Goal: Task Accomplishment & Management: Manage account settings

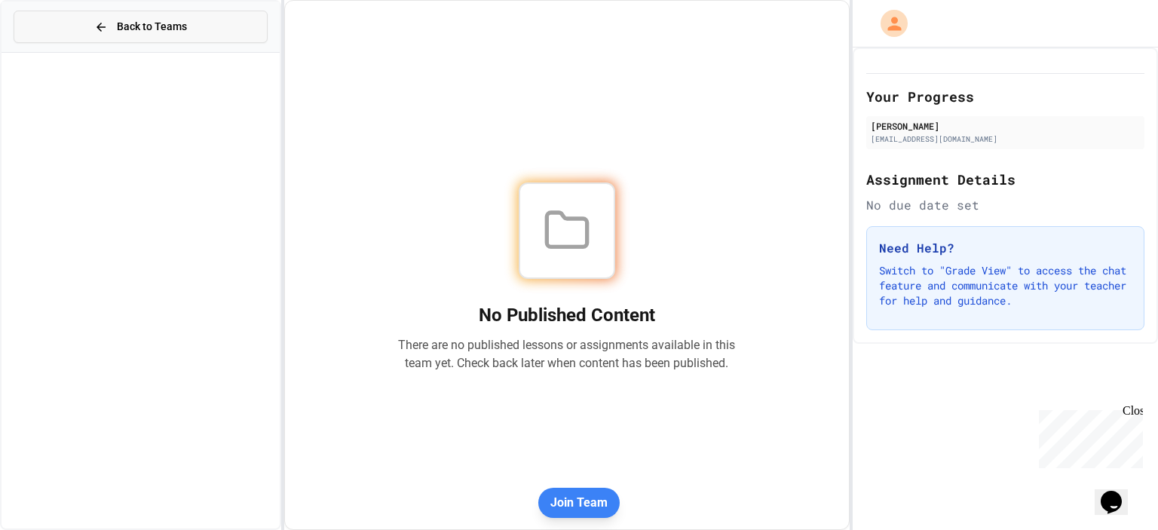
click at [157, 35] on button "Back to Teams" at bounding box center [141, 27] width 254 height 32
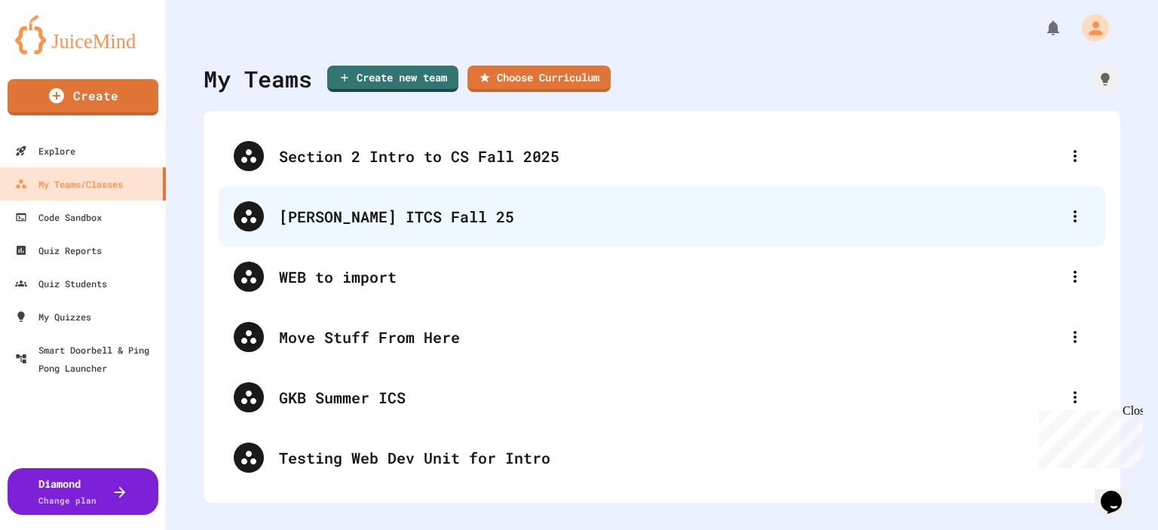
click at [310, 216] on div "[PERSON_NAME] ITCS Fall 25" at bounding box center [669, 216] width 781 height 23
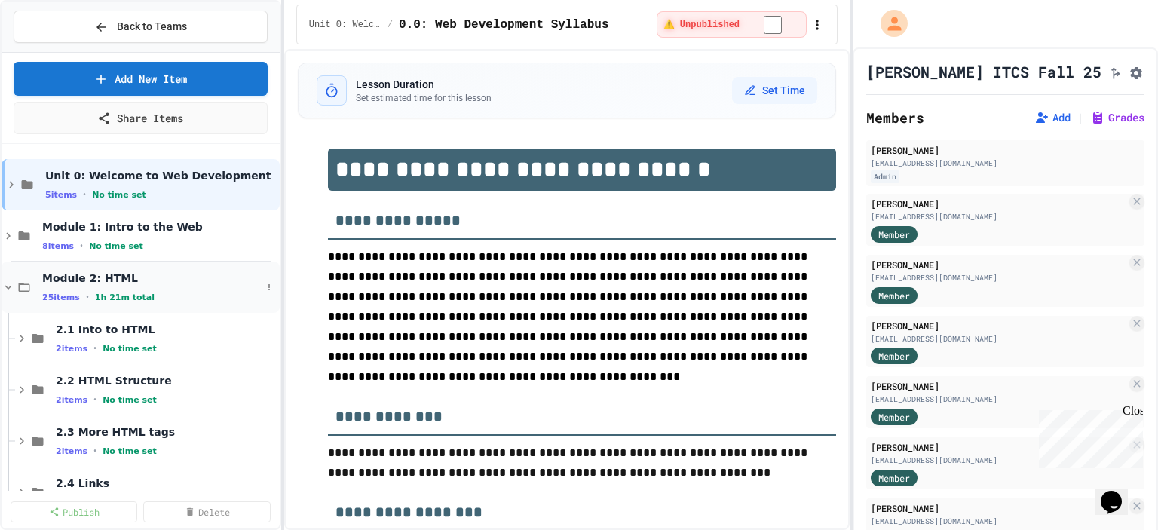
click at [8, 284] on icon at bounding box center [9, 287] width 14 height 14
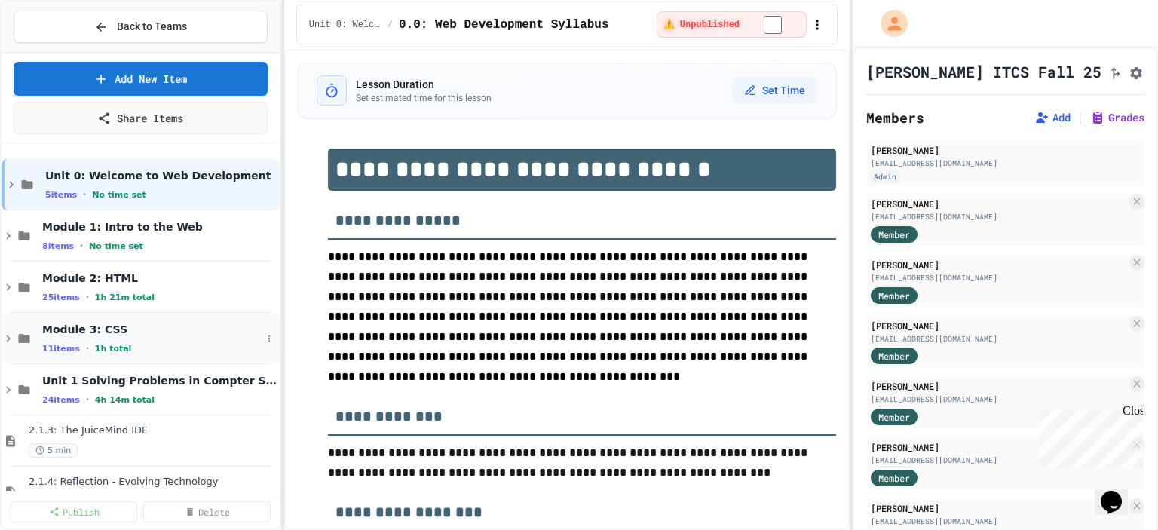
scroll to position [75, 0]
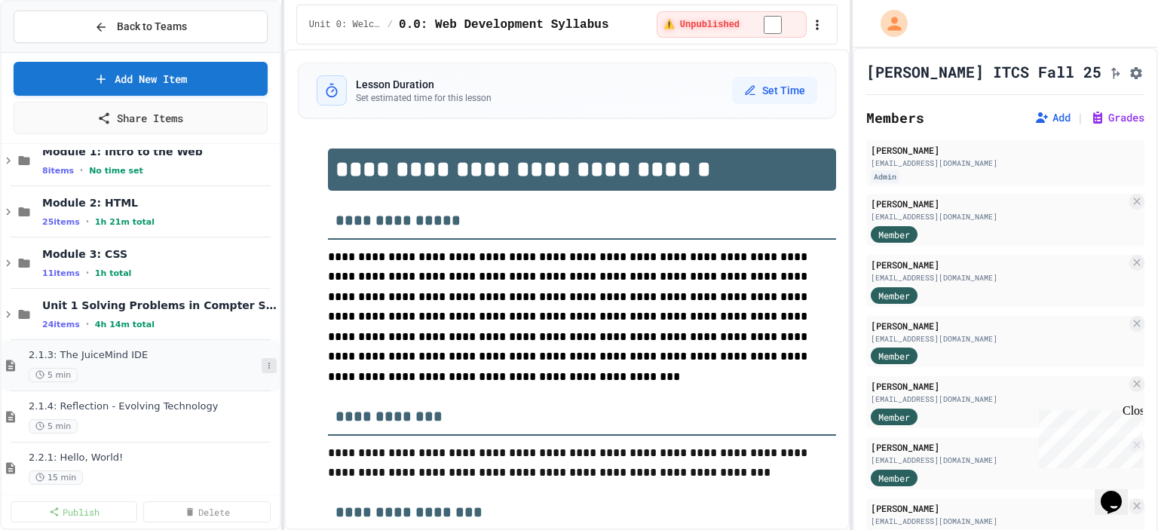
click at [265, 363] on icon at bounding box center [269, 365] width 9 height 9
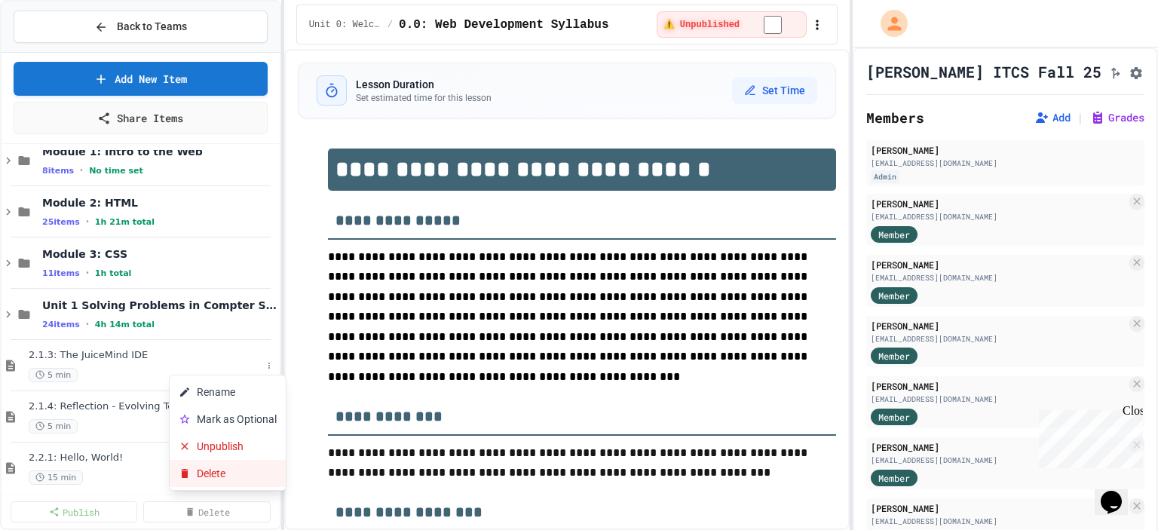
click at [229, 476] on button "Delete" at bounding box center [228, 473] width 116 height 27
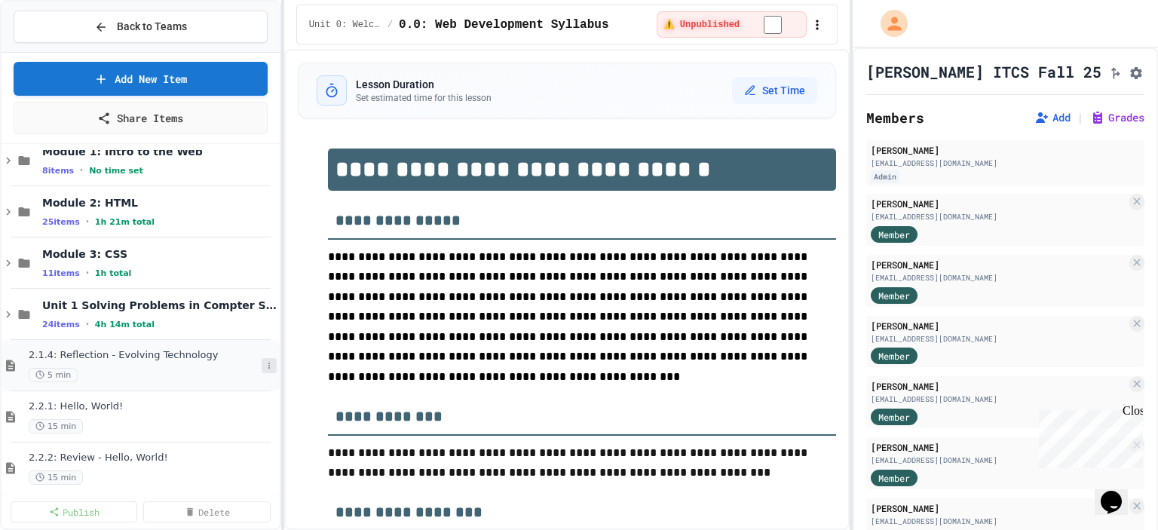
click at [265, 366] on icon at bounding box center [269, 365] width 9 height 9
click at [234, 482] on button "Delete" at bounding box center [228, 473] width 116 height 27
click at [9, 307] on icon at bounding box center [9, 314] width 14 height 14
click at [268, 311] on icon at bounding box center [269, 314] width 2 height 6
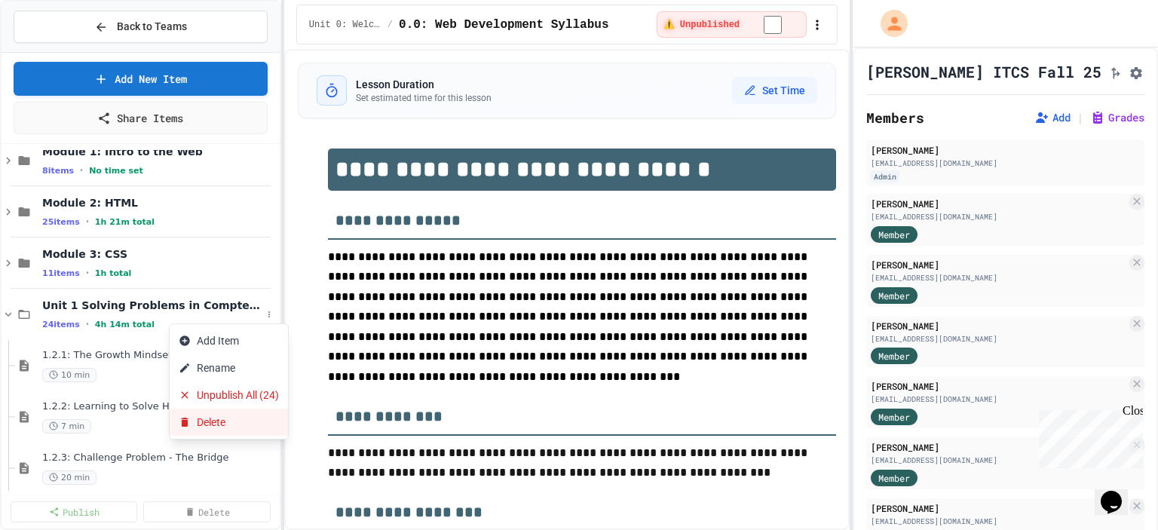
click at [214, 426] on button "Delete" at bounding box center [229, 421] width 118 height 27
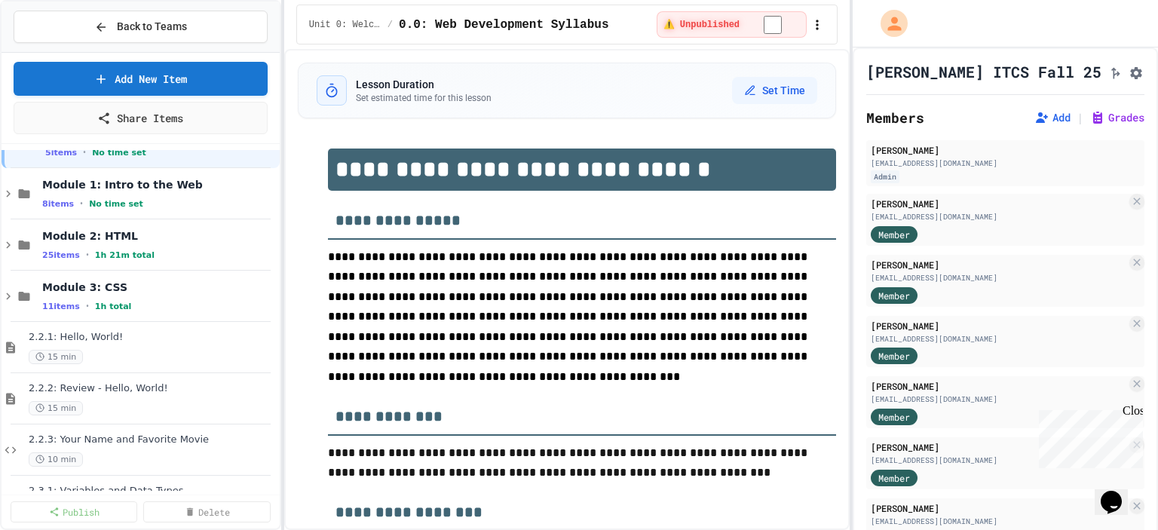
scroll to position [0, 0]
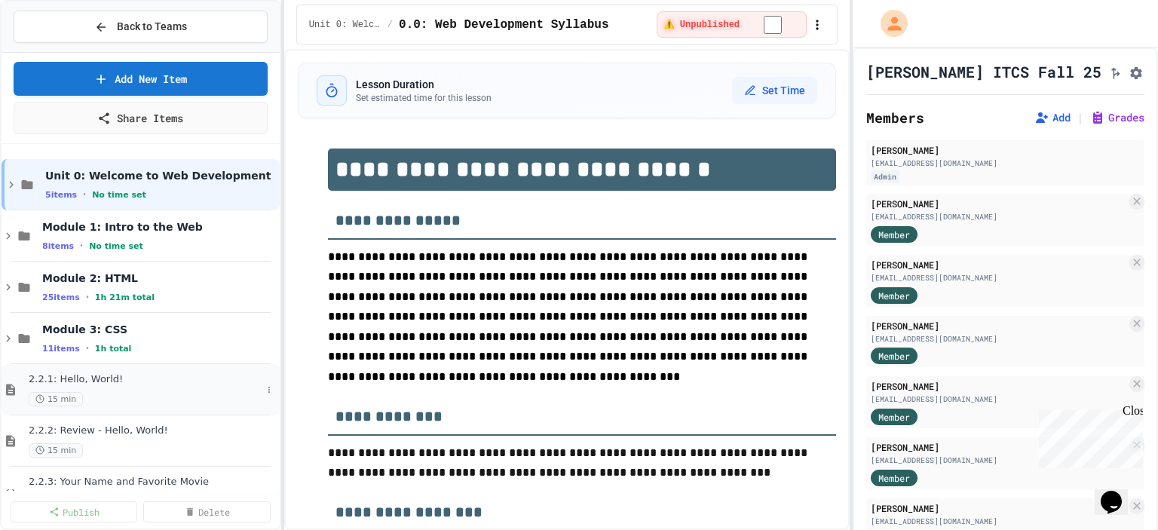
click at [87, 379] on span "2.2.1: Hello, World!" at bounding box center [145, 379] width 233 height 13
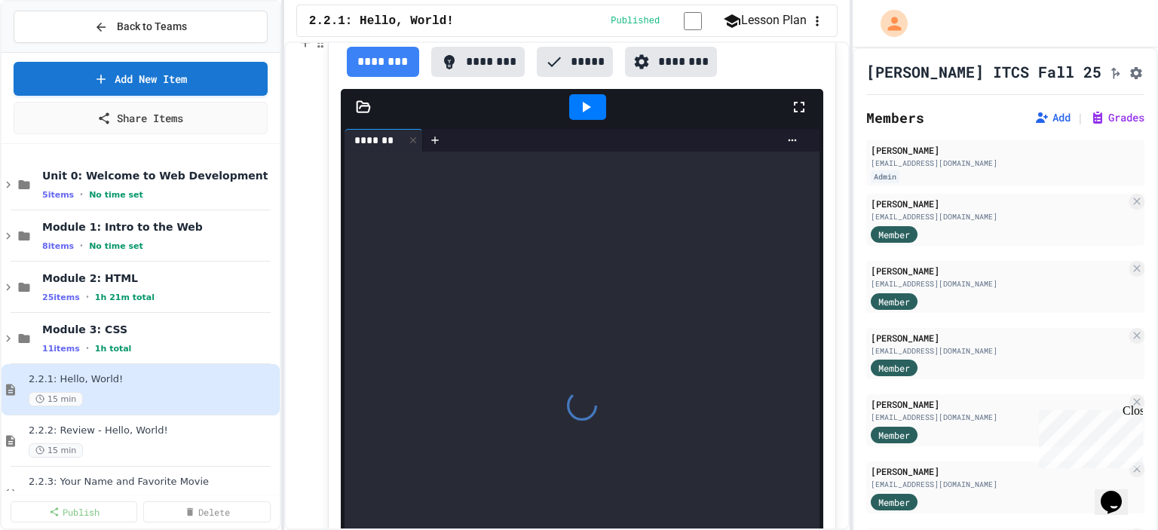
scroll to position [1302, 0]
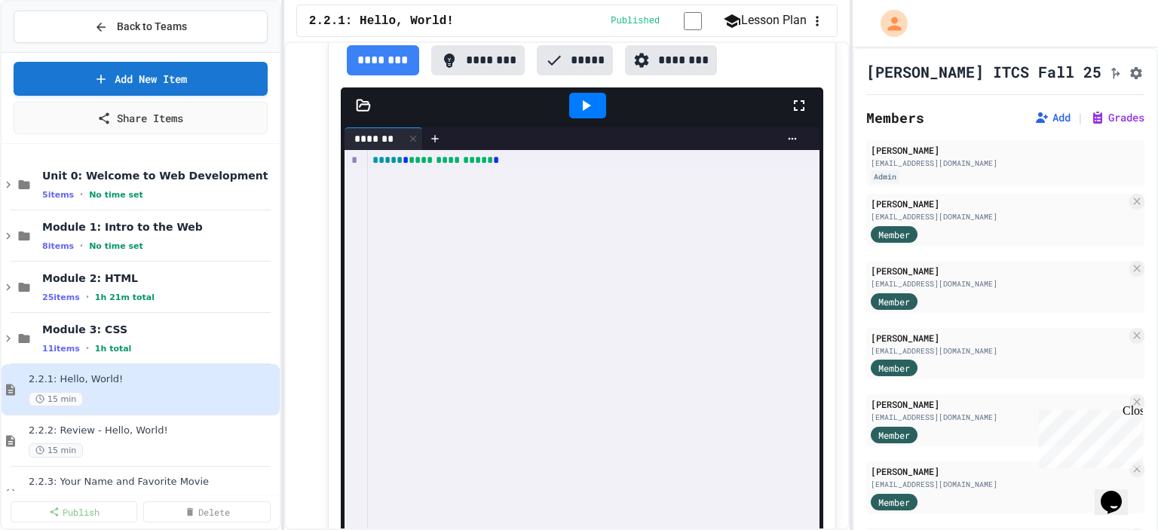
click at [583, 105] on icon at bounding box center [587, 105] width 8 height 11
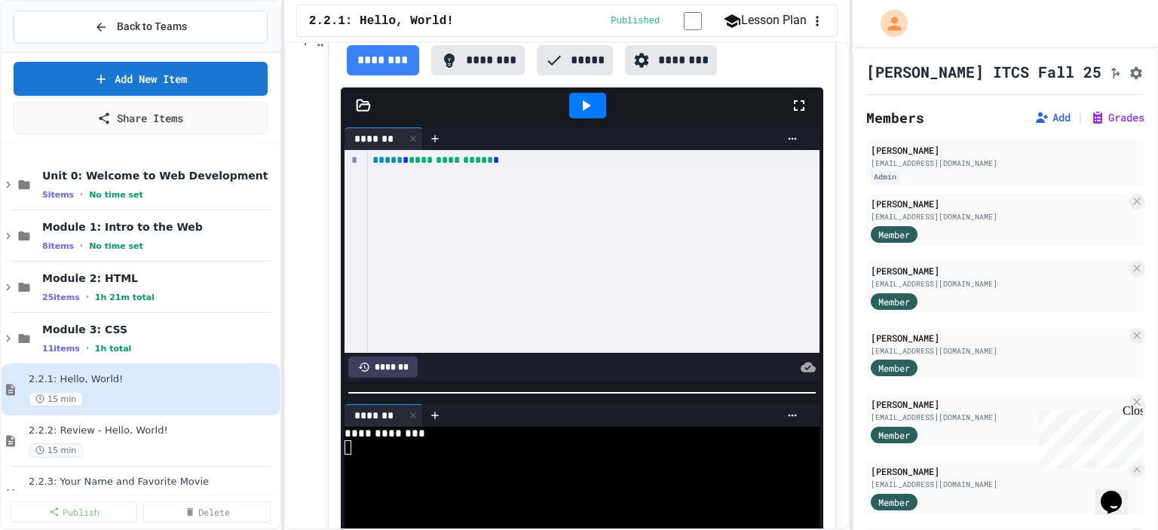
click at [790, 110] on icon at bounding box center [799, 105] width 18 height 18
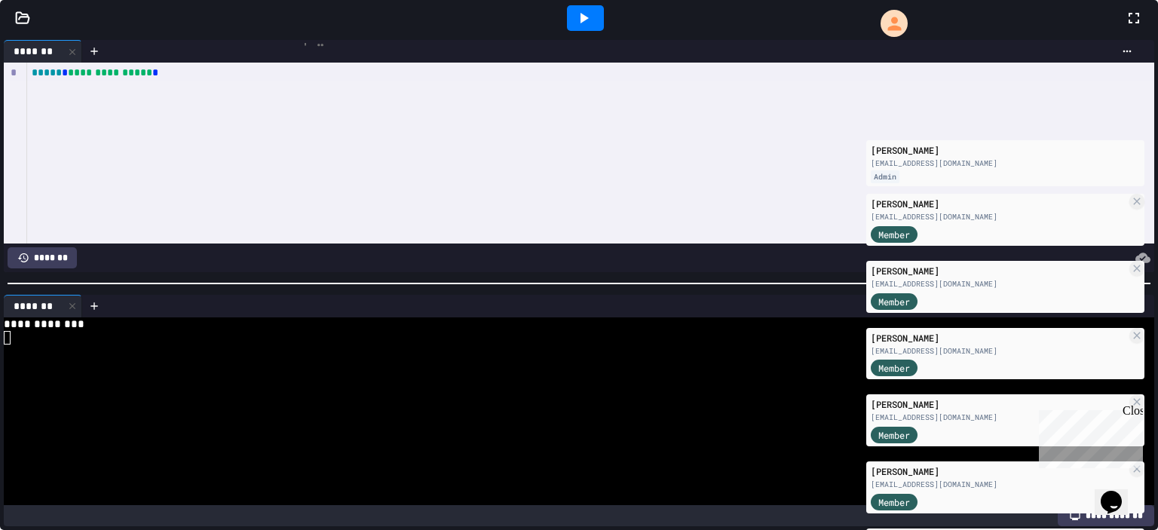
click at [787, 201] on div "**********" at bounding box center [590, 153] width 1127 height 181
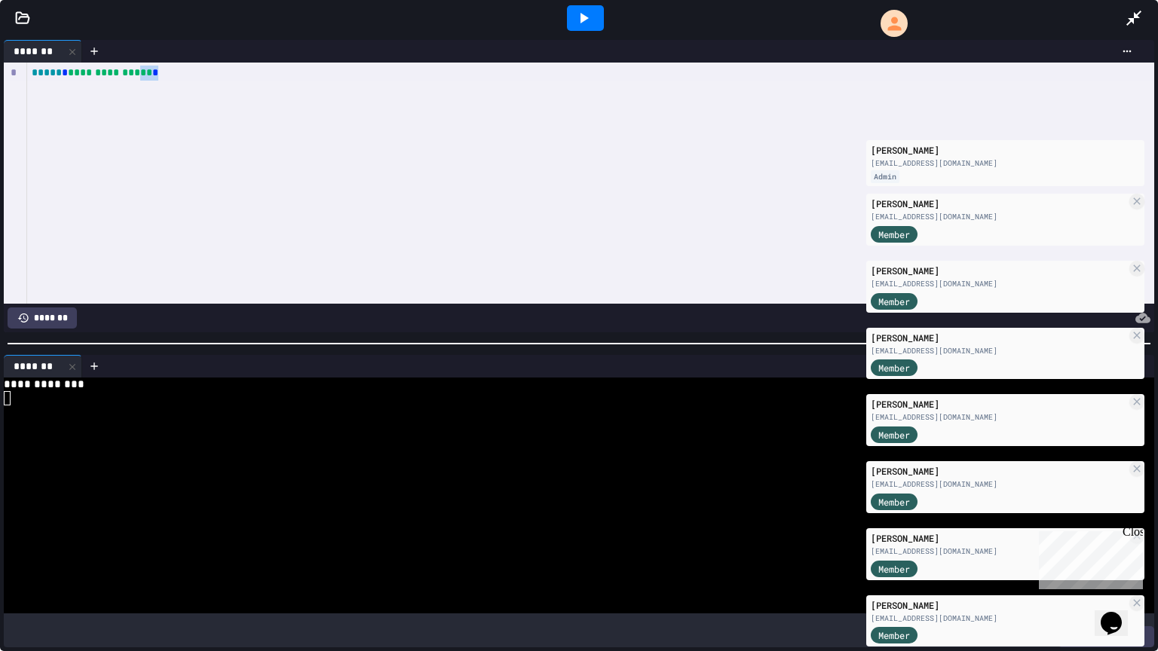
click at [1138, 23] on icon at bounding box center [1133, 18] width 18 height 18
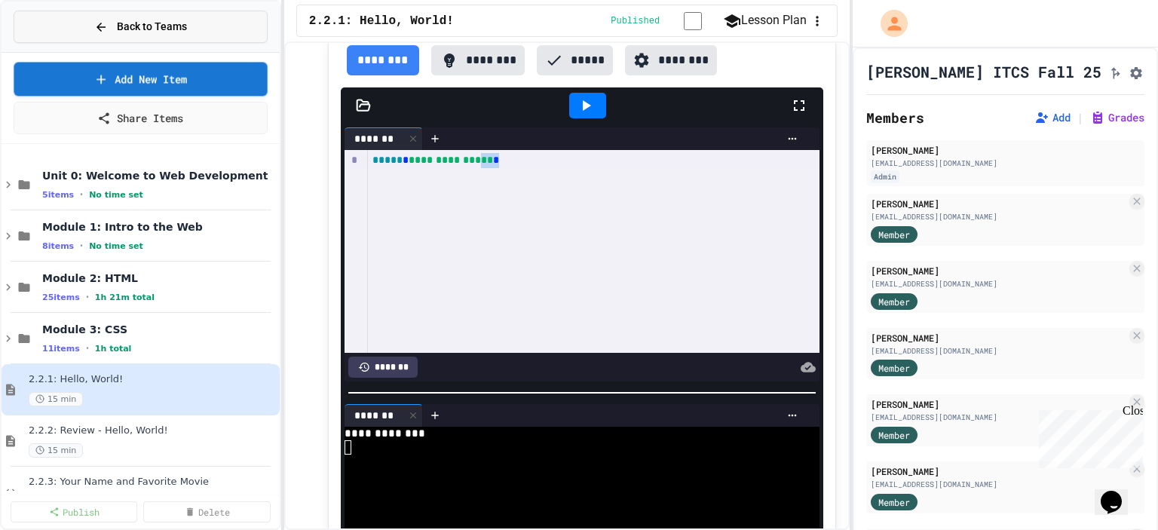
click at [124, 29] on span "Back to Teams" at bounding box center [152, 27] width 70 height 16
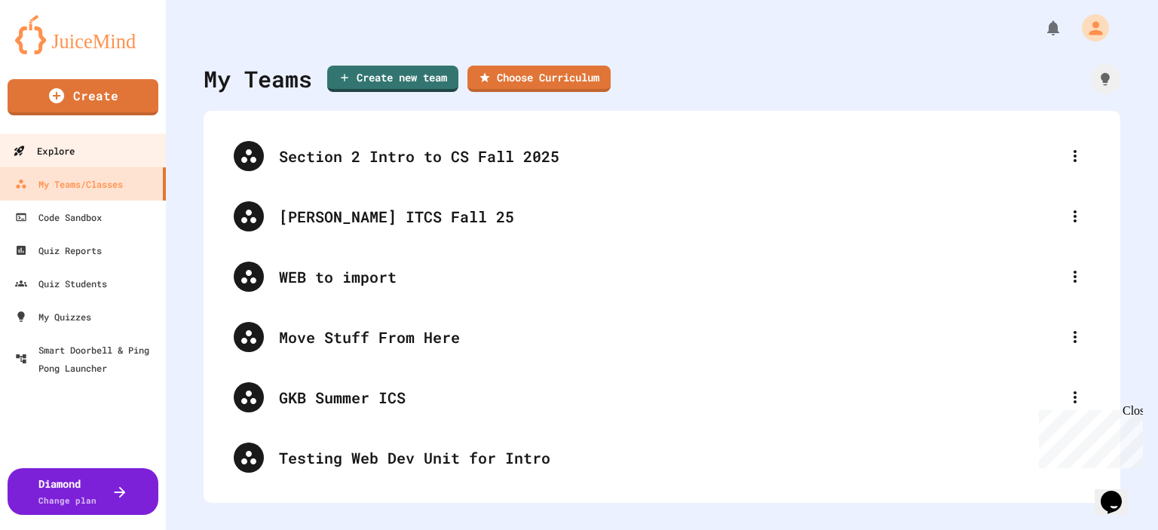
click at [72, 145] on div "Explore" at bounding box center [44, 151] width 62 height 19
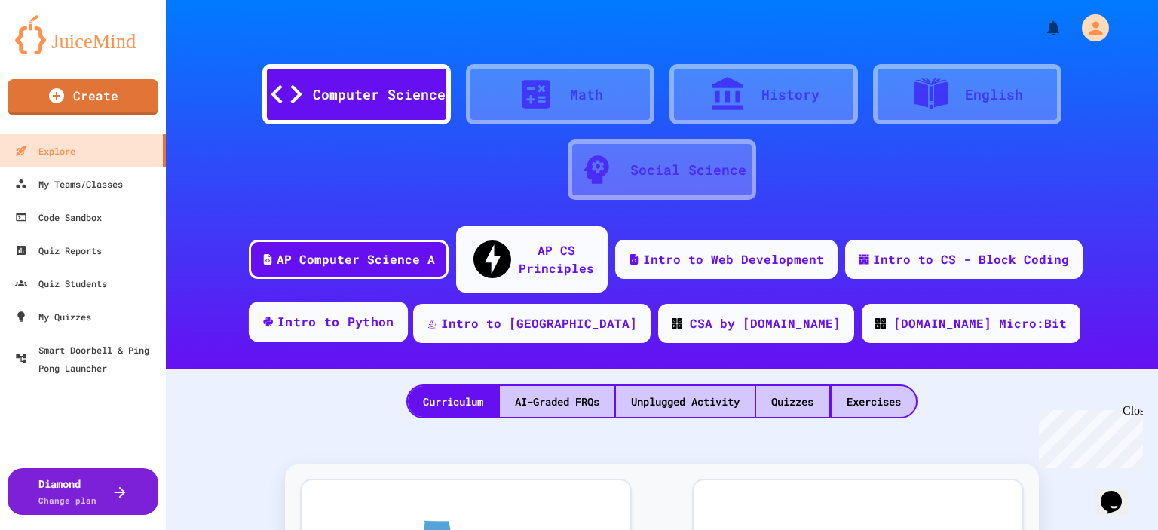
click at [394, 313] on div "Intro to Python" at bounding box center [335, 322] width 117 height 19
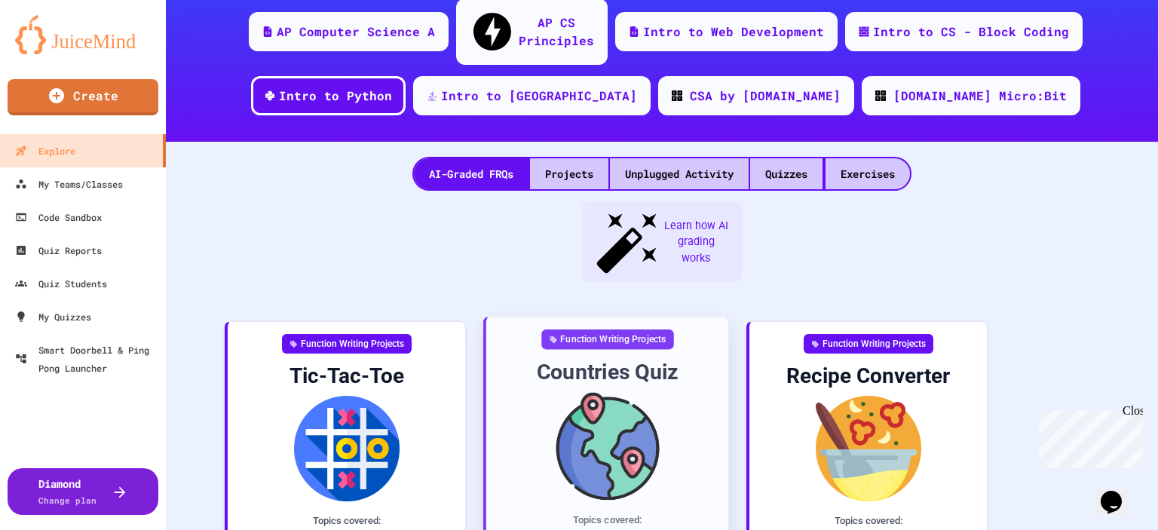
scroll to position [226, 0]
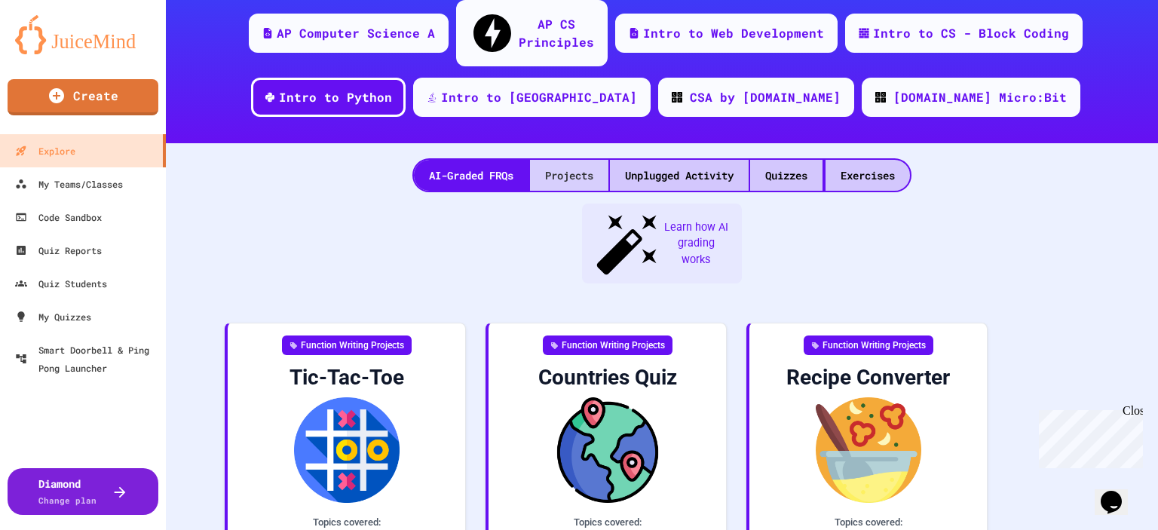
click at [555, 160] on div "Projects" at bounding box center [569, 175] width 78 height 31
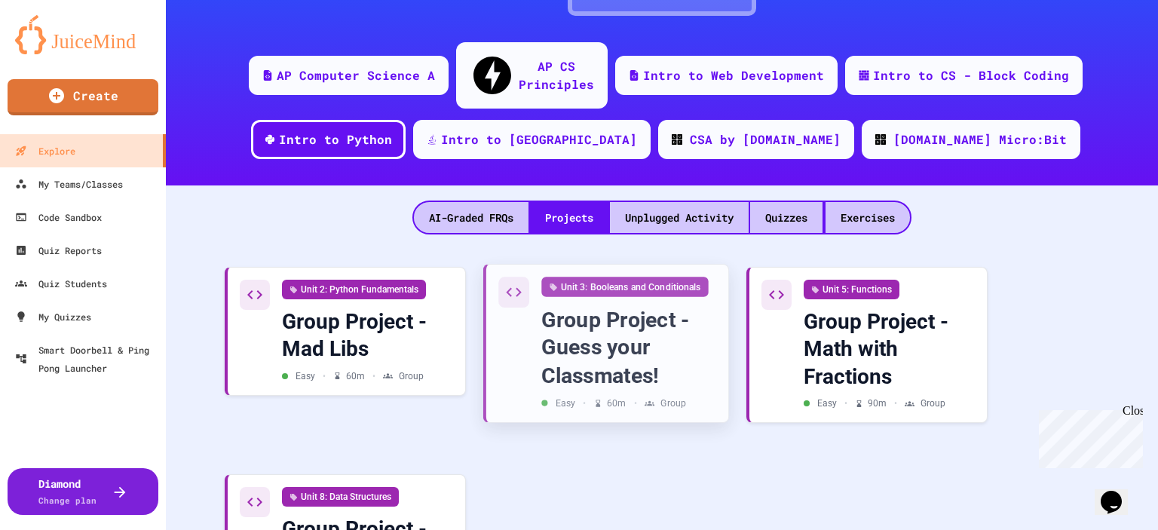
scroll to position [151, 0]
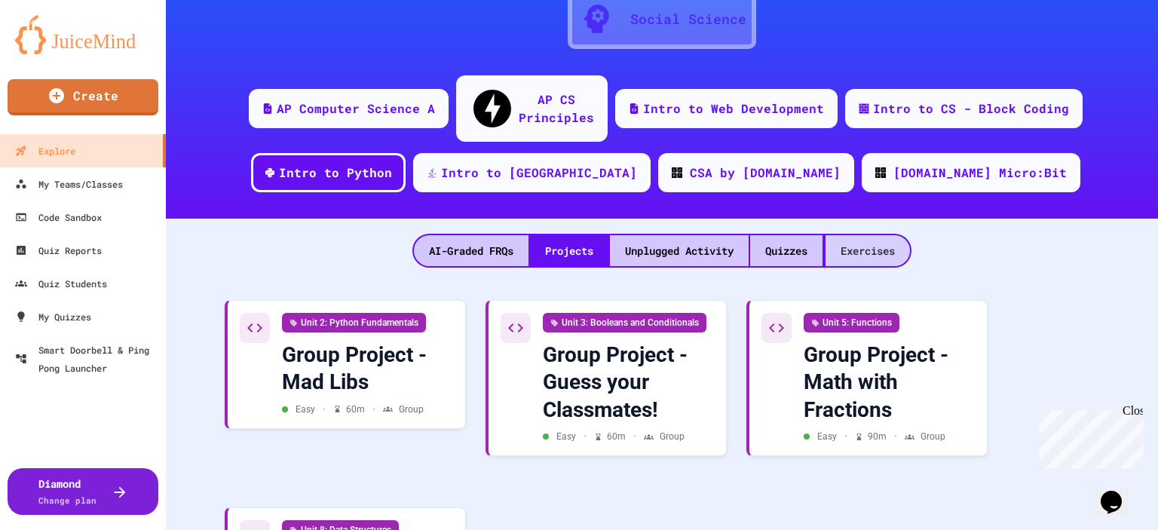
click at [875, 235] on div "Exercises" at bounding box center [867, 250] width 84 height 31
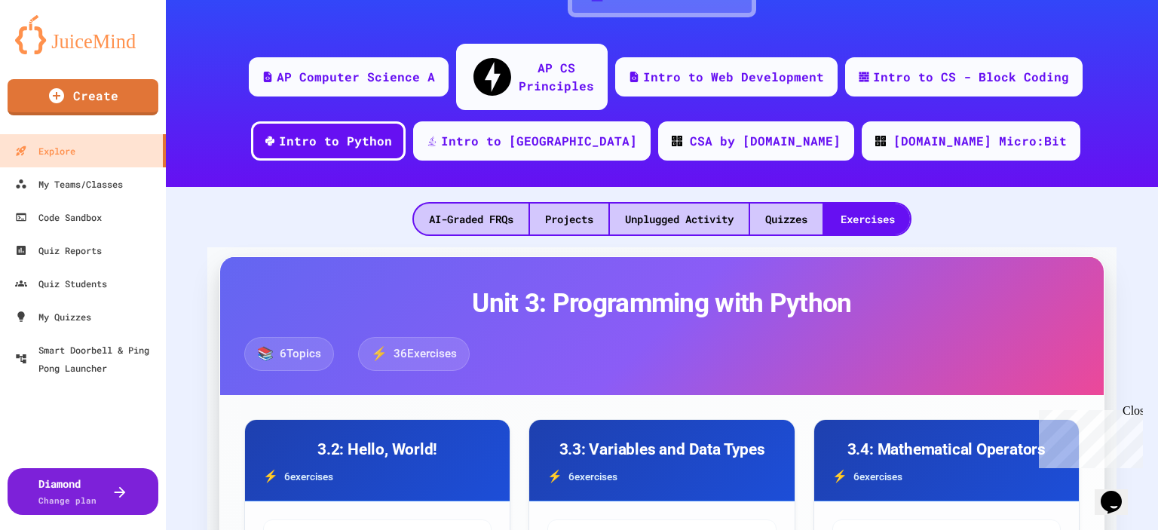
scroll to position [151, 0]
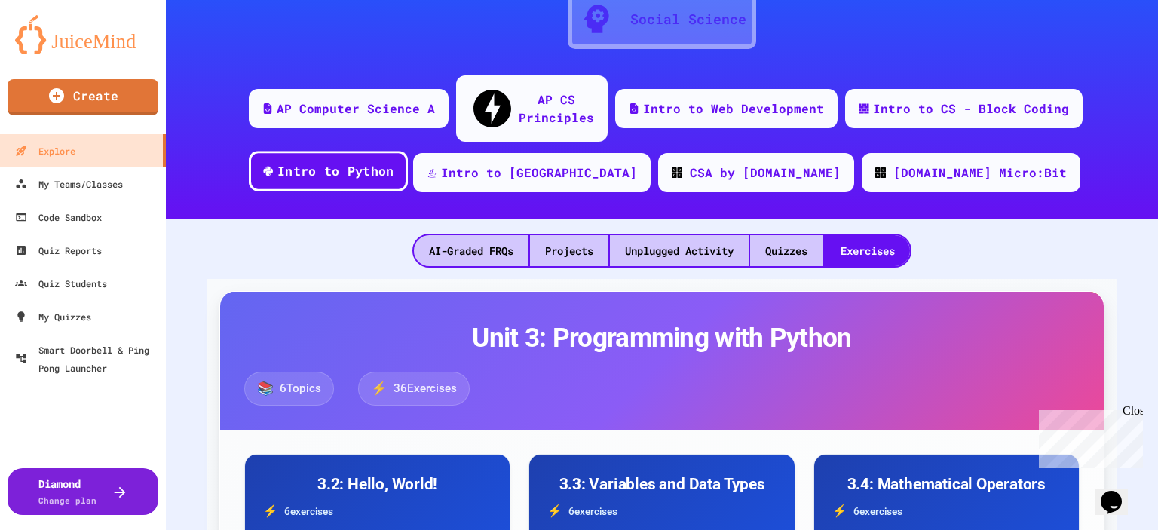
click at [394, 162] on div "Intro to Python" at bounding box center [335, 171] width 117 height 19
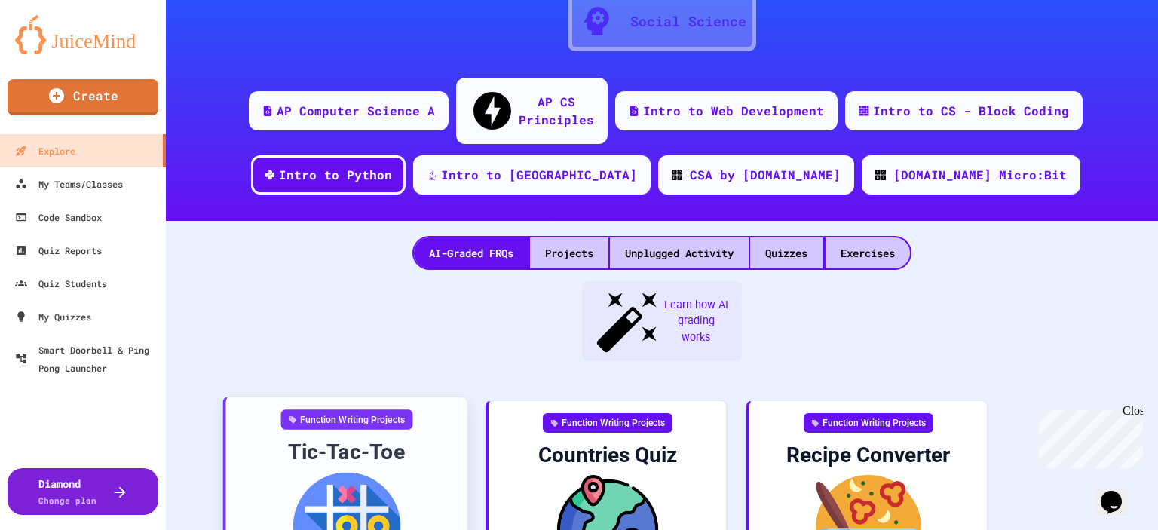
scroll to position [151, 0]
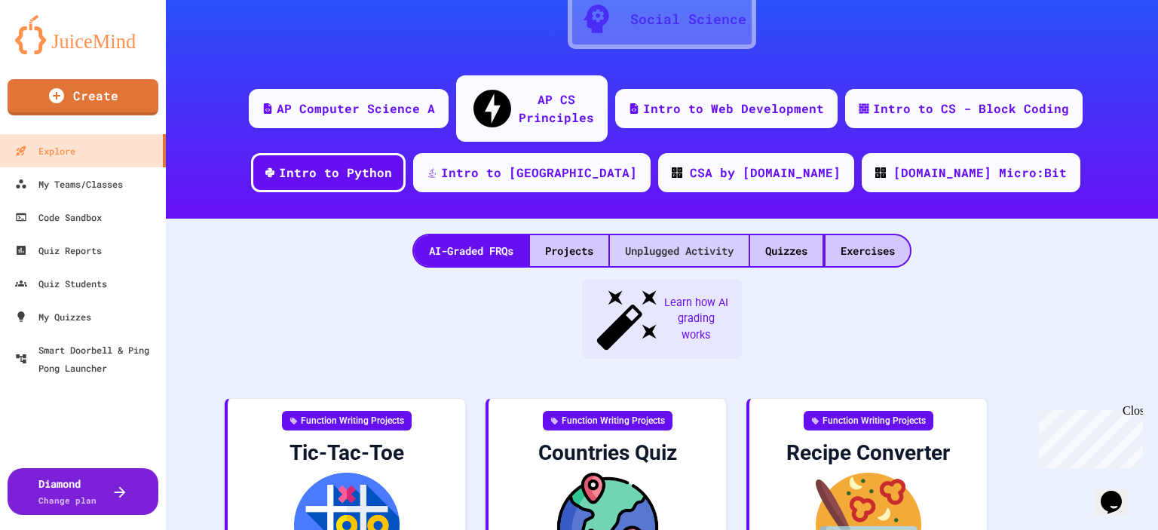
click at [669, 235] on div "Unplugged Activity" at bounding box center [679, 250] width 139 height 31
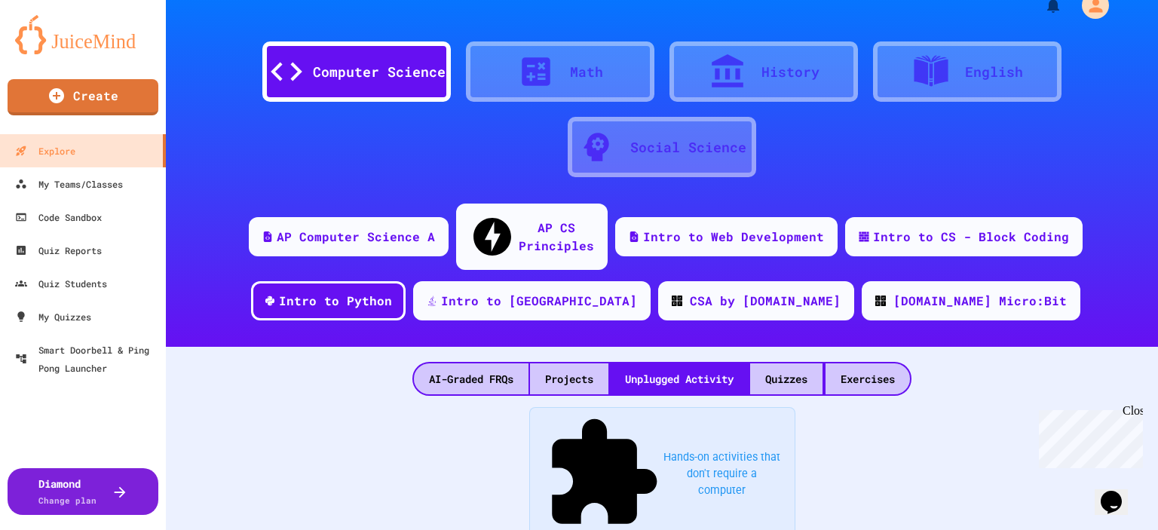
scroll to position [151, 0]
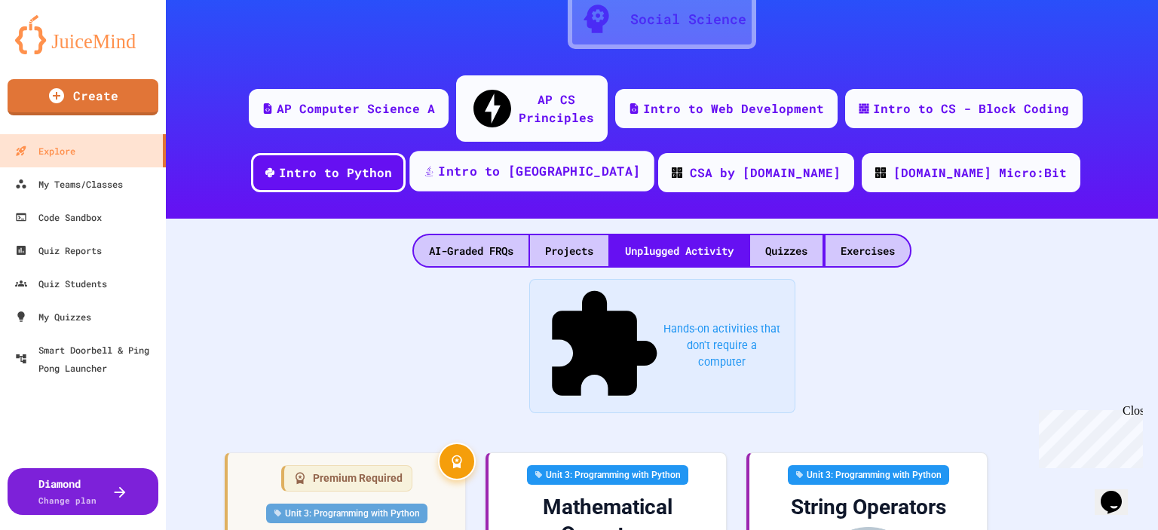
click at [588, 162] on div "Intro to [GEOGRAPHIC_DATA]" at bounding box center [539, 171] width 202 height 19
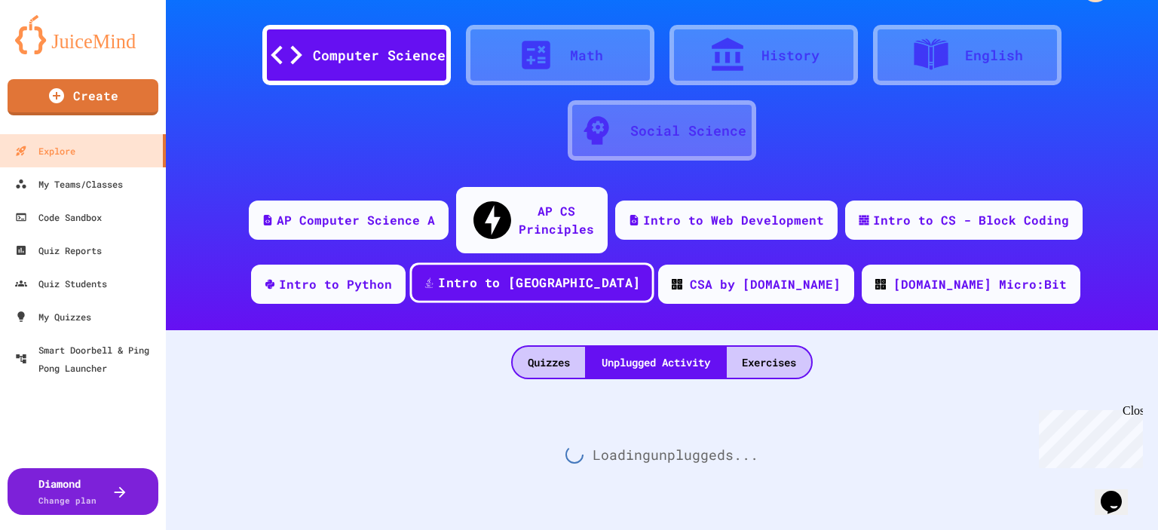
scroll to position [151, 0]
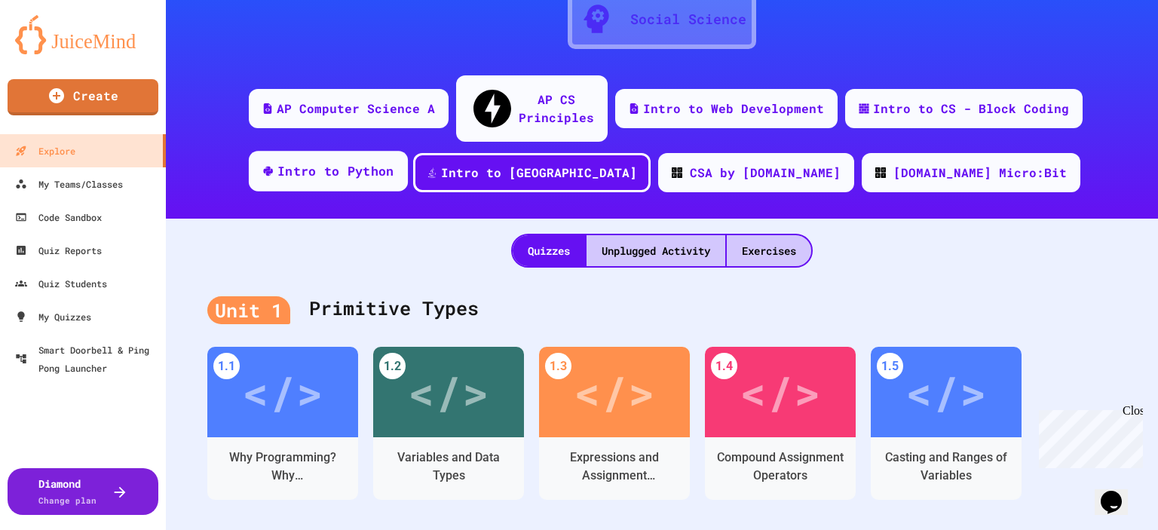
click at [394, 162] on div "Intro to Python" at bounding box center [335, 171] width 117 height 19
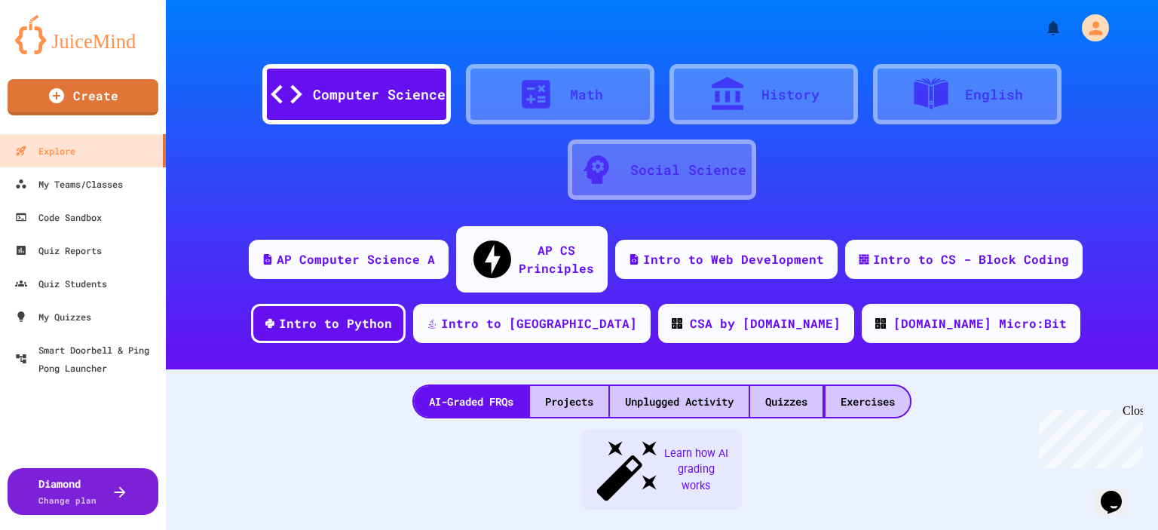
click at [374, 87] on div "Computer Science" at bounding box center [379, 94] width 133 height 20
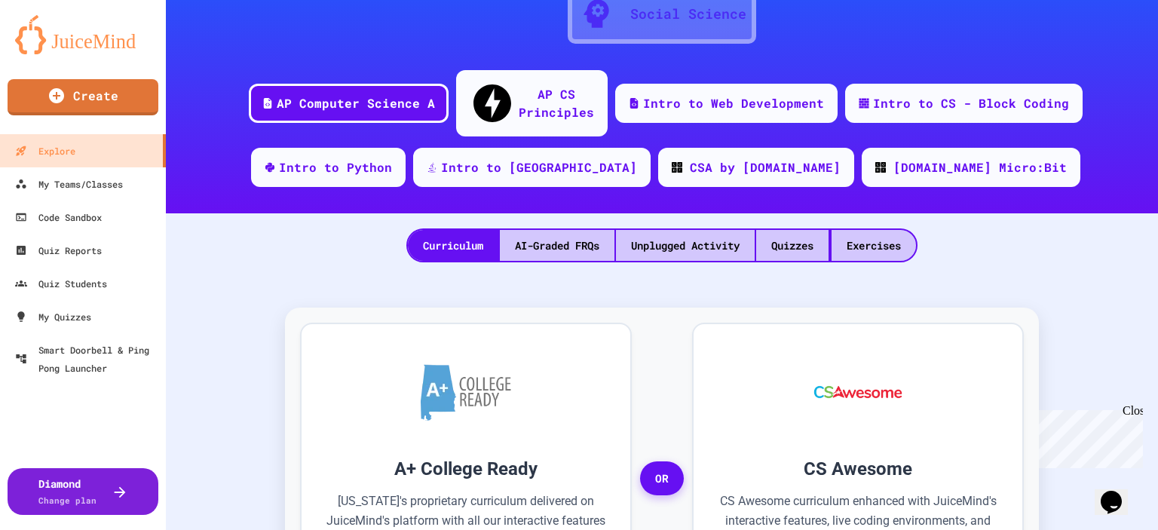
scroll to position [151, 0]
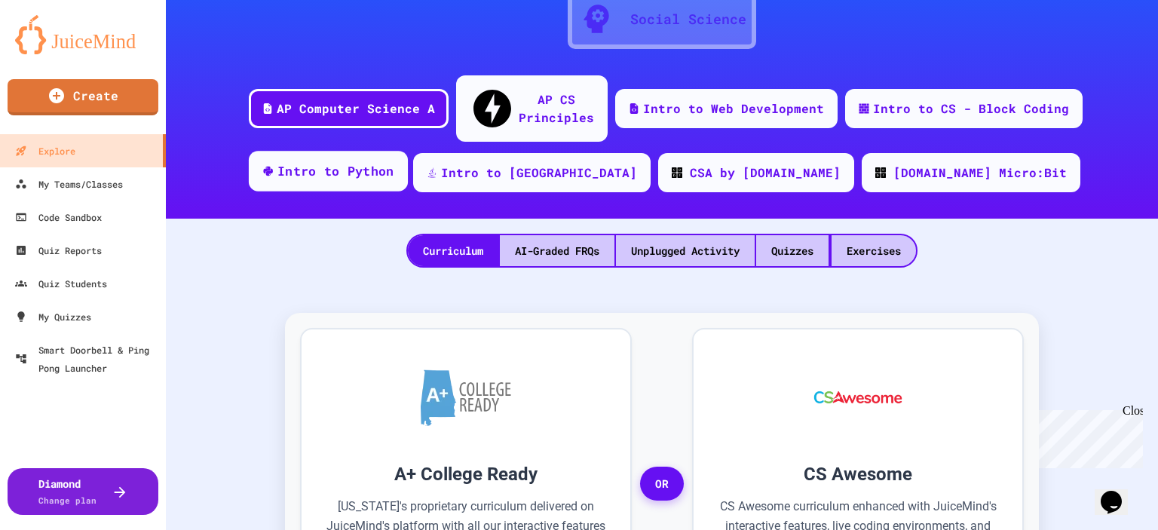
click at [394, 162] on div "Intro to Python" at bounding box center [335, 171] width 117 height 19
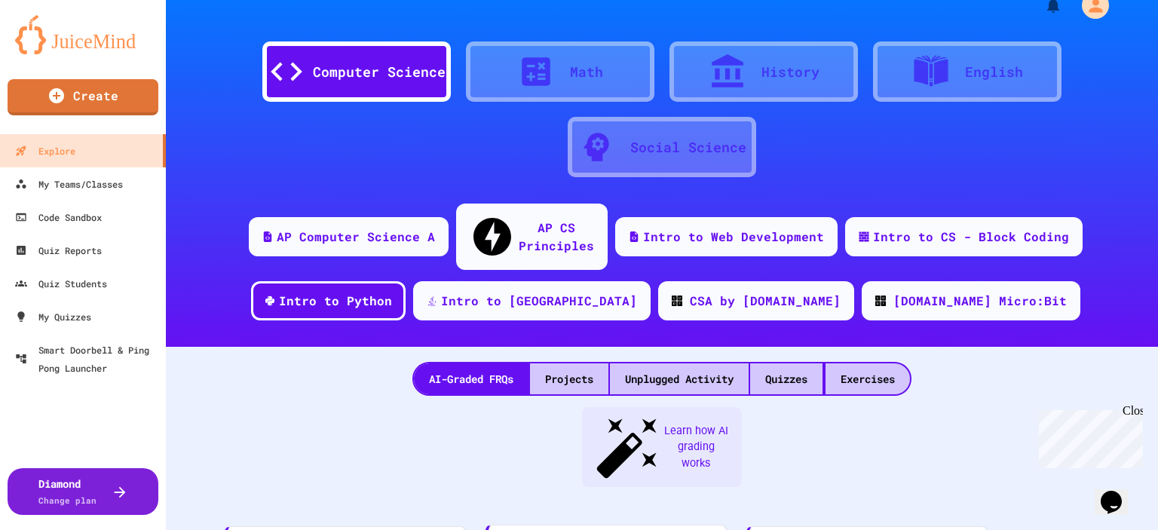
scroll to position [151, 0]
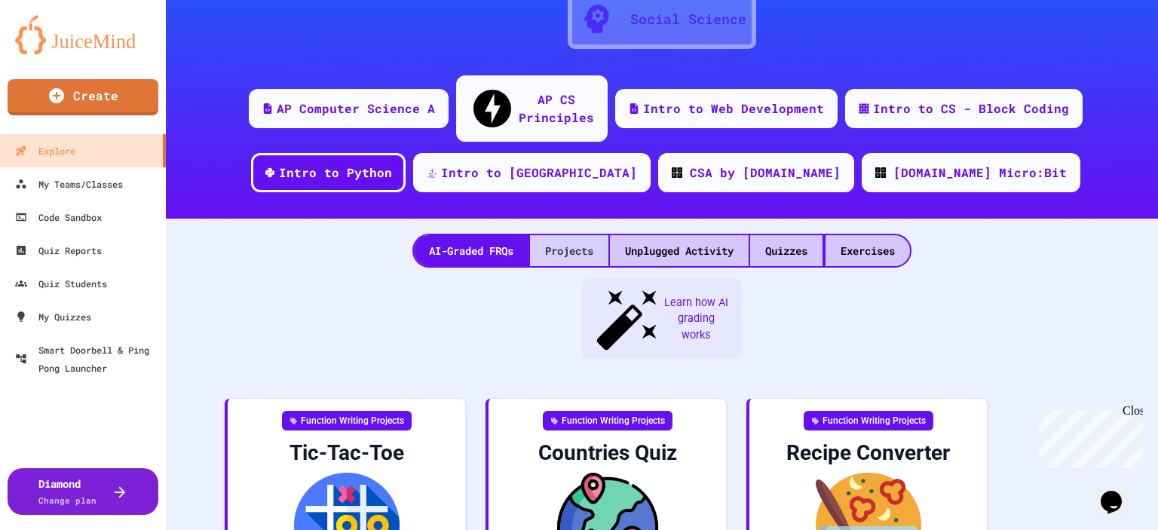
click at [540, 235] on div "Projects" at bounding box center [569, 250] width 78 height 31
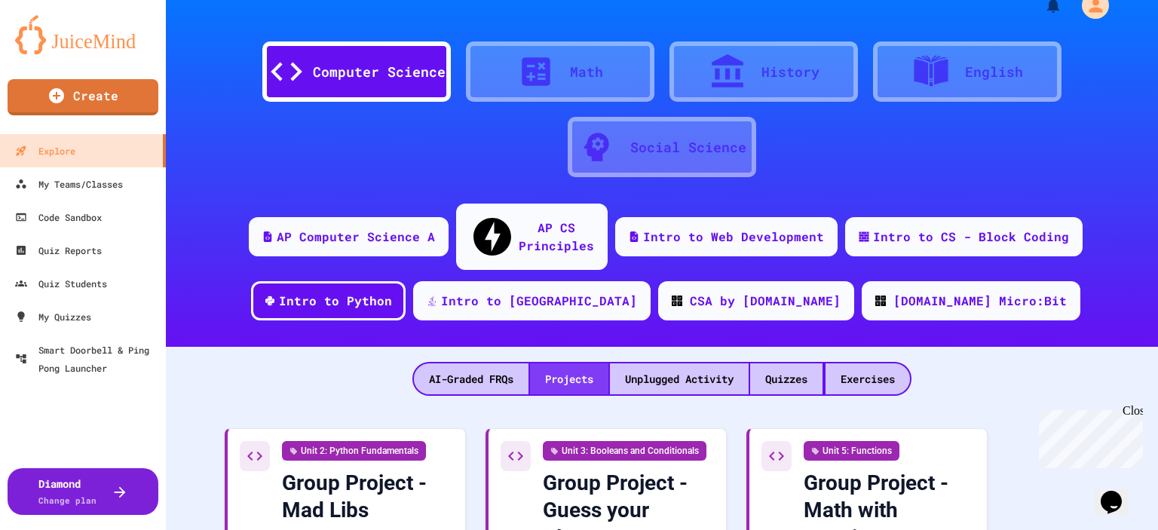
scroll to position [151, 0]
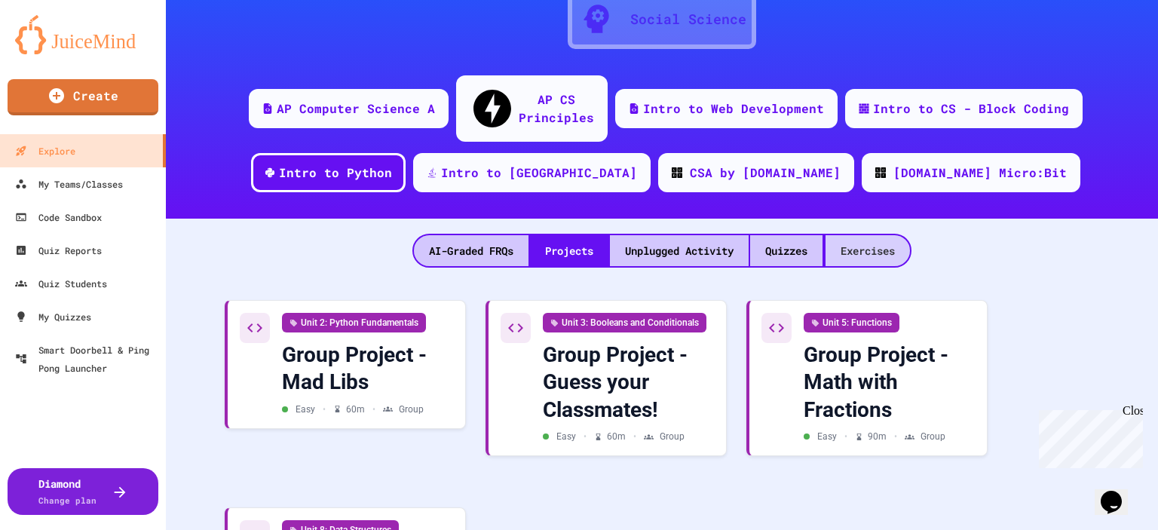
click at [868, 235] on div "Exercises" at bounding box center [867, 250] width 84 height 31
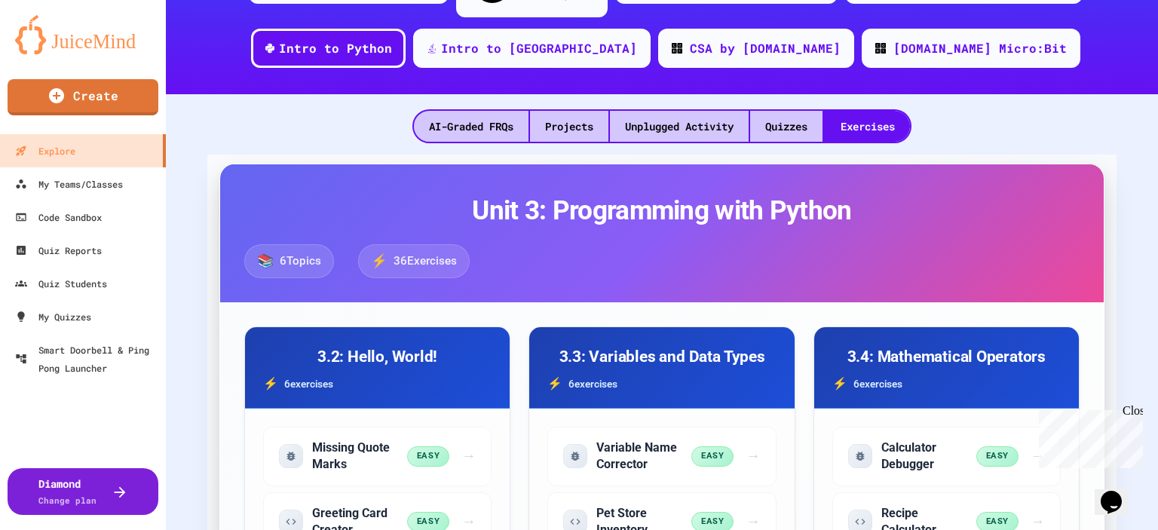
scroll to position [301, 0]
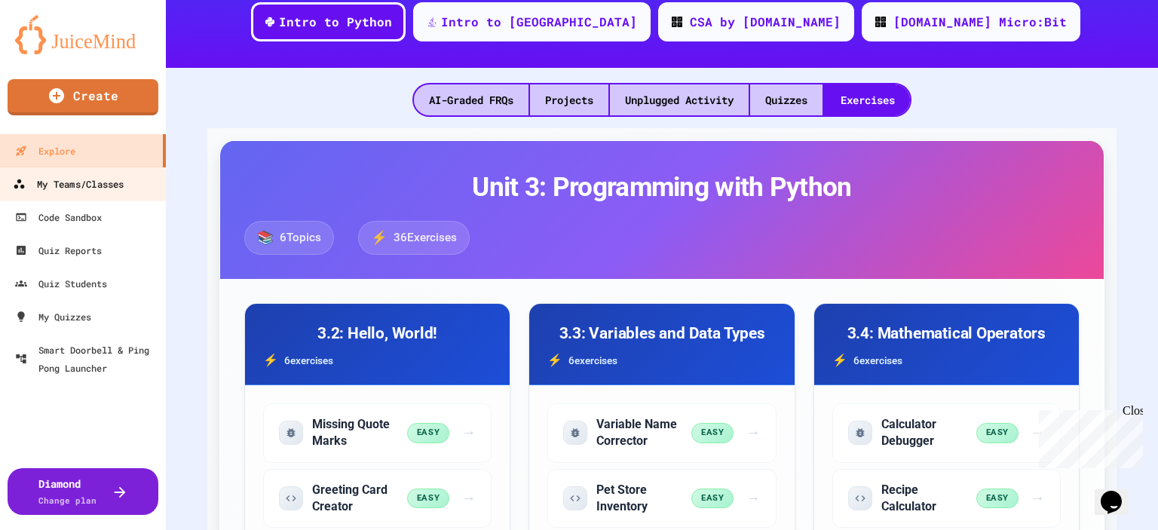
click at [102, 189] on div "My Teams/Classes" at bounding box center [68, 184] width 111 height 19
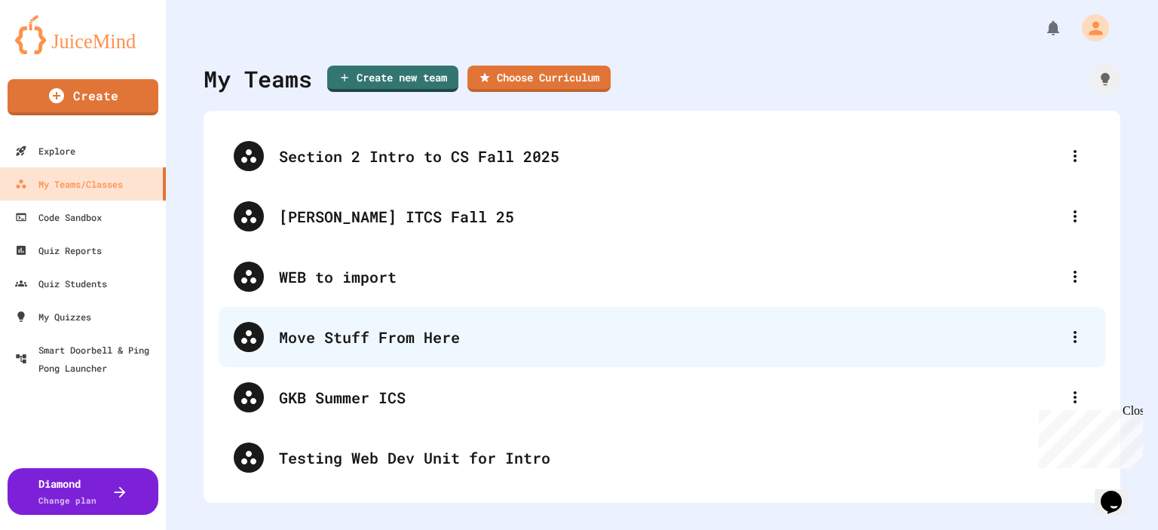
click at [356, 332] on div "Move Stuff From Here" at bounding box center [669, 337] width 781 height 23
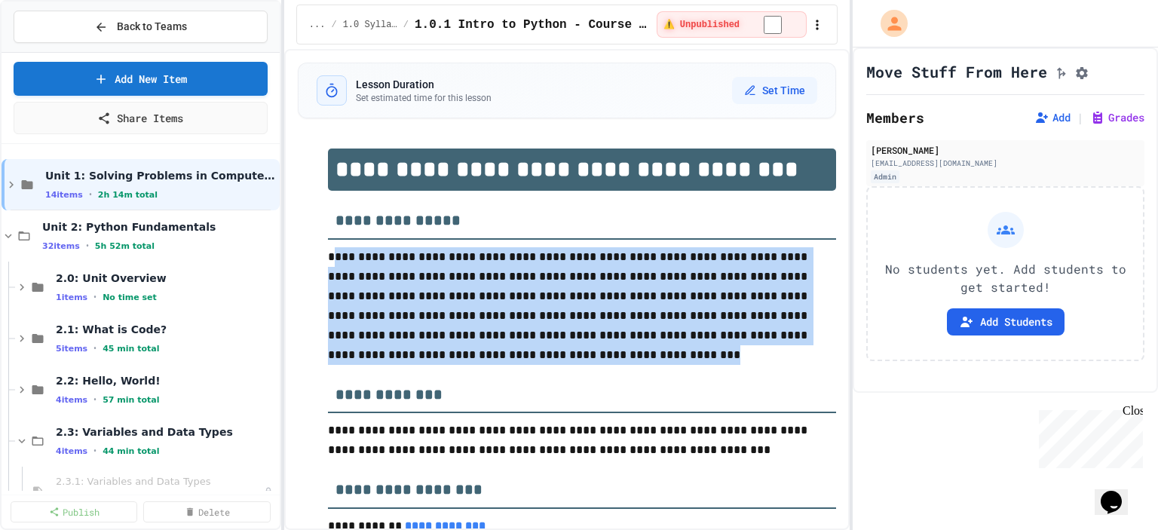
drag, startPoint x: 332, startPoint y: 255, endPoint x: 531, endPoint y: 356, distance: 223.1
click at [531, 356] on p "**********" at bounding box center [582, 306] width 508 height 118
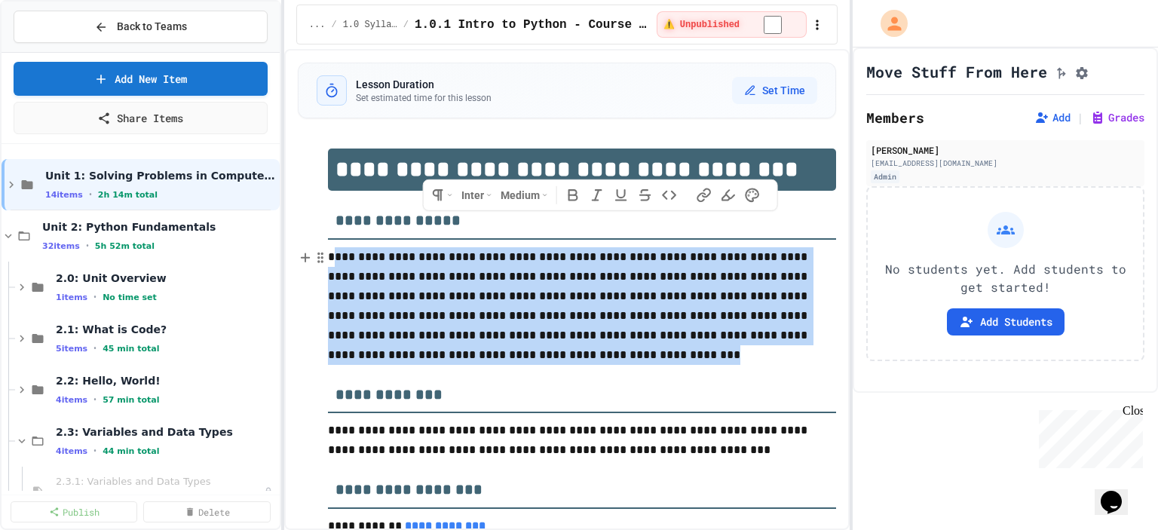
copy p "**********"
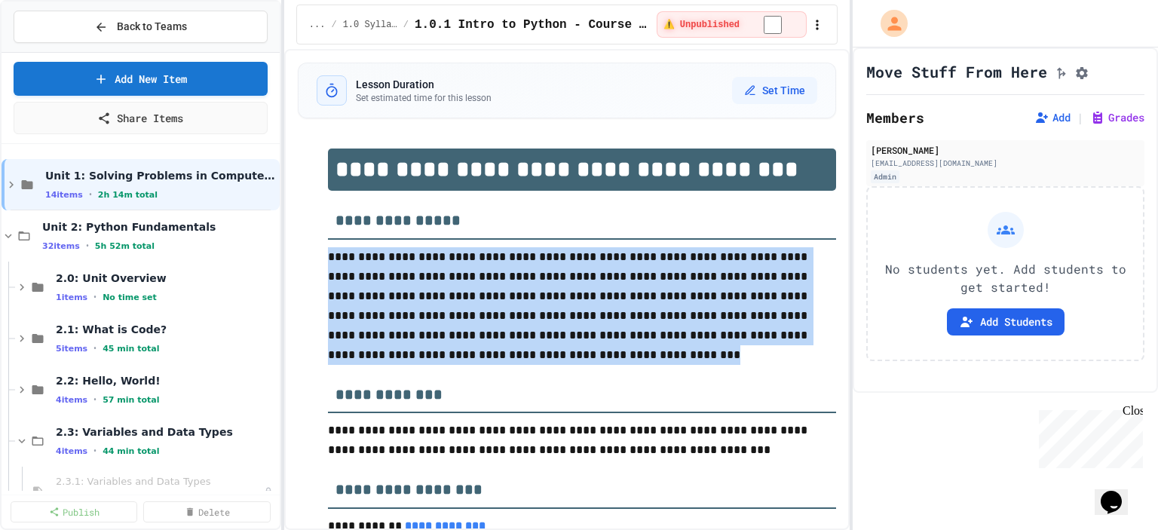
click at [379, 247] on p "**********" at bounding box center [582, 306] width 508 height 118
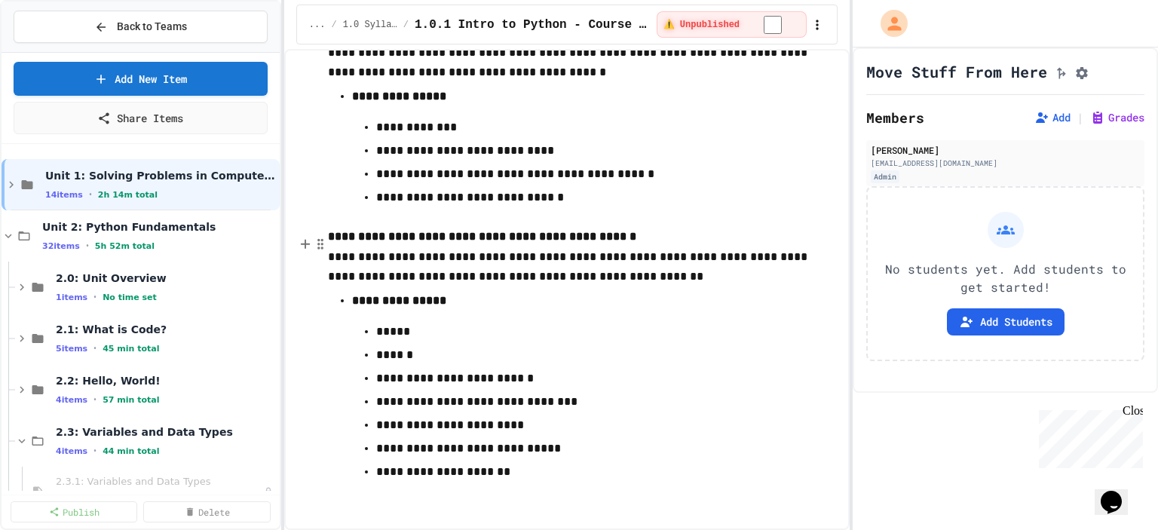
scroll to position [3338, 0]
click at [72, 222] on span "Unit 2: Python Fundamentals" at bounding box center [151, 227] width 219 height 14
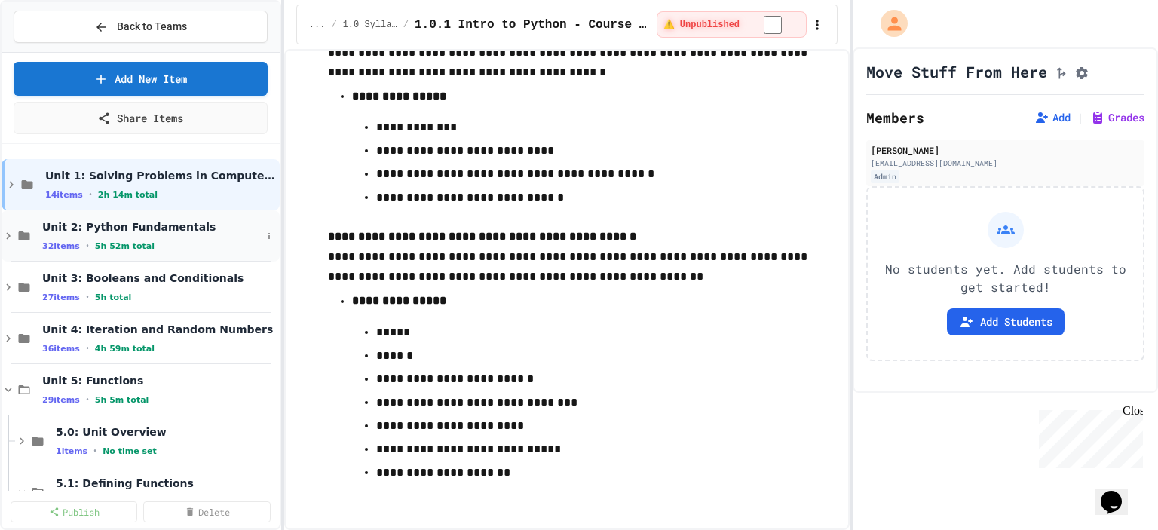
click at [5, 239] on icon at bounding box center [9, 236] width 14 height 14
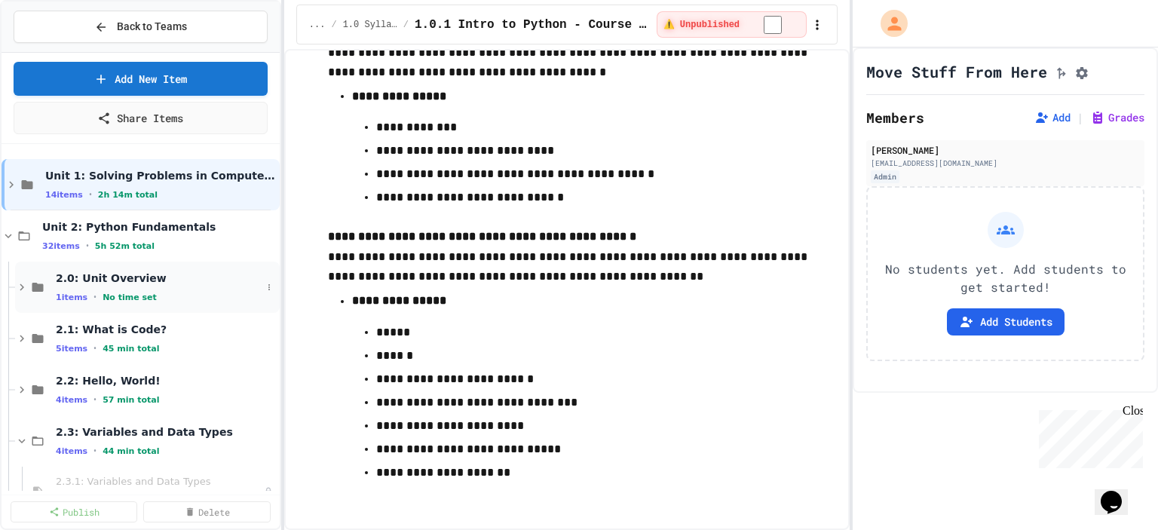
click at [21, 284] on icon at bounding box center [22, 287] width 5 height 7
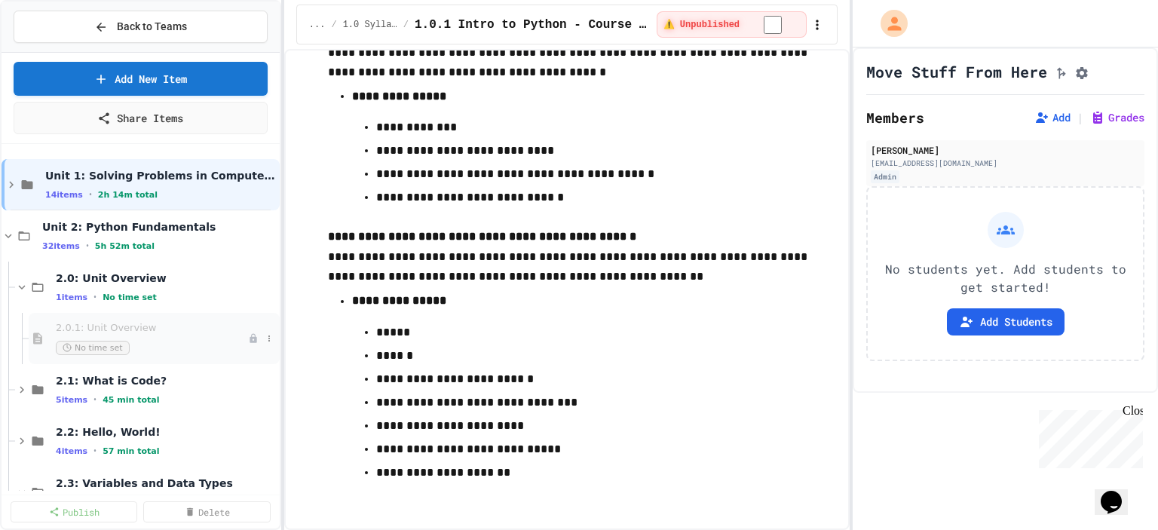
click at [92, 327] on span "2.0.1: Unit Overview" at bounding box center [152, 328] width 192 height 13
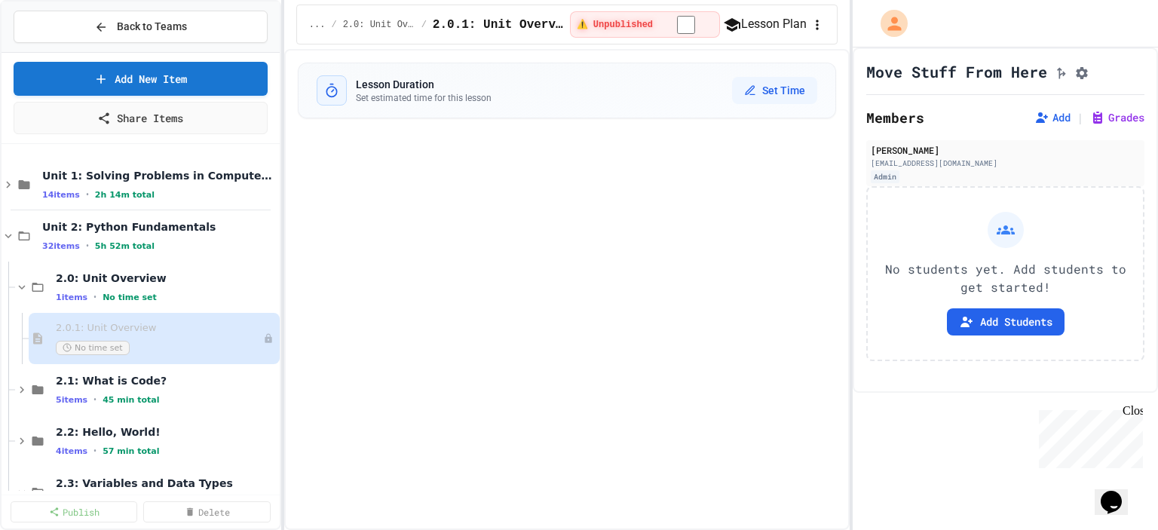
select select "***"
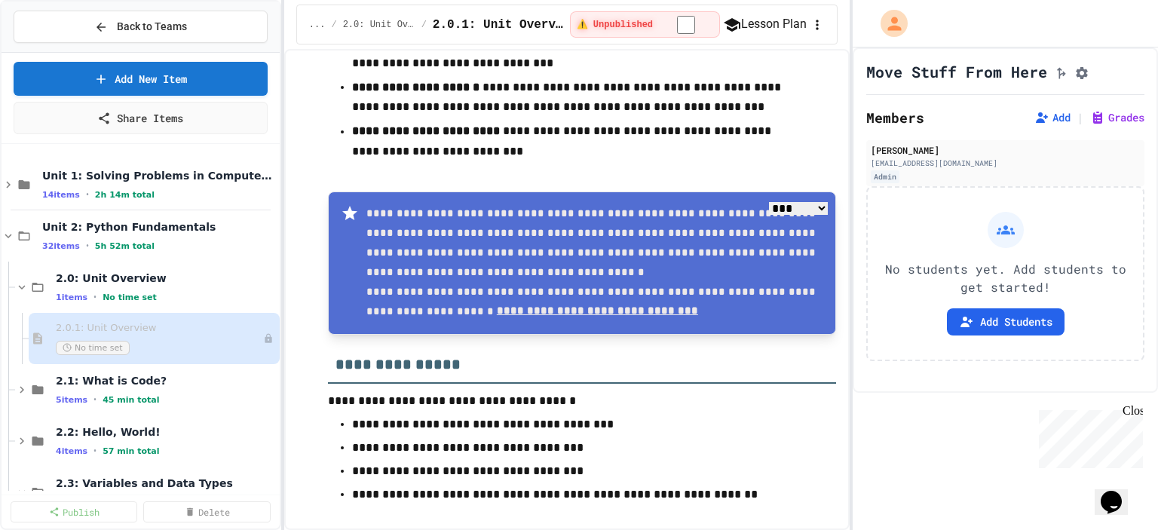
scroll to position [332, 0]
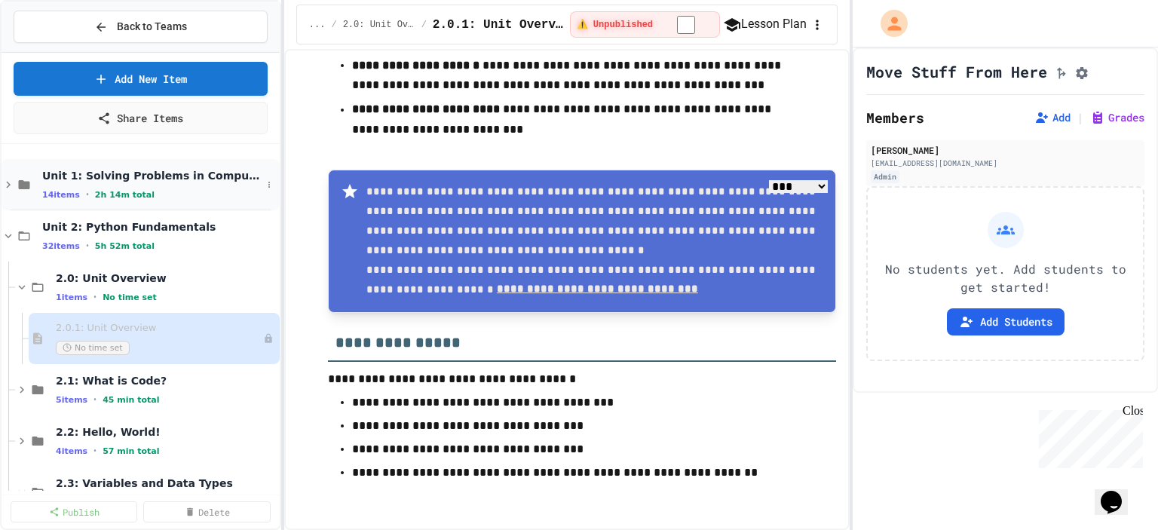
click at [5, 188] on icon at bounding box center [9, 185] width 14 height 14
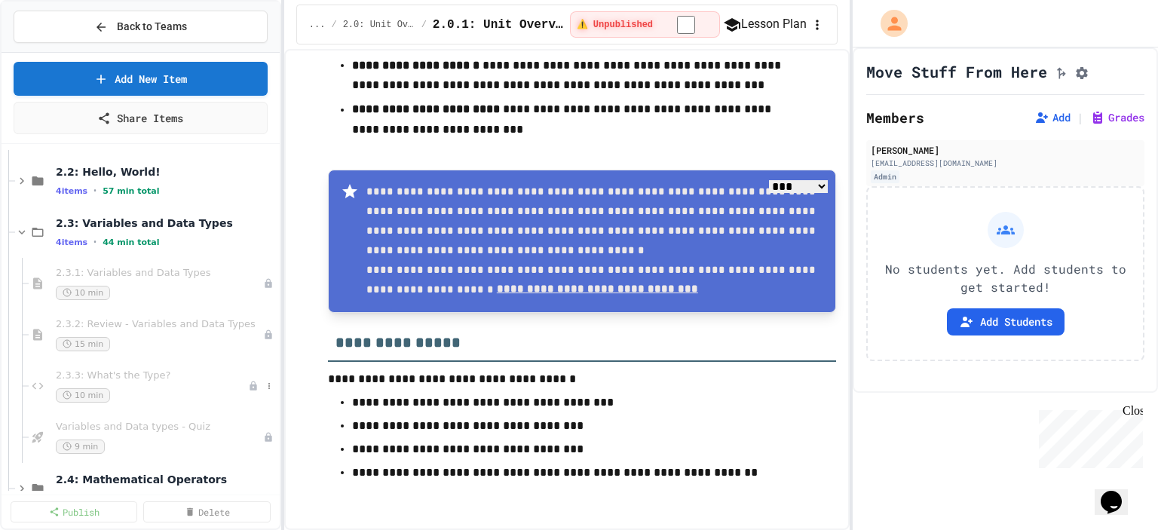
scroll to position [603, 0]
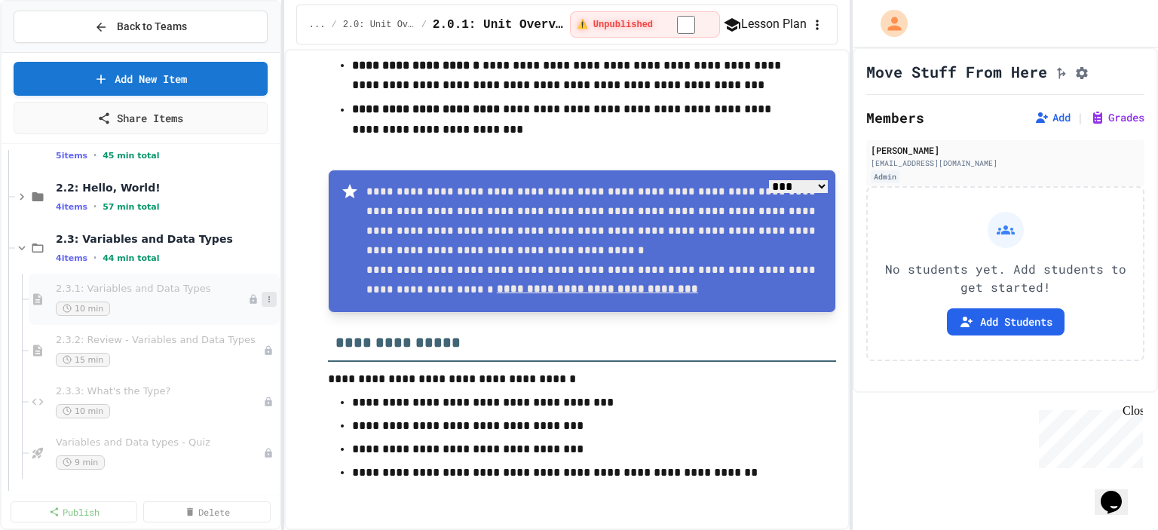
click at [265, 301] on icon at bounding box center [269, 299] width 9 height 9
click at [225, 386] on button "Publish" at bounding box center [228, 379] width 116 height 27
click at [265, 346] on icon at bounding box center [269, 350] width 9 height 9
click at [230, 429] on button "Publish" at bounding box center [228, 431] width 116 height 27
click at [265, 402] on button at bounding box center [269, 401] width 15 height 15
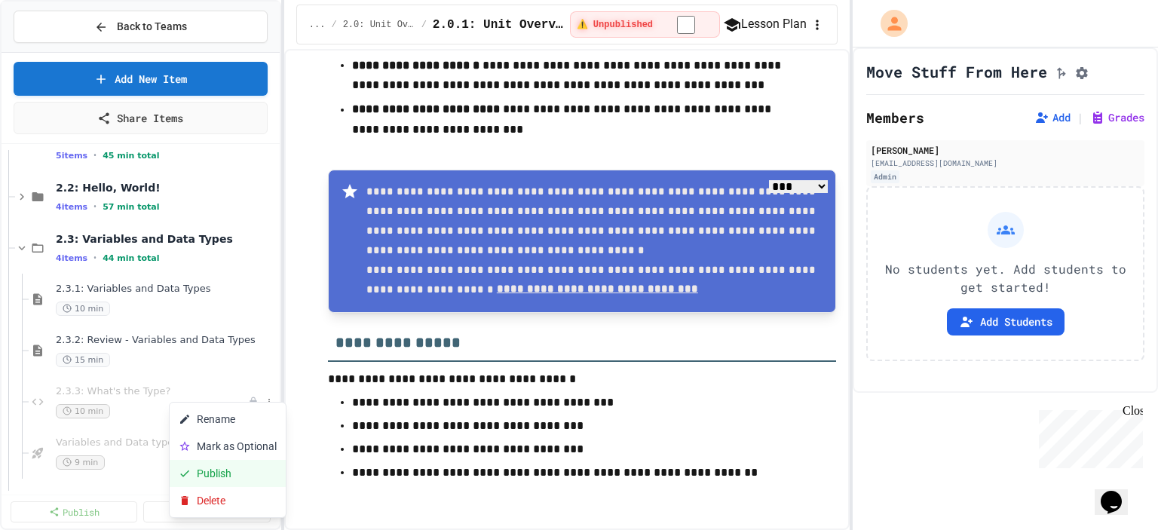
click at [243, 477] on button "Publish" at bounding box center [228, 473] width 116 height 27
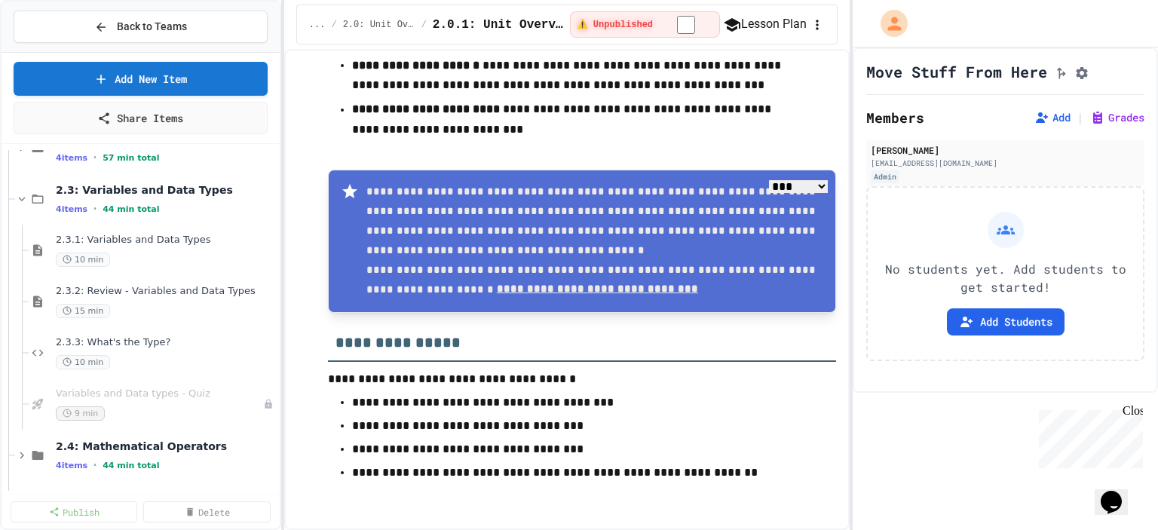
scroll to position [678, 0]
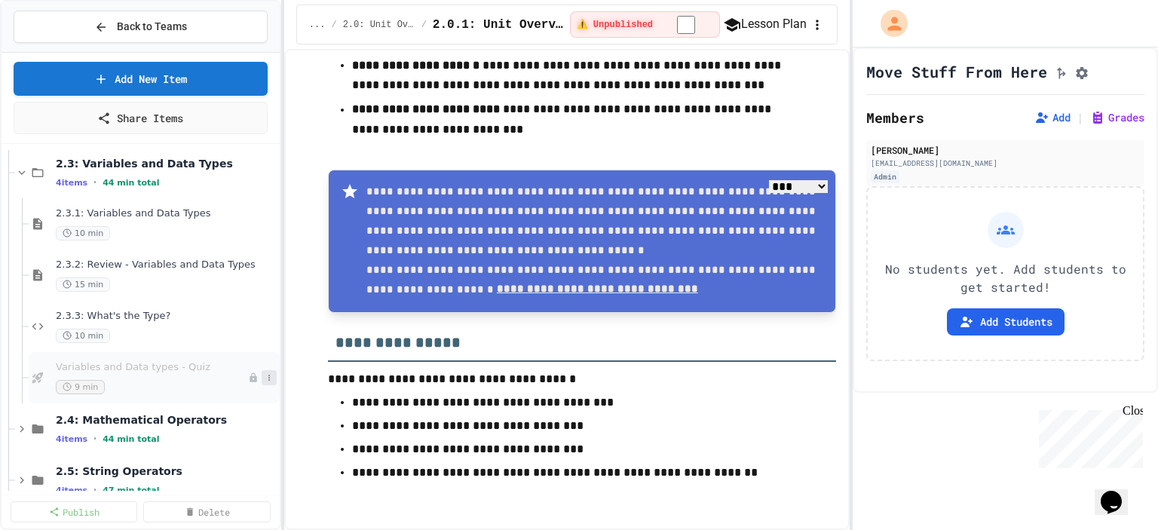
click at [264, 378] on button at bounding box center [269, 377] width 15 height 15
click at [244, 463] on button "Publish" at bounding box center [228, 458] width 116 height 27
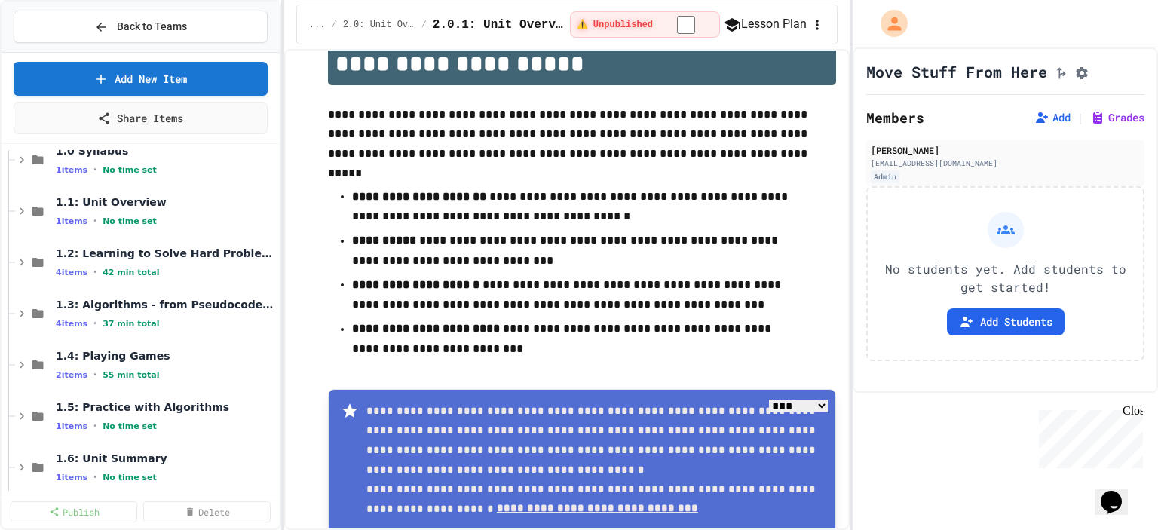
scroll to position [75, 0]
click at [22, 210] on icon at bounding box center [22, 212] width 5 height 7
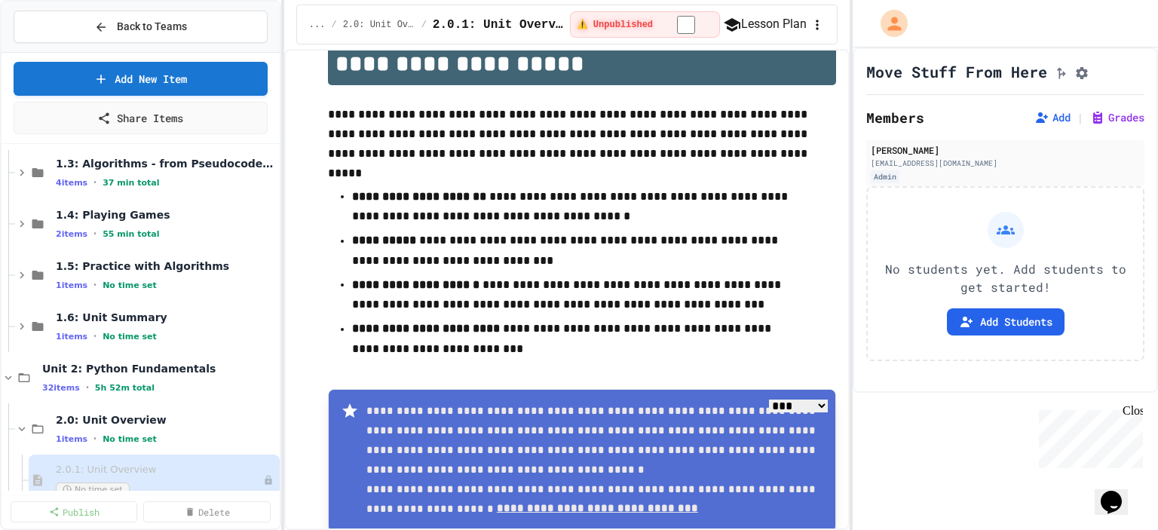
scroll to position [301, 0]
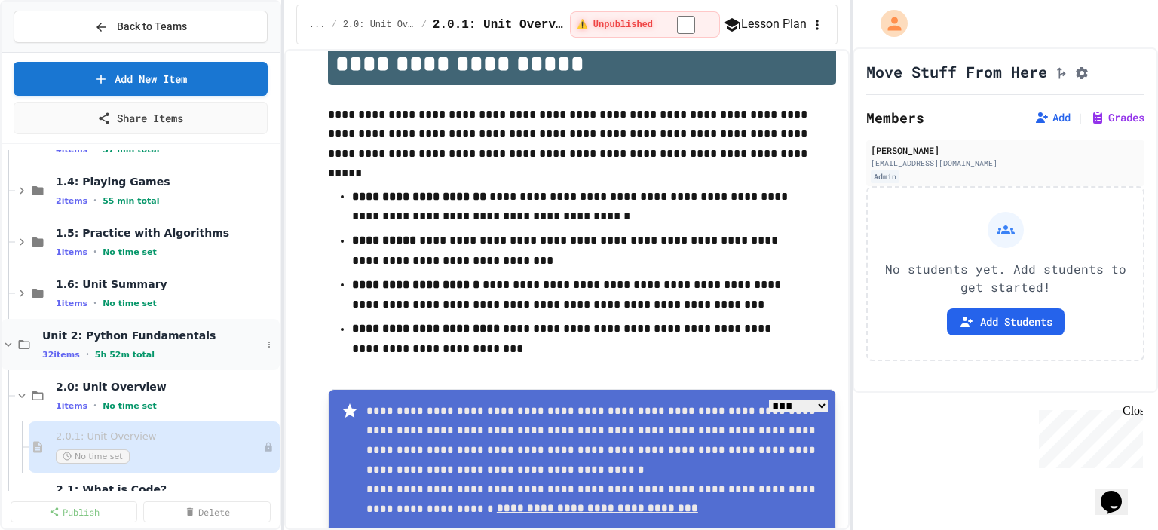
click at [120, 337] on span "Unit 2: Python Fundamentals" at bounding box center [151, 336] width 219 height 14
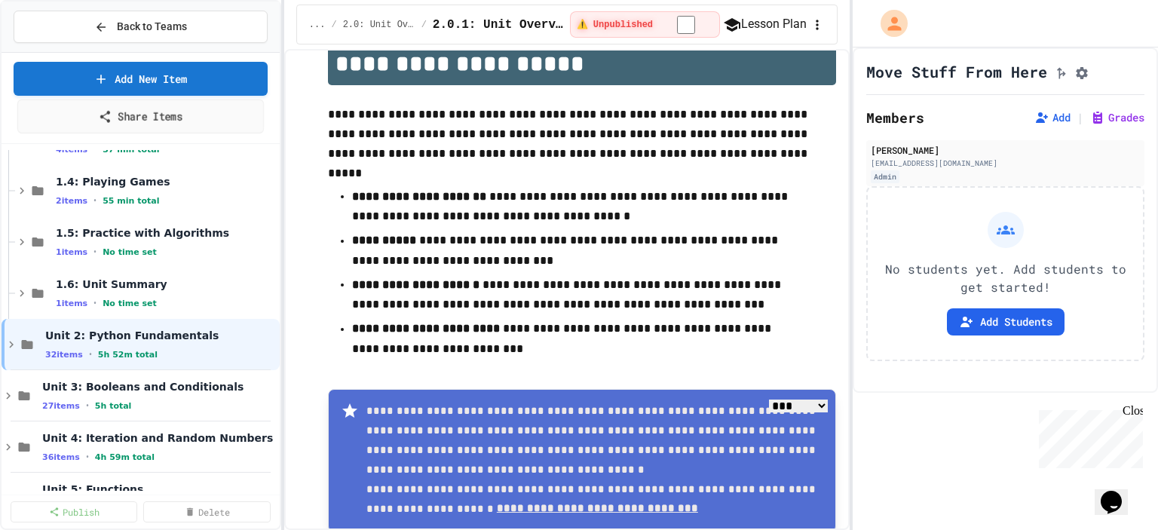
click at [164, 115] on link "Share Items" at bounding box center [140, 116] width 246 height 34
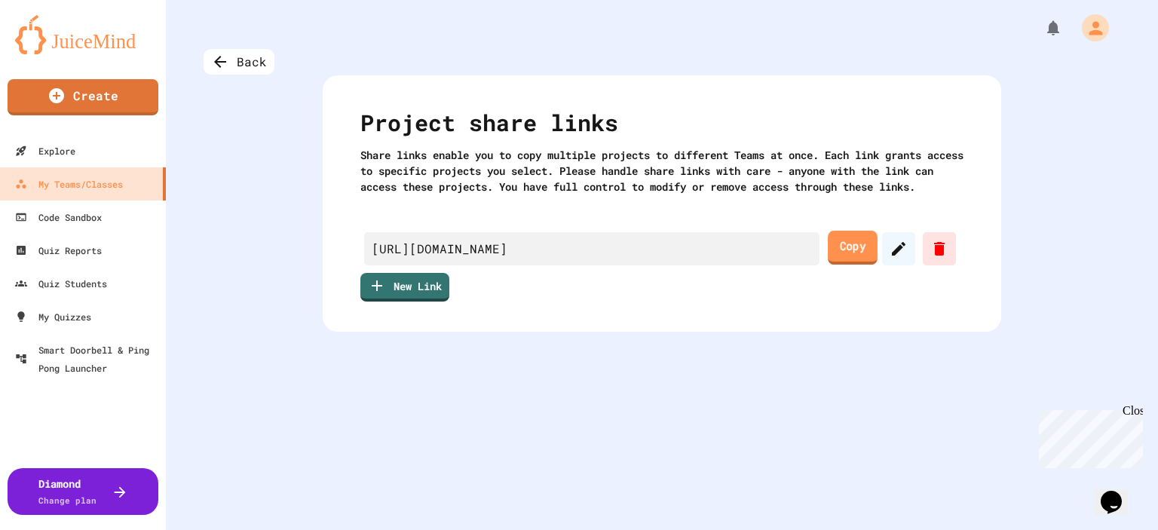
click at [847, 265] on link "Copy" at bounding box center [852, 248] width 50 height 34
click at [89, 188] on div "My Teams/Classes" at bounding box center [68, 184] width 111 height 19
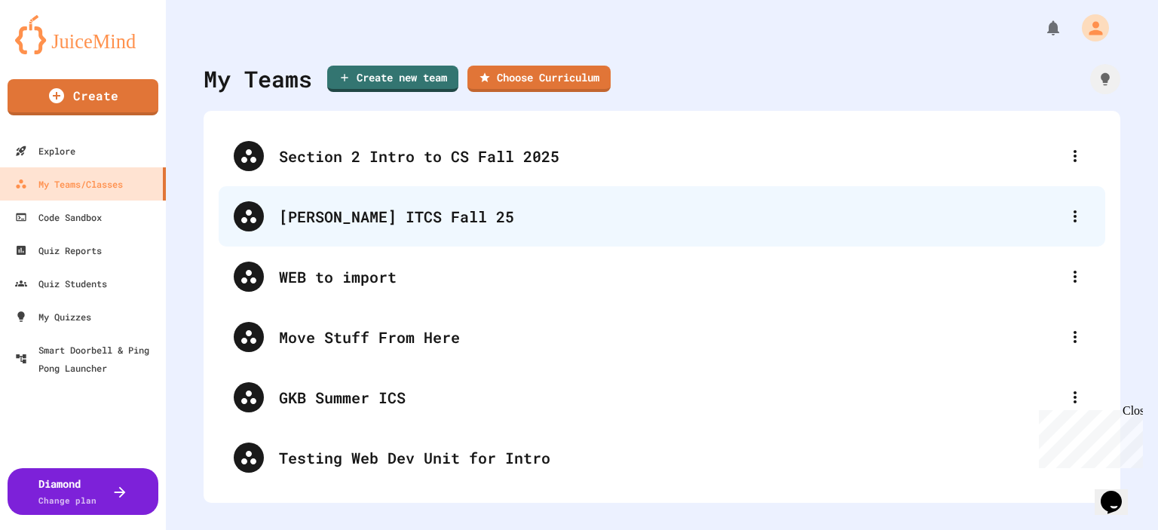
click at [377, 216] on div "[PERSON_NAME] ITCS Fall 25" at bounding box center [669, 216] width 781 height 23
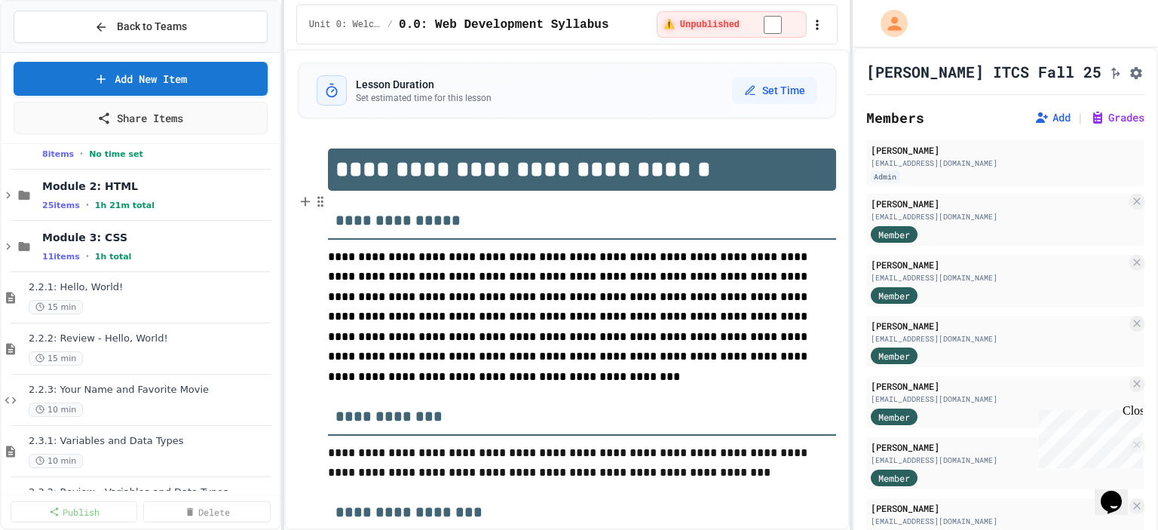
scroll to position [66, 0]
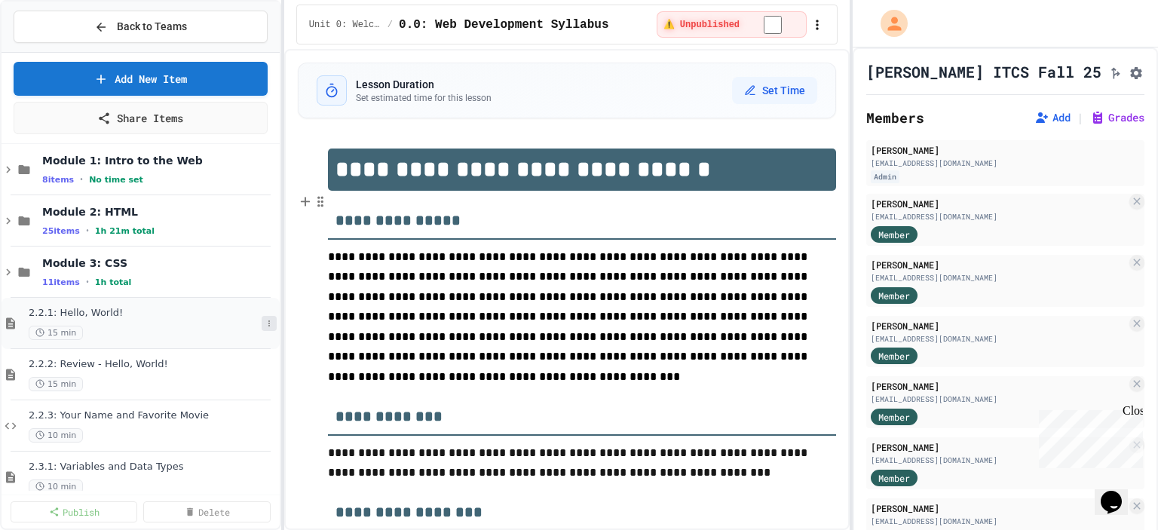
click at [265, 324] on icon at bounding box center [269, 323] width 9 height 9
click at [223, 426] on button "Delete" at bounding box center [228, 431] width 116 height 27
click at [265, 326] on icon at bounding box center [269, 323] width 9 height 9
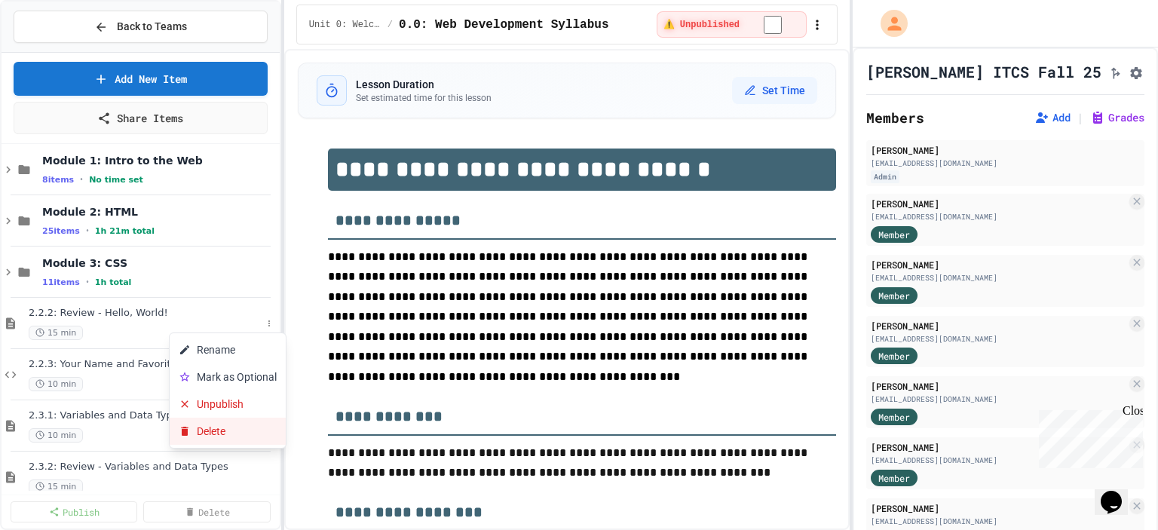
click at [239, 433] on button "Delete" at bounding box center [228, 431] width 116 height 27
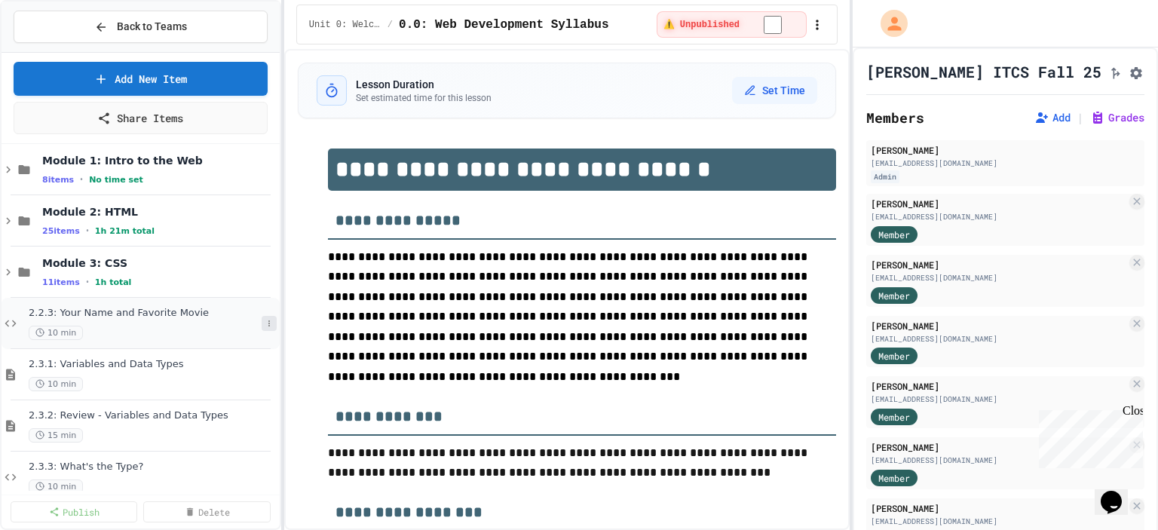
click at [265, 319] on icon at bounding box center [269, 323] width 9 height 9
click at [222, 432] on button "Delete" at bounding box center [228, 431] width 116 height 27
click at [262, 324] on button at bounding box center [269, 323] width 15 height 15
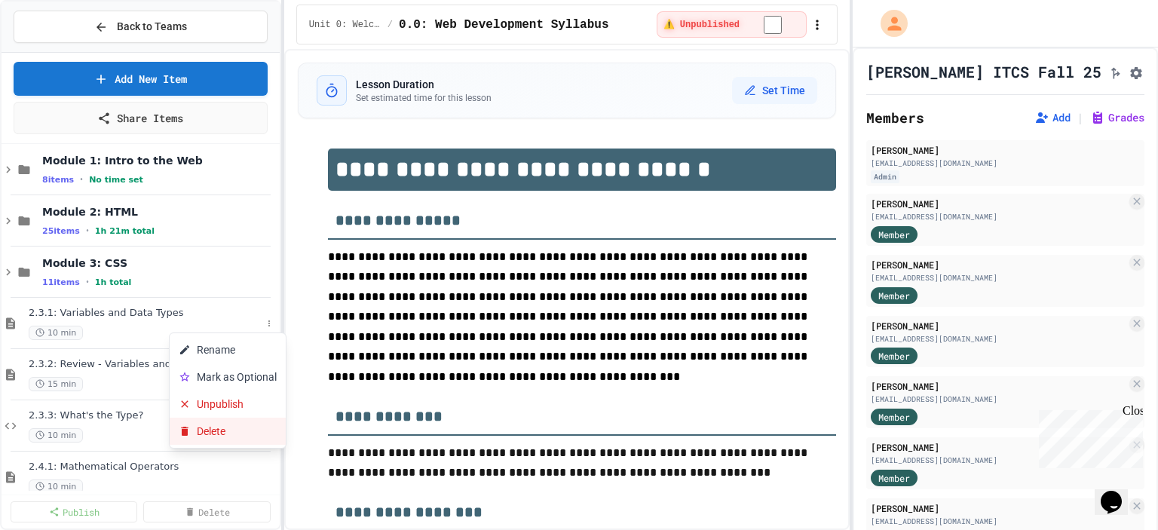
click at [230, 427] on button "Delete" at bounding box center [228, 431] width 116 height 27
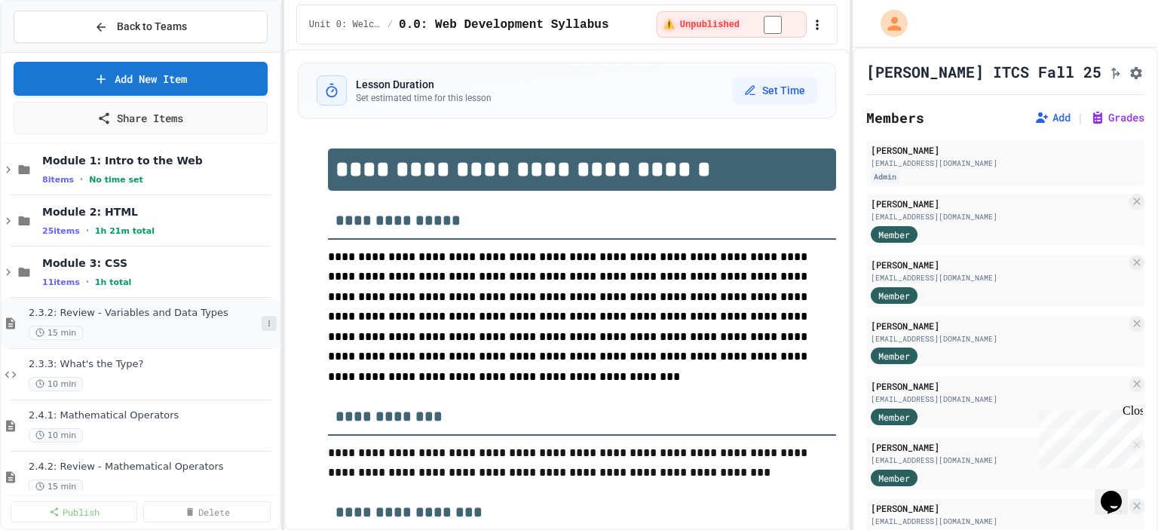
click at [262, 327] on button at bounding box center [269, 323] width 15 height 15
click at [225, 429] on button "Delete" at bounding box center [228, 431] width 116 height 27
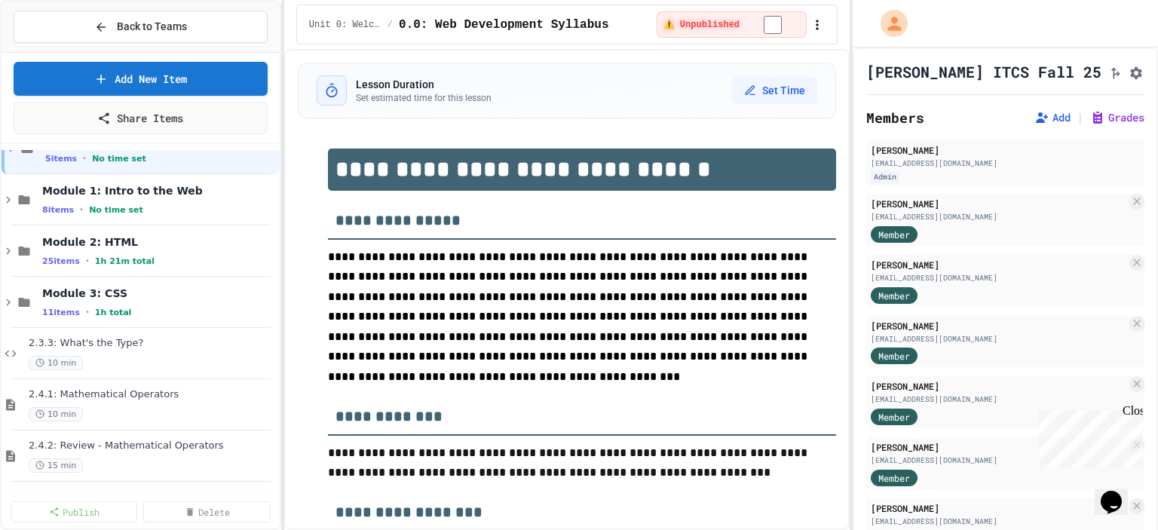
scroll to position [36, 0]
click at [262, 349] on button at bounding box center [269, 353] width 15 height 15
click at [223, 466] on button "Delete" at bounding box center [228, 461] width 116 height 27
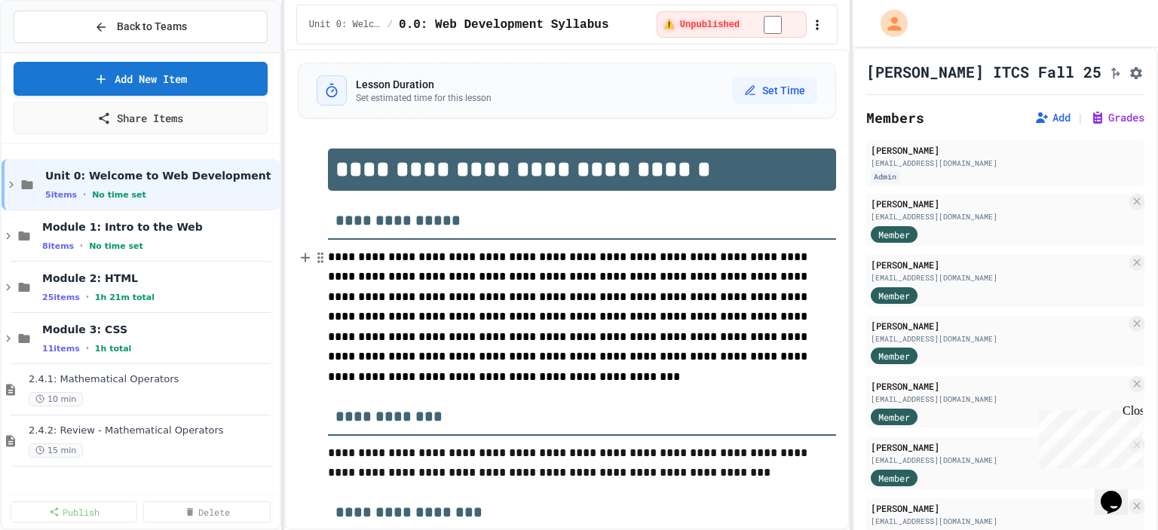
scroll to position [0, 0]
click at [262, 393] on button at bounding box center [269, 389] width 15 height 15
click at [234, 491] on button "Delete" at bounding box center [239, 497] width 116 height 27
click at [265, 389] on icon at bounding box center [269, 389] width 9 height 9
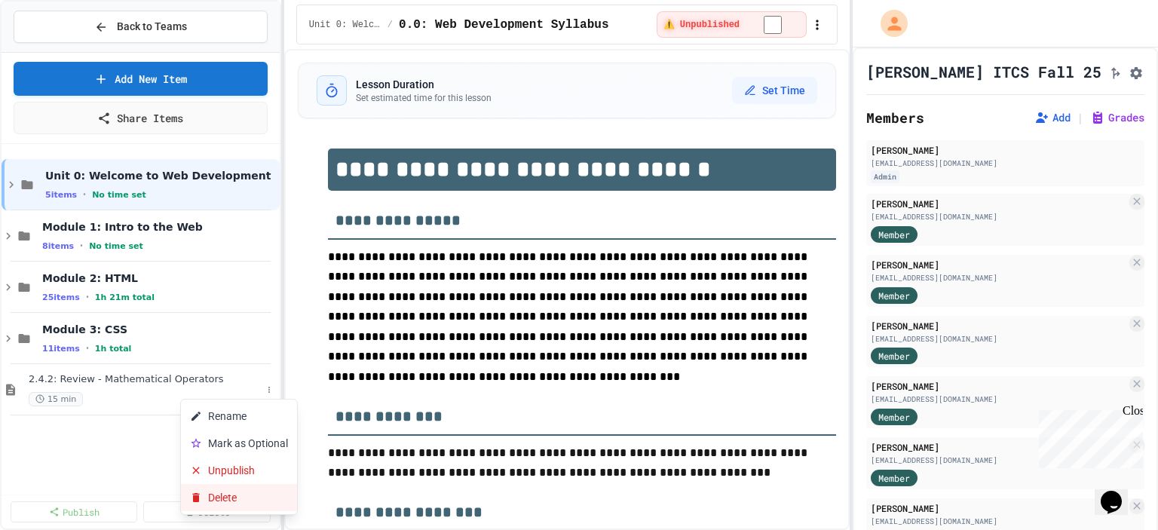
click at [237, 497] on button "Delete" at bounding box center [239, 497] width 116 height 27
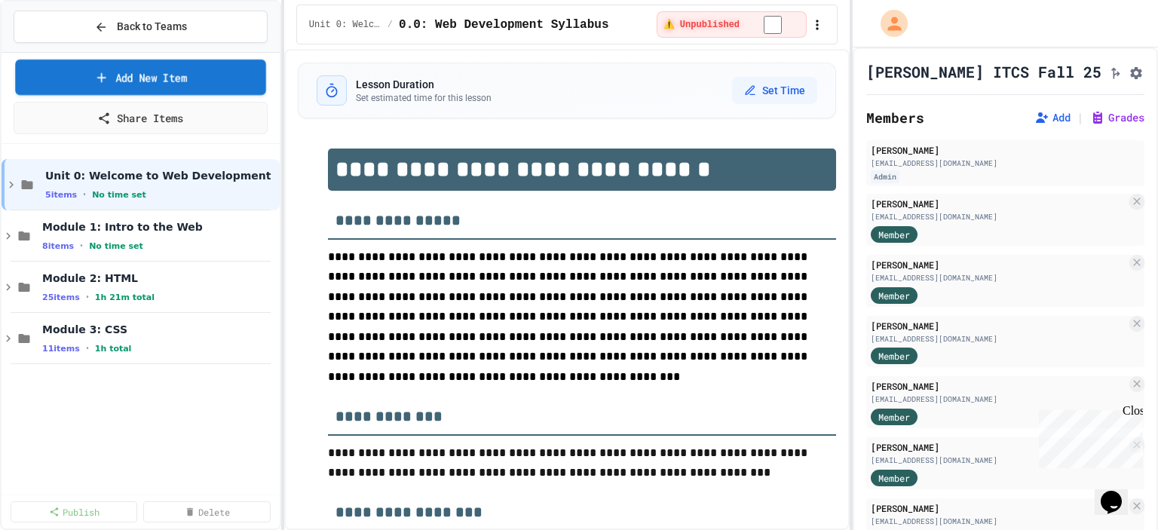
click at [141, 78] on link "Add New Item" at bounding box center [140, 77] width 250 height 35
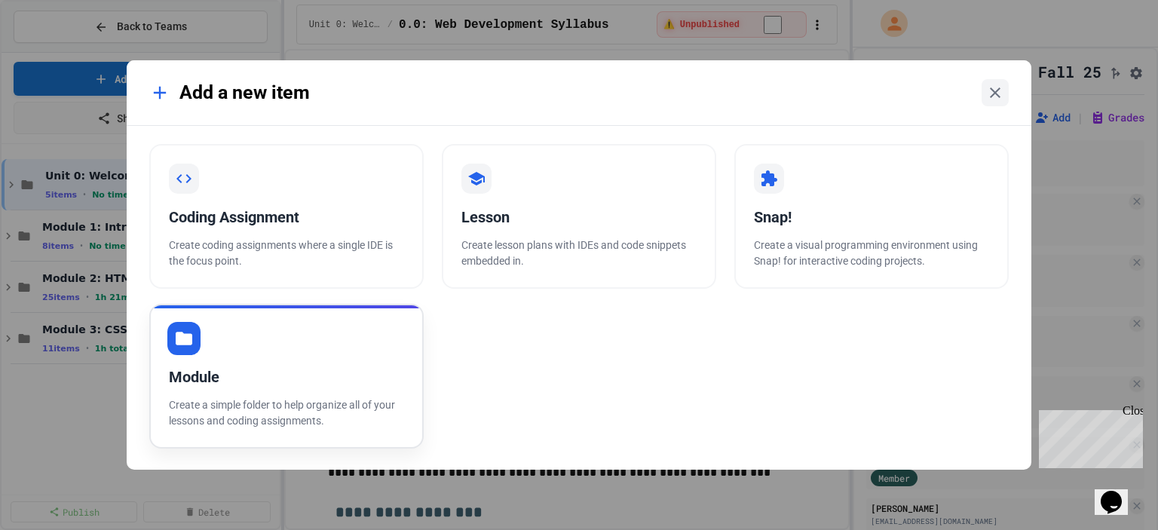
click at [251, 352] on div "Module Create a simple folder to help organize all of your lessons and coding a…" at bounding box center [286, 376] width 274 height 145
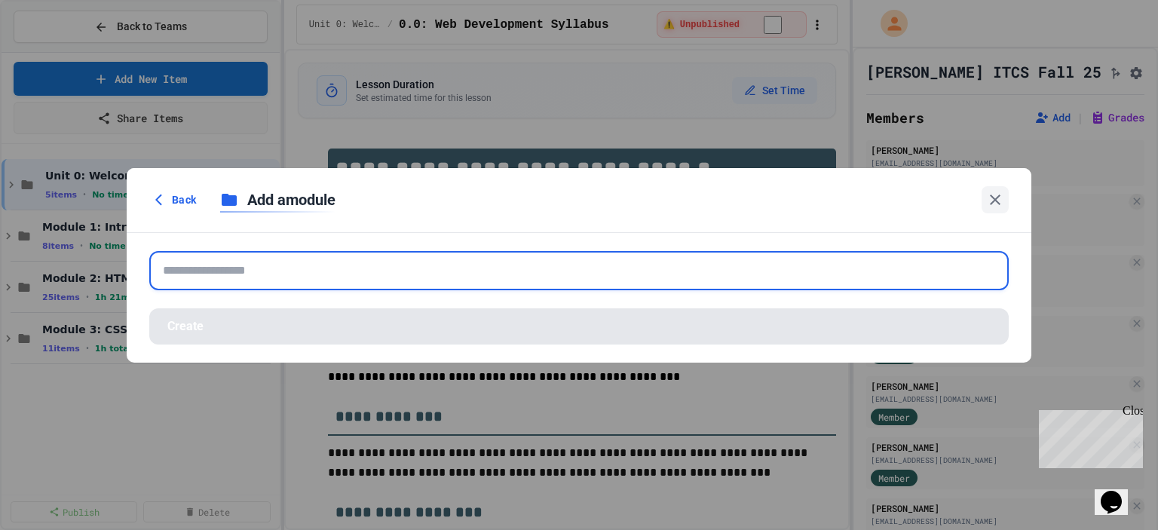
click at [240, 265] on input "text" at bounding box center [578, 270] width 859 height 39
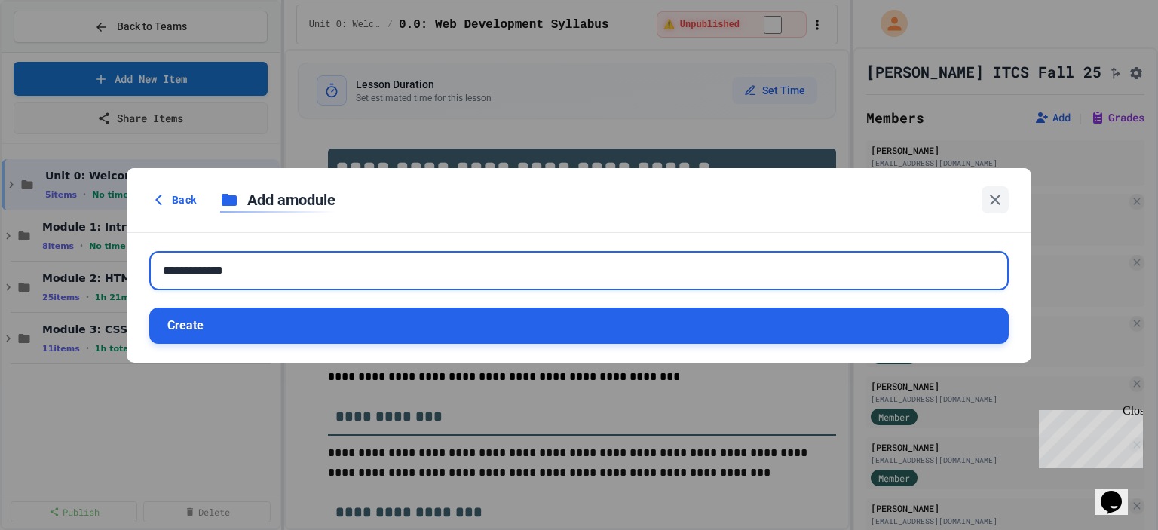
type input "**********"
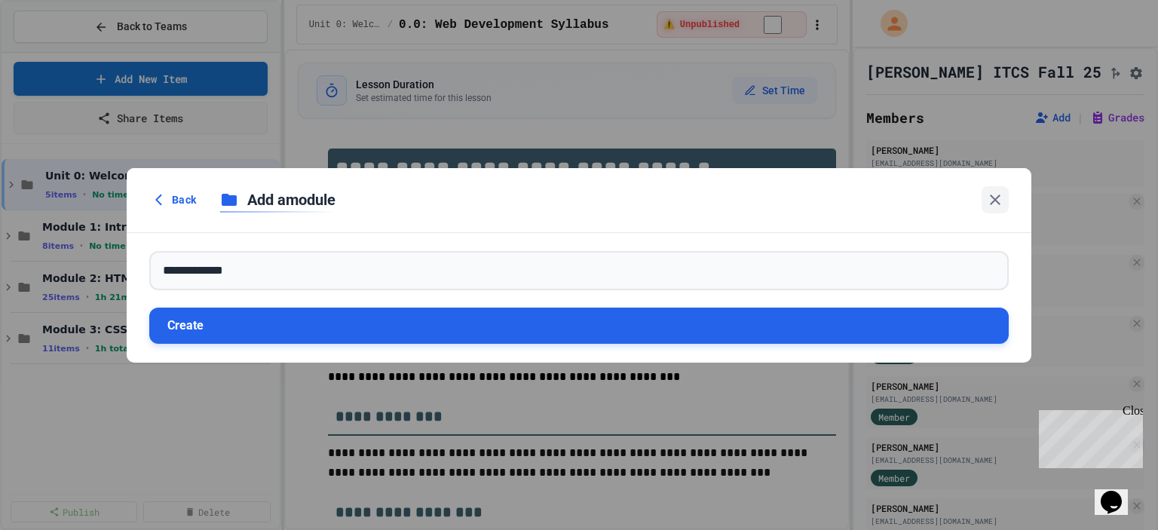
click at [265, 323] on button "Create" at bounding box center [578, 325] width 859 height 36
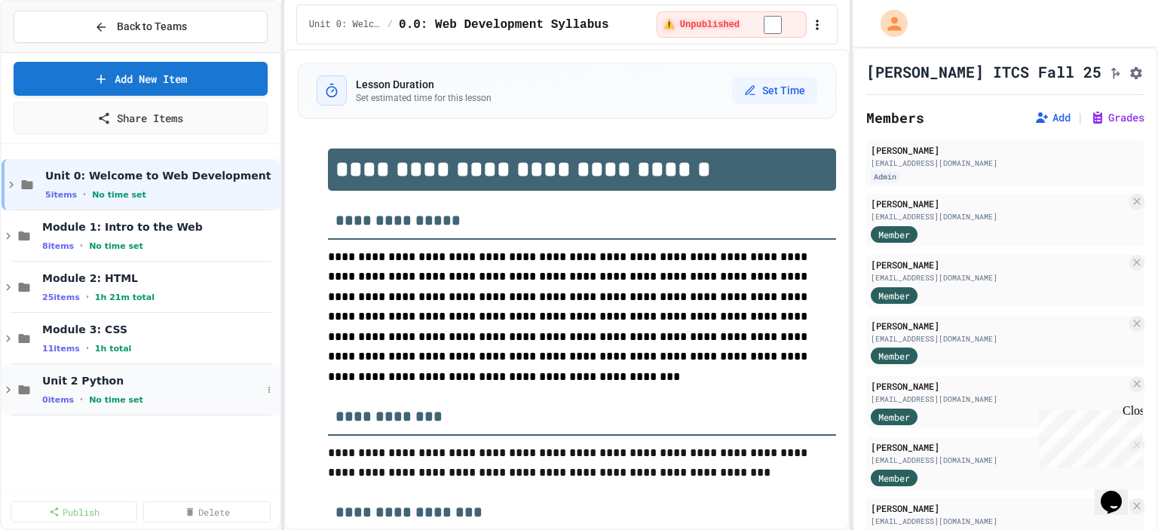
click at [8, 386] on icon at bounding box center [9, 390] width 14 height 14
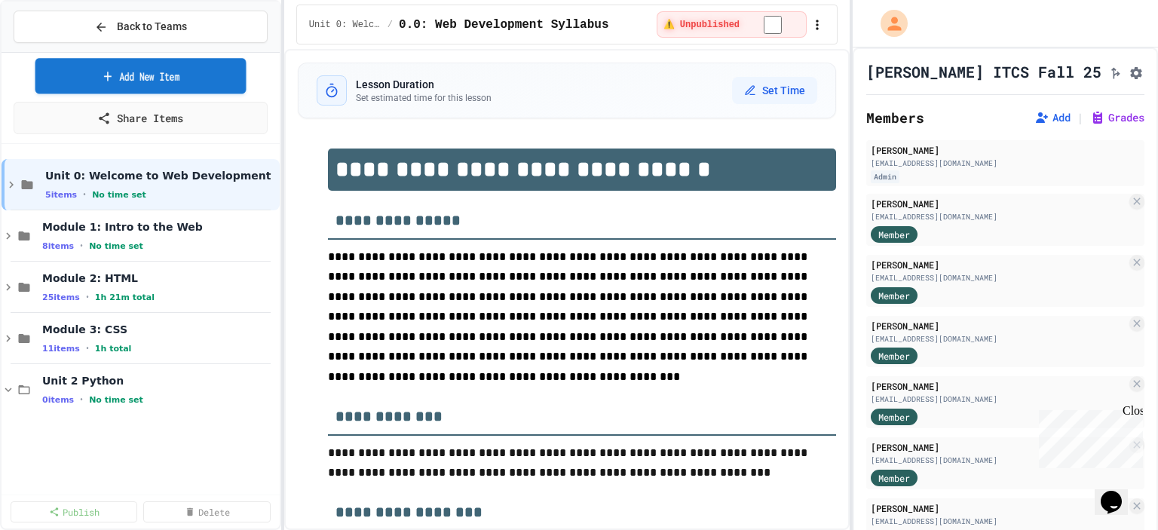
click at [158, 84] on link "Add New Item" at bounding box center [140, 75] width 211 height 35
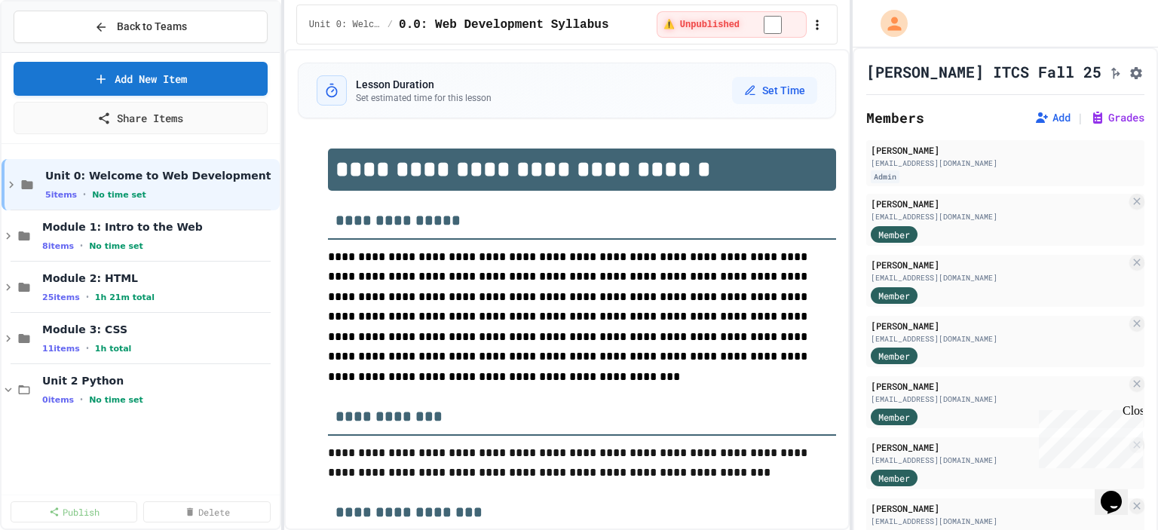
select select "**********"
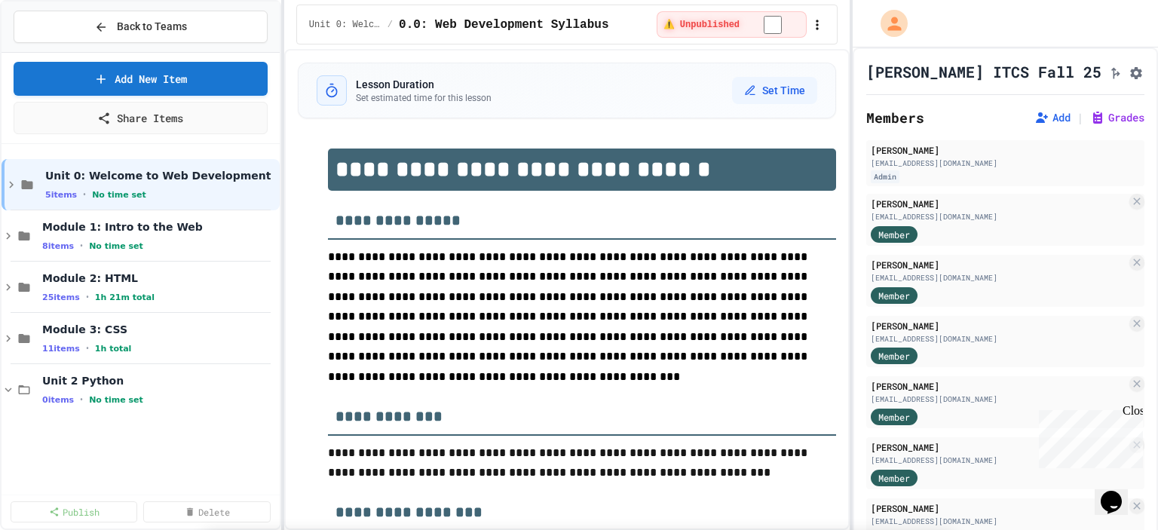
scroll to position [528, 0]
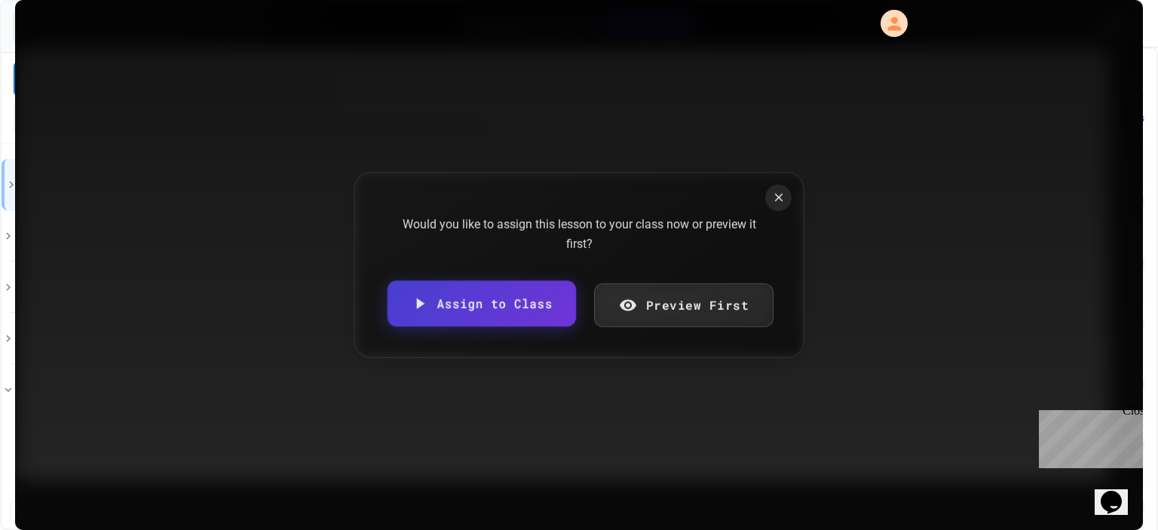
click at [454, 316] on link "Assign to Class" at bounding box center [481, 303] width 188 height 46
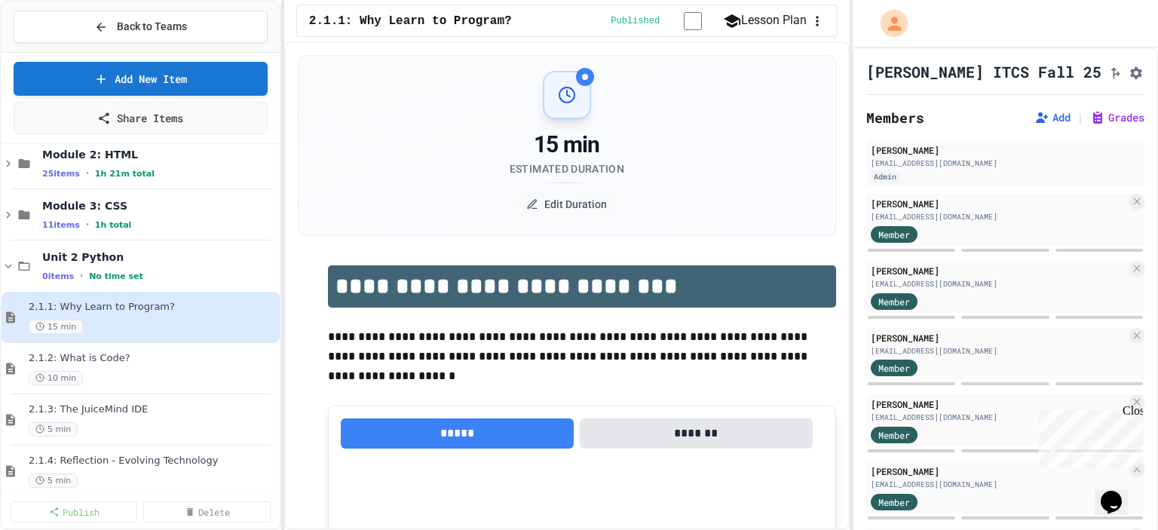
scroll to position [139, 0]
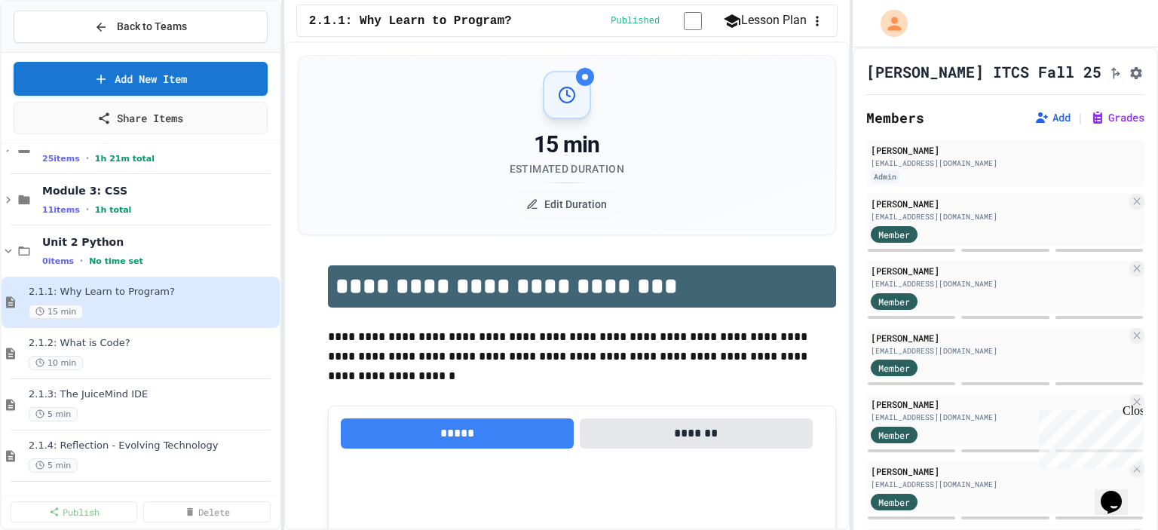
click at [157, 489] on div "Module 1: Intro to the Web 8 items • No time set Module 2: HTML 25 items • 1h 2…" at bounding box center [141, 319] width 278 height 350
click at [171, 81] on link "Add New Item" at bounding box center [140, 77] width 246 height 35
select select "**********"
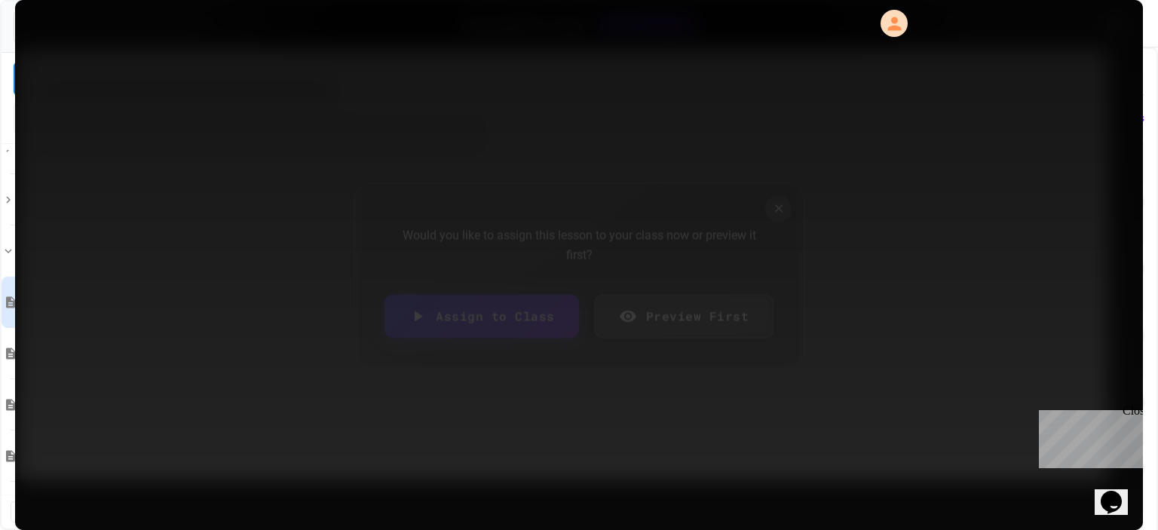
click at [537, 301] on link "Assign to Class" at bounding box center [481, 317] width 194 height 44
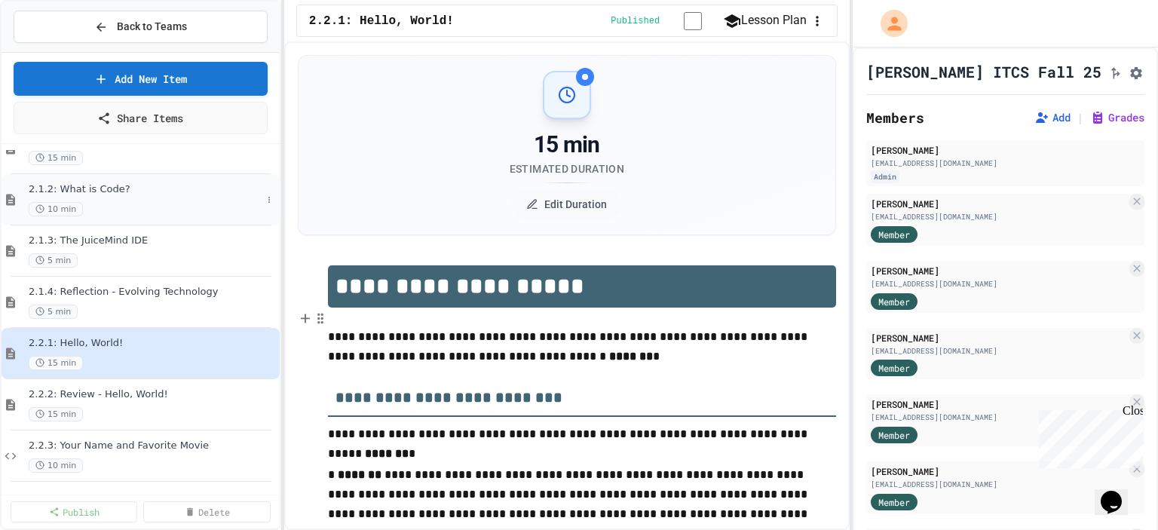
scroll to position [217, 0]
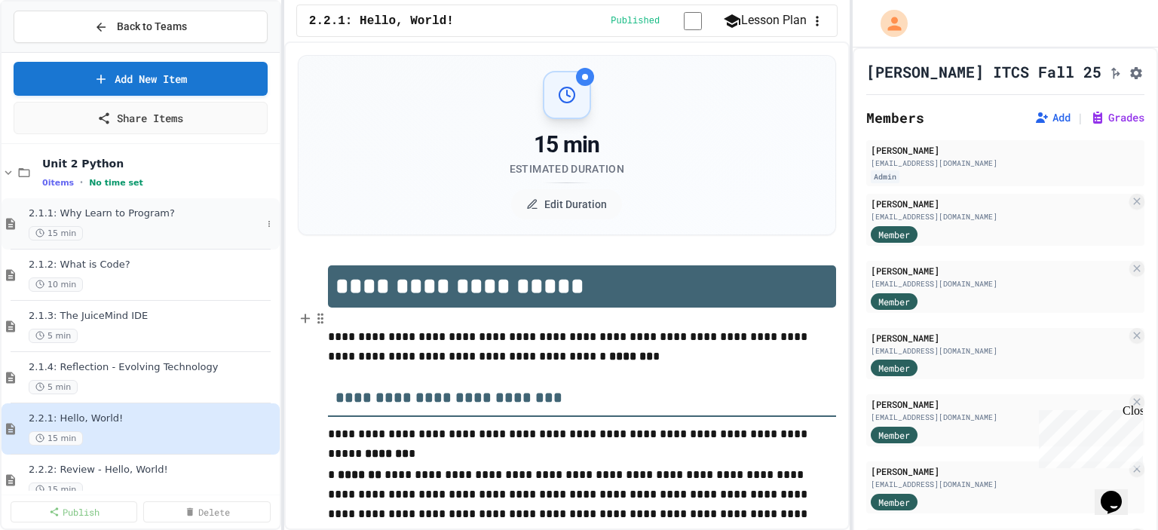
click at [184, 213] on span "2.1.1: Why Learn to Program?" at bounding box center [145, 213] width 233 height 13
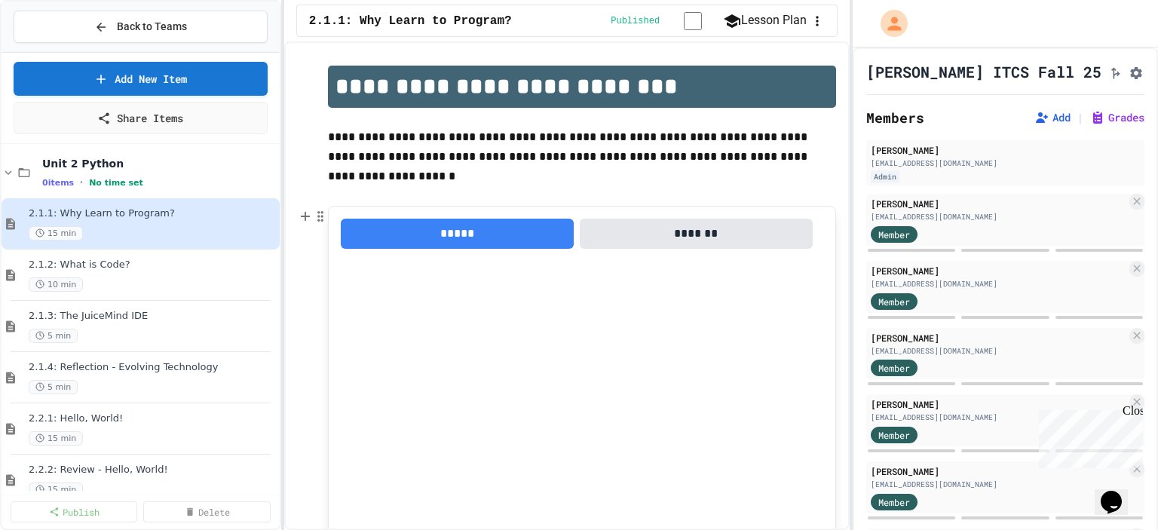
scroll to position [226, 0]
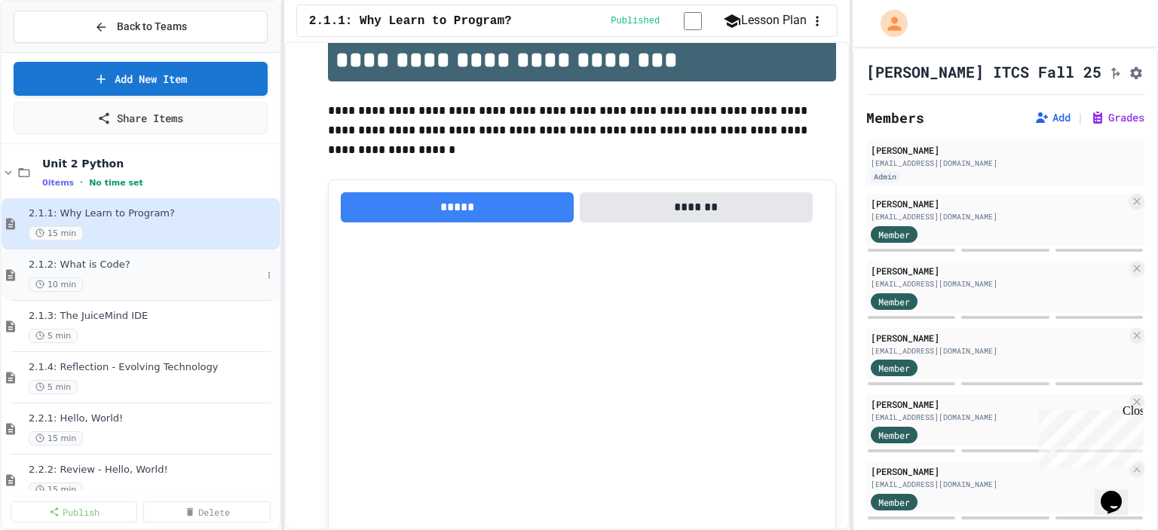
click at [182, 273] on div "2.1.2: What is Code? 10 min" at bounding box center [145, 274] width 233 height 33
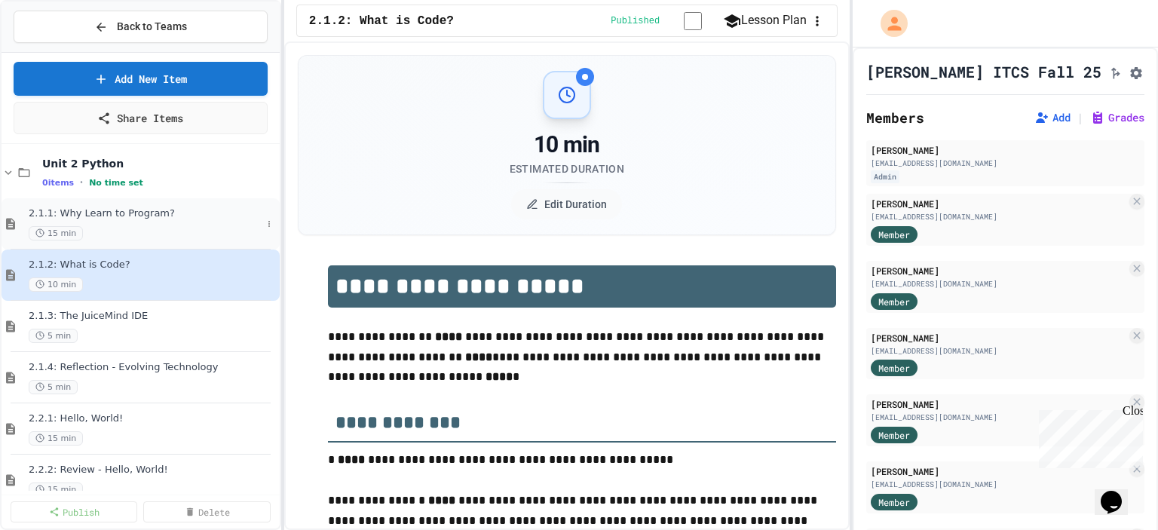
click at [200, 235] on div "15 min" at bounding box center [145, 233] width 233 height 14
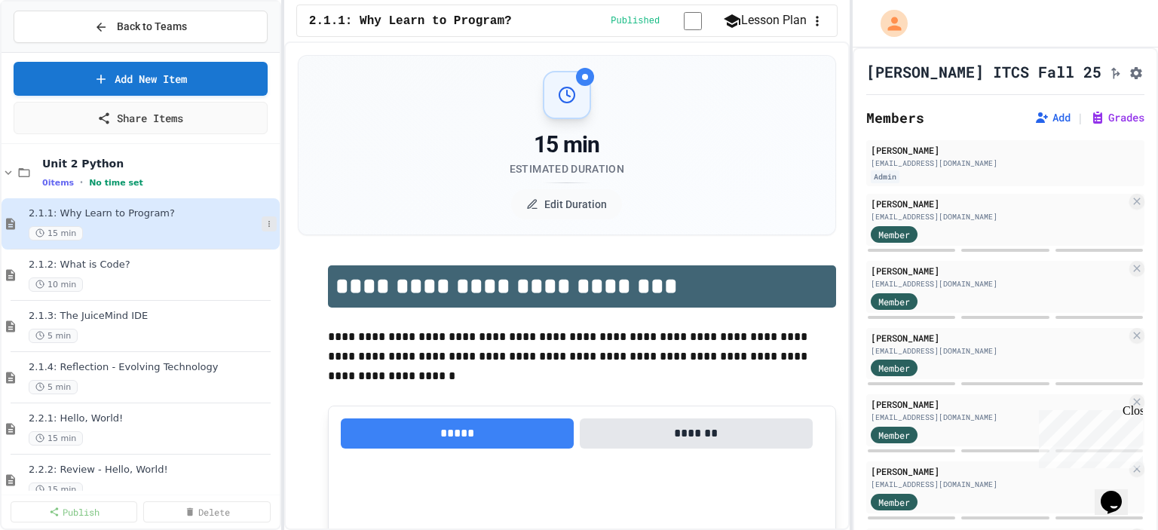
click at [265, 223] on icon at bounding box center [269, 223] width 9 height 9
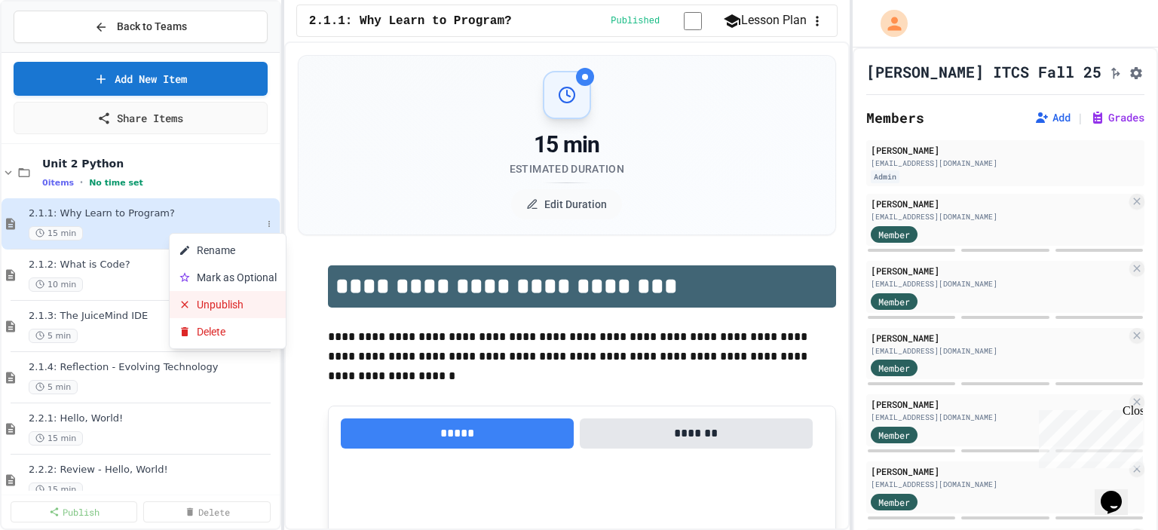
click at [214, 305] on button "Unpublish" at bounding box center [228, 304] width 116 height 27
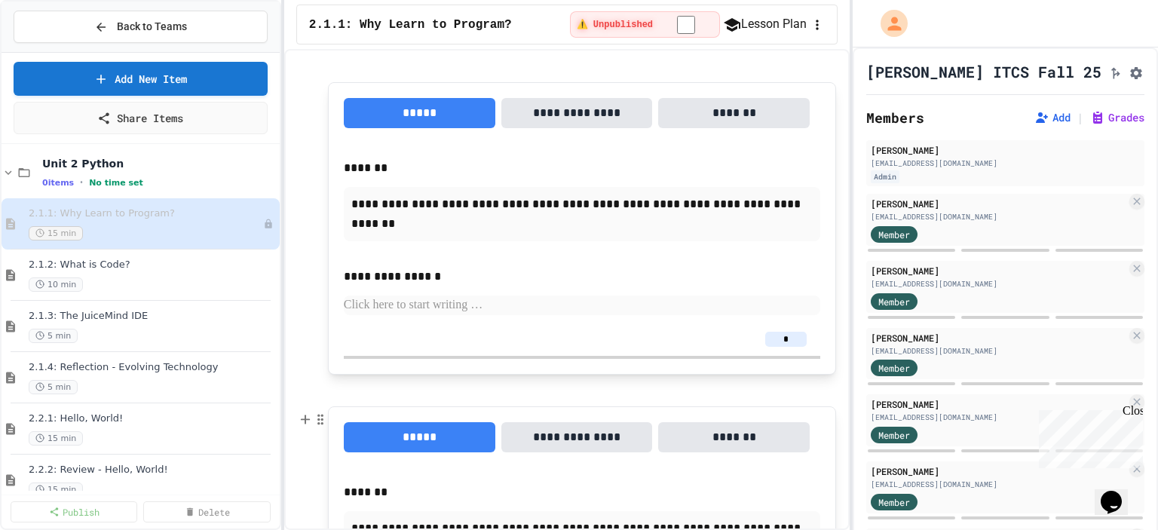
scroll to position [796, 0]
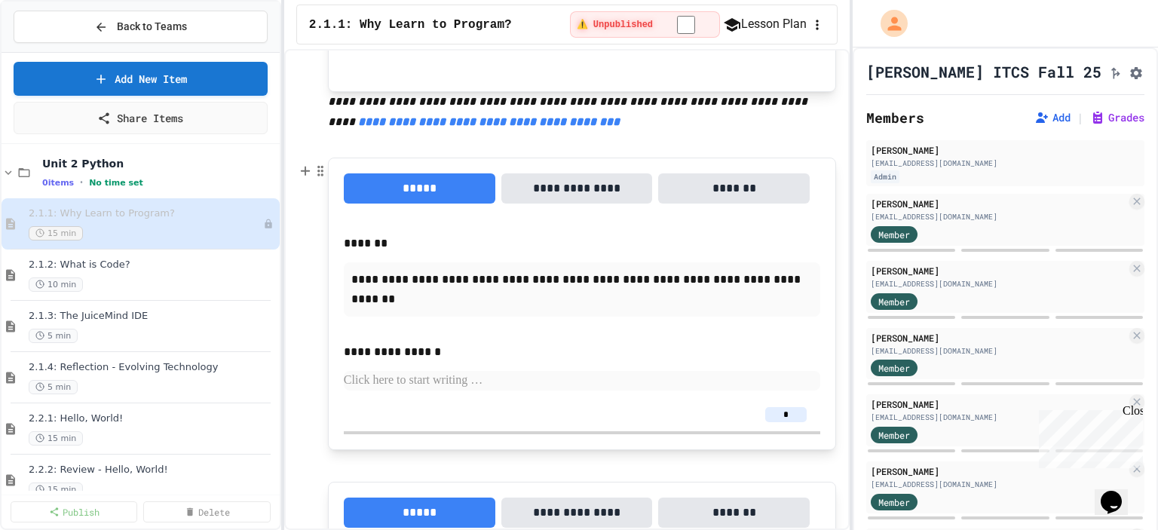
click at [572, 194] on button "**********" at bounding box center [576, 188] width 151 height 30
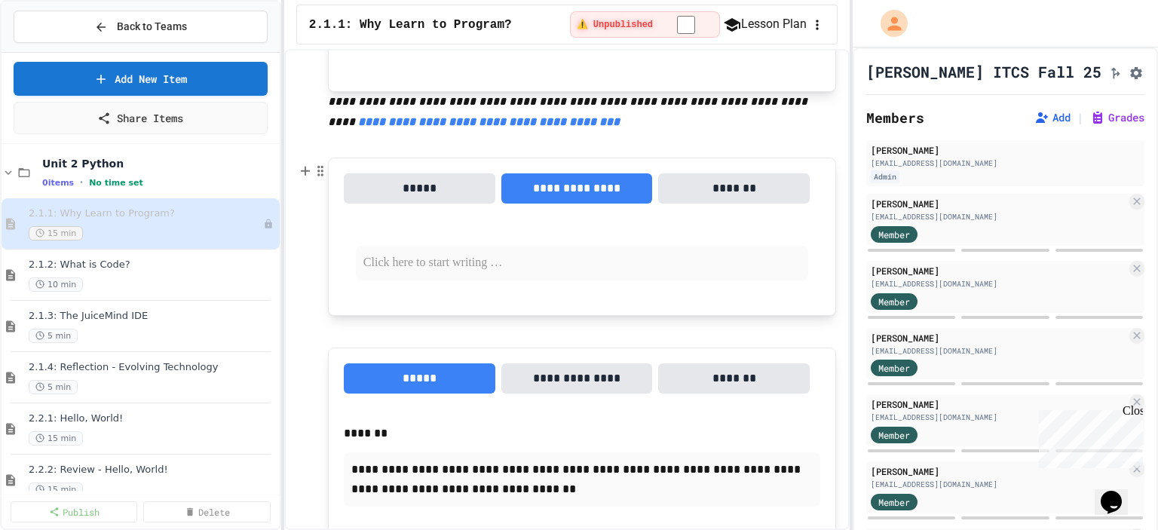
click at [413, 179] on button "*****" at bounding box center [419, 188] width 151 height 30
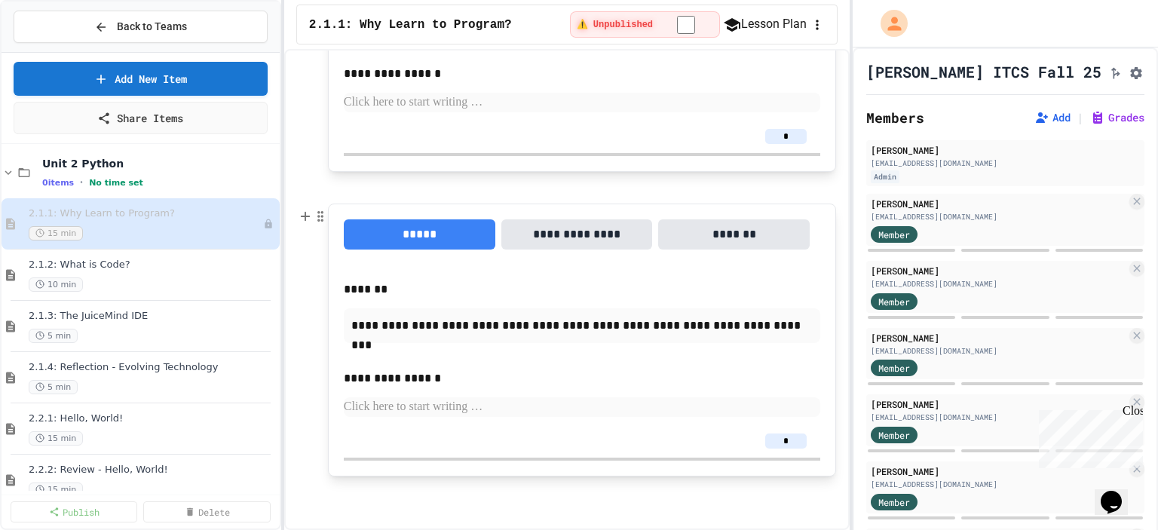
scroll to position [1399, 0]
click at [770, 438] on input "*" at bounding box center [785, 440] width 41 height 15
type input "*"
click at [166, 281] on div "10 min" at bounding box center [145, 284] width 233 height 14
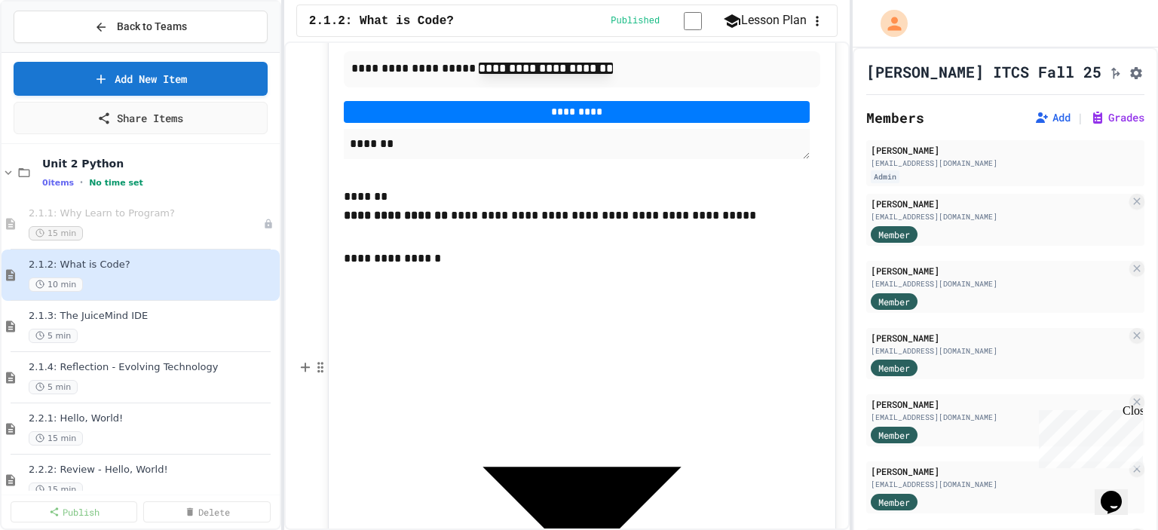
scroll to position [2336, 0]
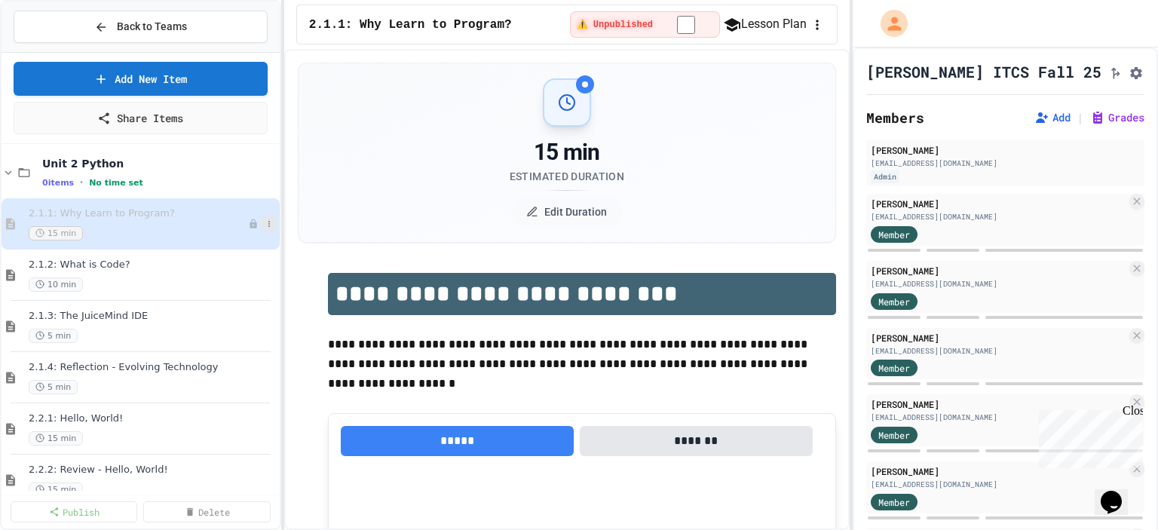
click at [265, 225] on icon at bounding box center [269, 223] width 9 height 9
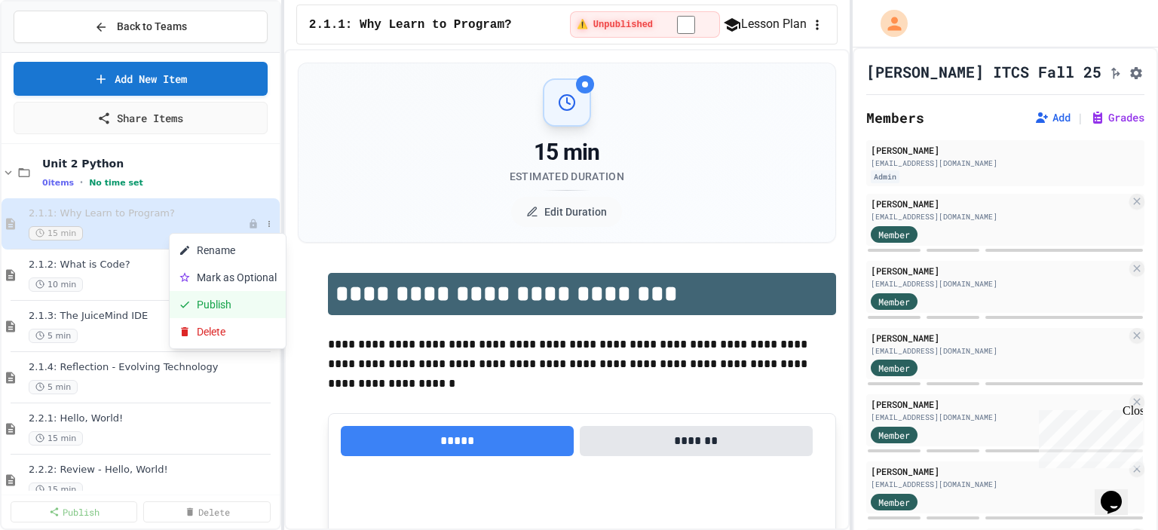
click at [218, 310] on button "Publish" at bounding box center [228, 304] width 116 height 27
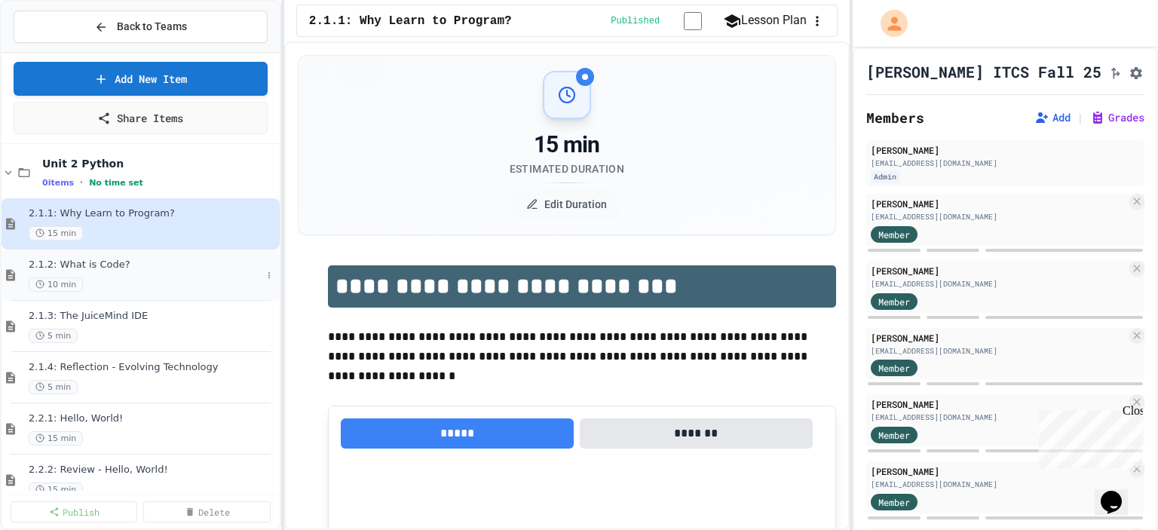
click at [14, 271] on icon at bounding box center [10, 275] width 9 height 11
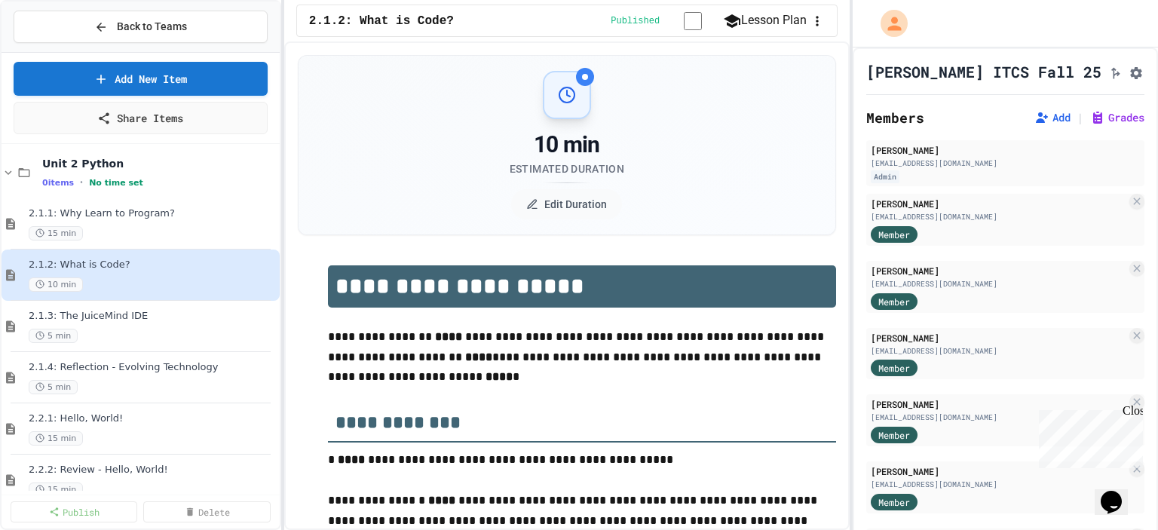
scroll to position [292, 0]
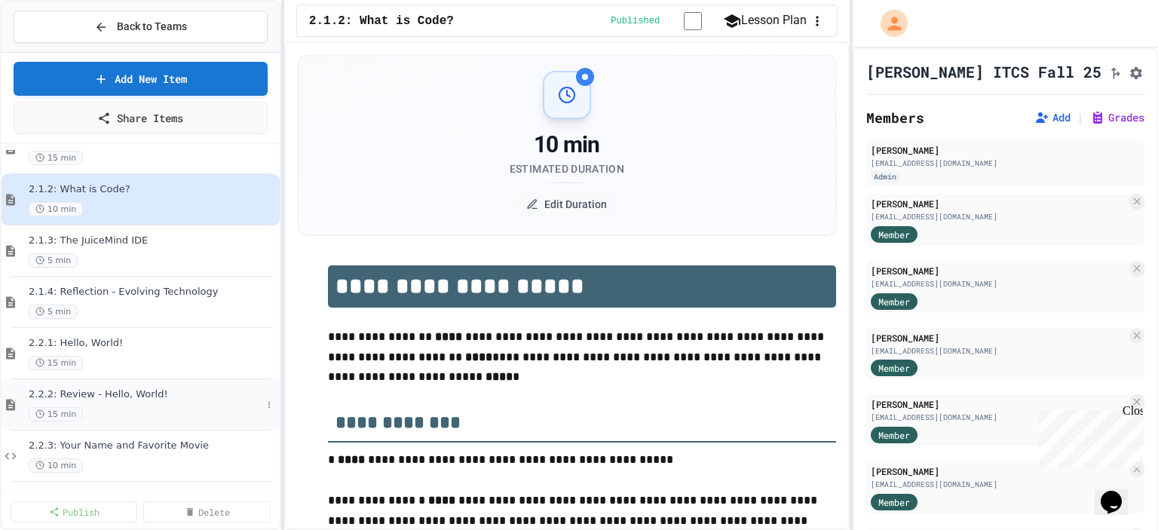
click at [112, 393] on span "2.2.2: Review - Hello, World!" at bounding box center [145, 394] width 233 height 13
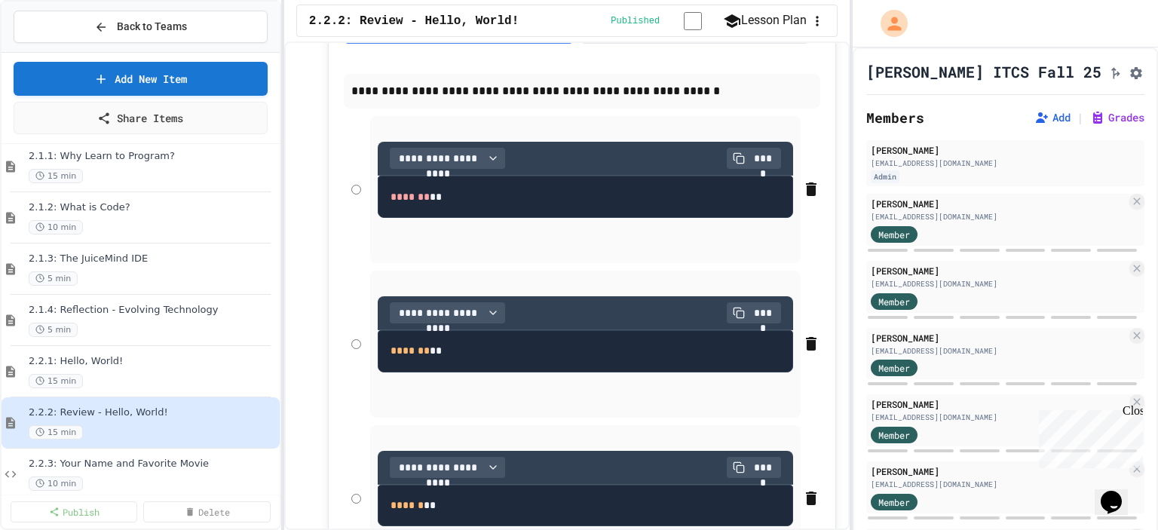
scroll to position [452, 0]
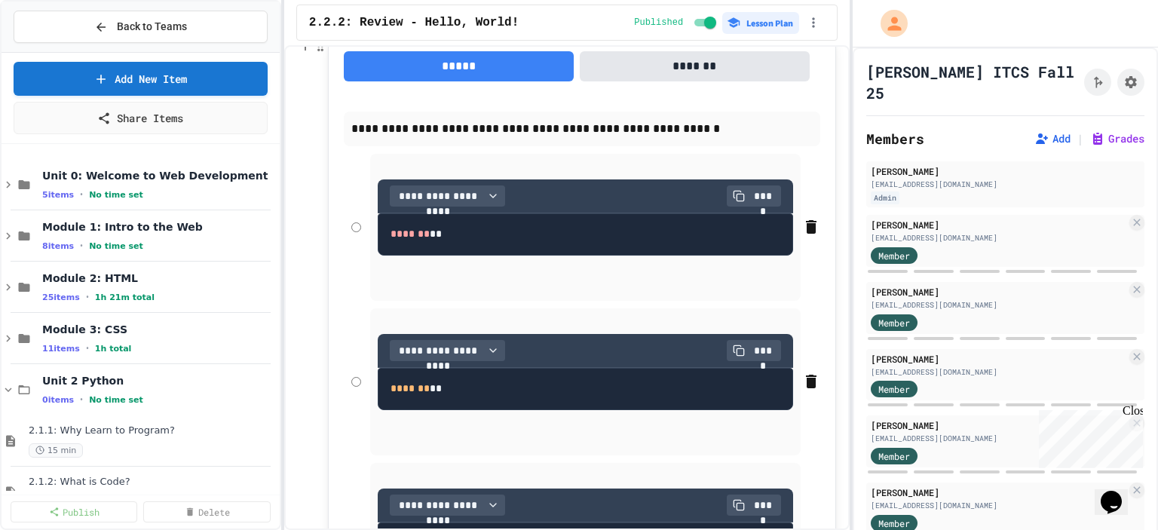
scroll to position [301, 0]
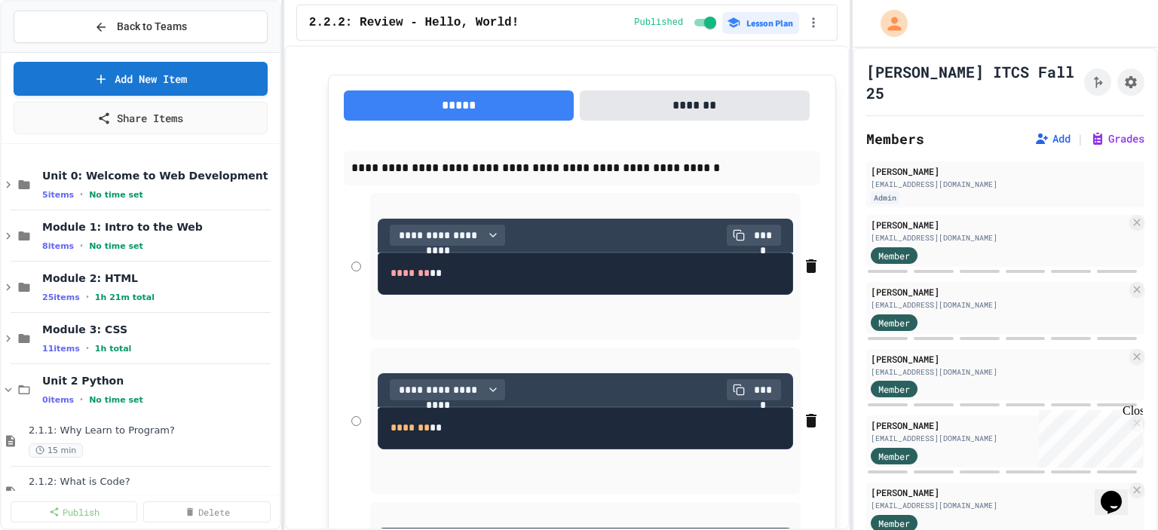
click at [460, 109] on button "*****" at bounding box center [459, 105] width 230 height 30
click at [460, 108] on button "*****" at bounding box center [459, 105] width 230 height 30
click at [626, 90] on button "*******" at bounding box center [695, 105] width 230 height 30
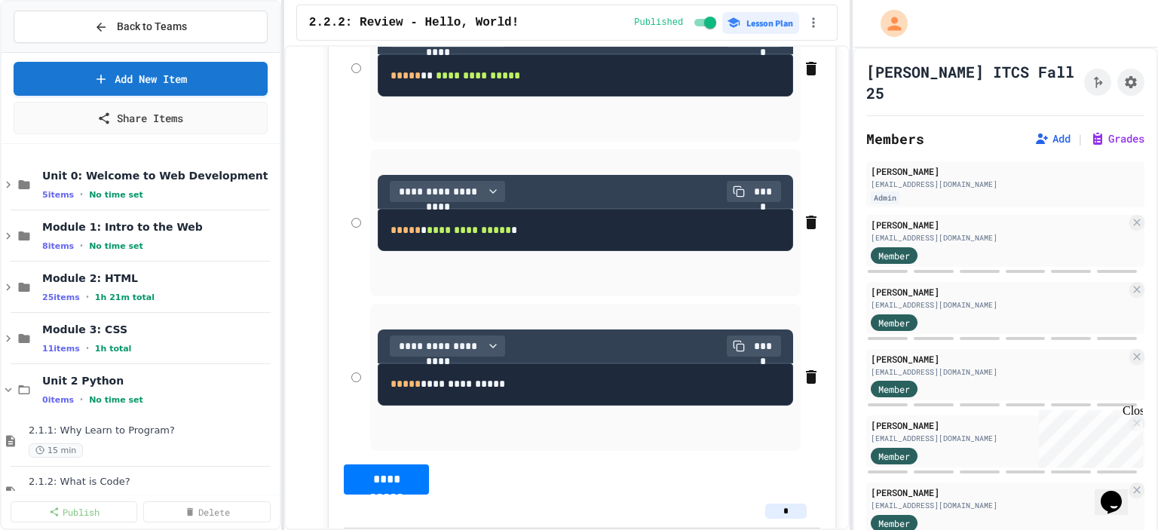
scroll to position [1055, 0]
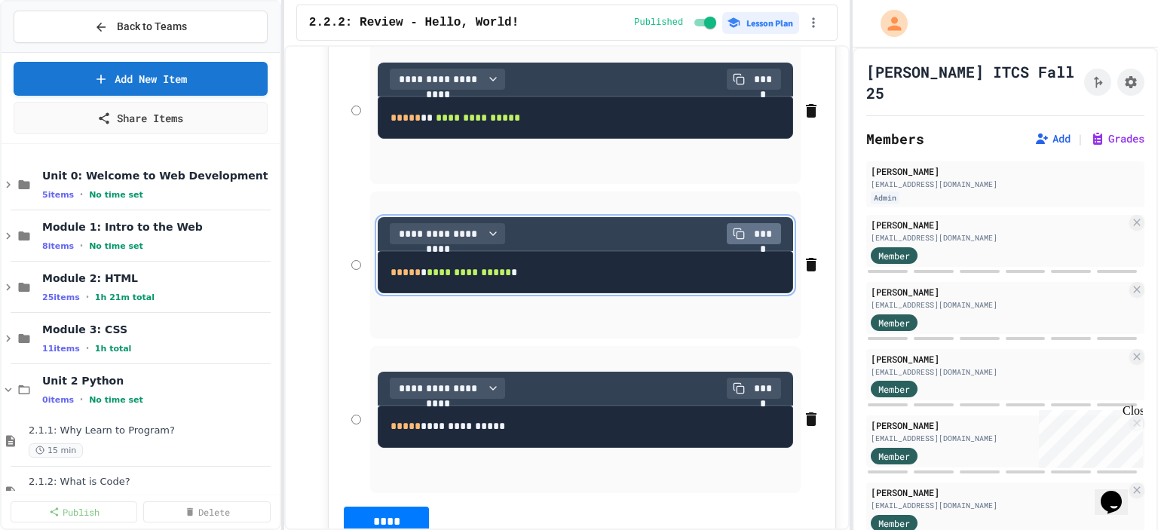
click at [751, 236] on span "****" at bounding box center [763, 233] width 24 height 15
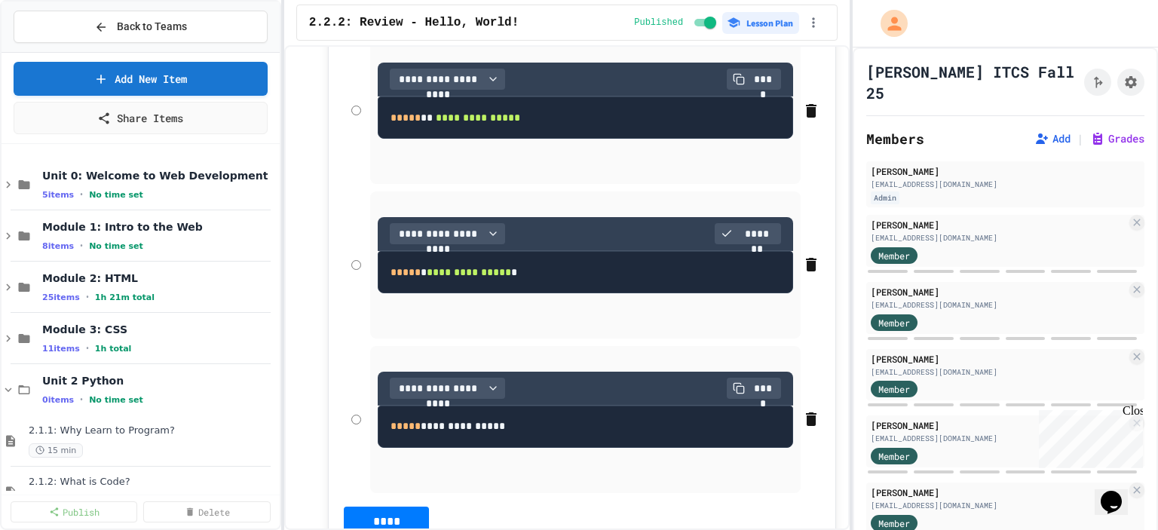
click at [806, 268] on icon at bounding box center [811, 265] width 11 height 14
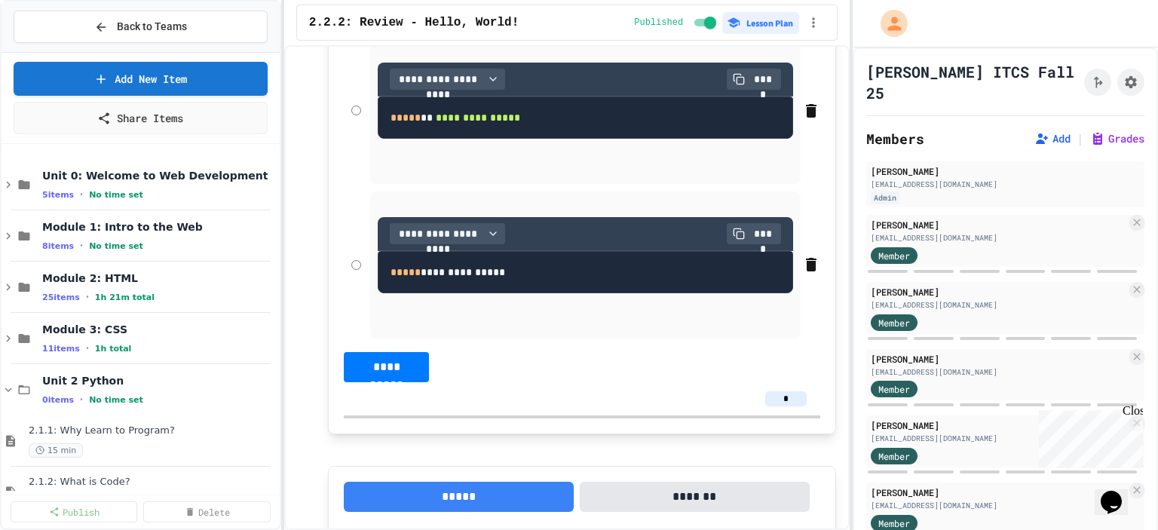
click at [361, 367] on button "**********" at bounding box center [387, 367] width 86 height 30
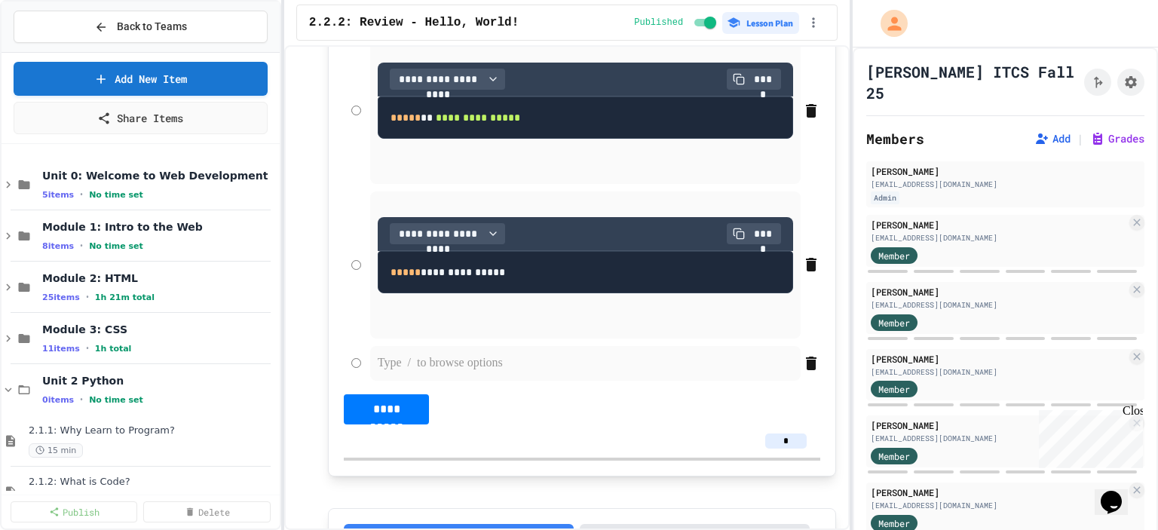
click at [419, 365] on p at bounding box center [585, 363] width 415 height 20
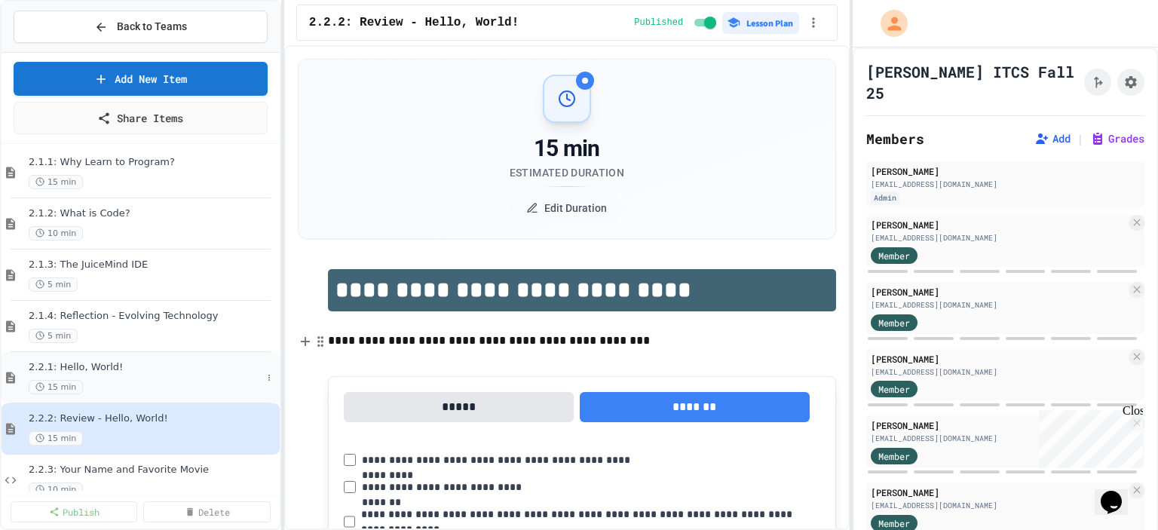
scroll to position [292, 0]
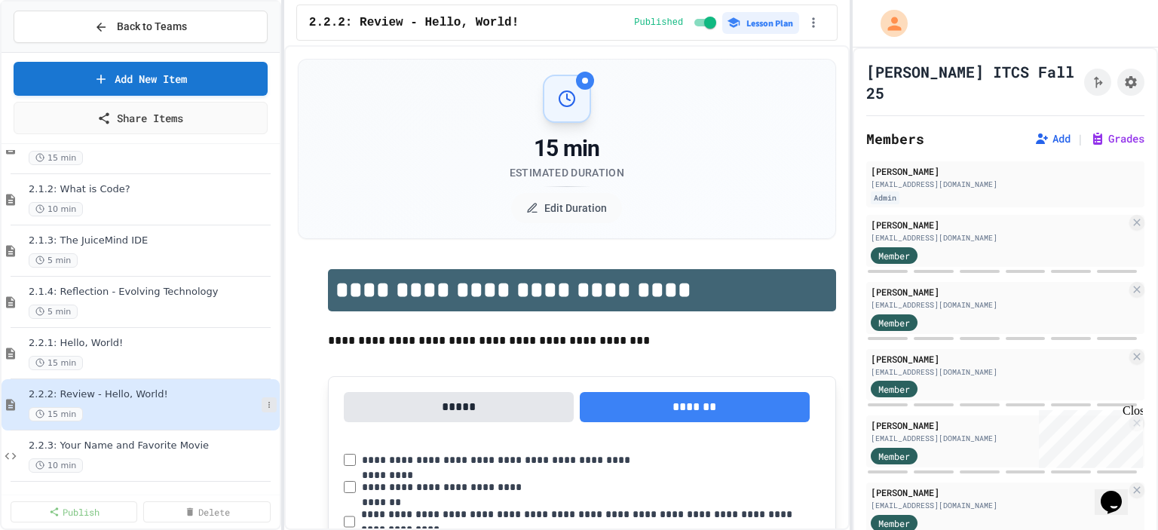
click at [265, 402] on icon at bounding box center [269, 404] width 9 height 9
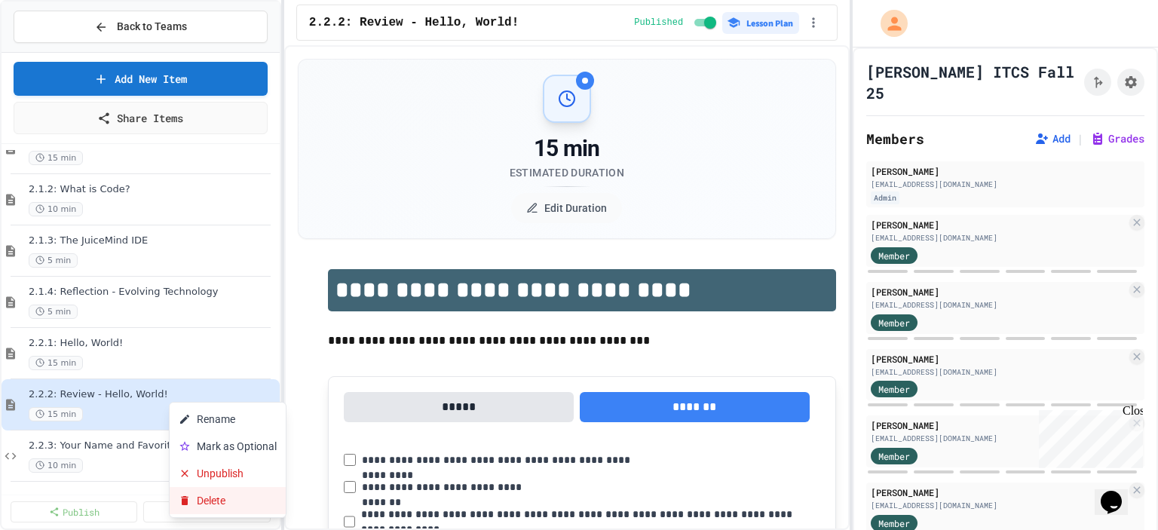
click at [234, 497] on button "Delete" at bounding box center [228, 500] width 116 height 27
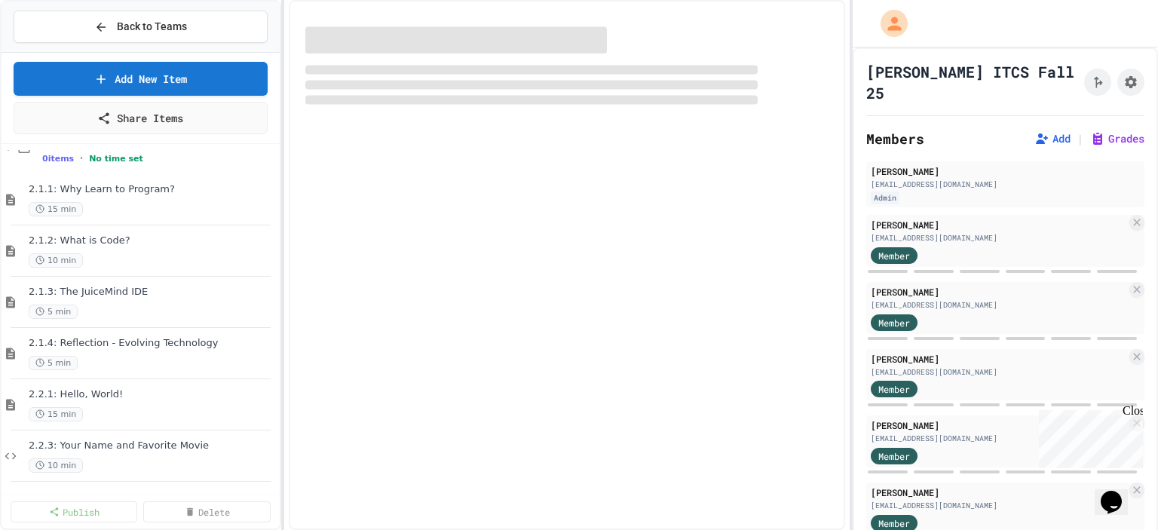
scroll to position [241, 0]
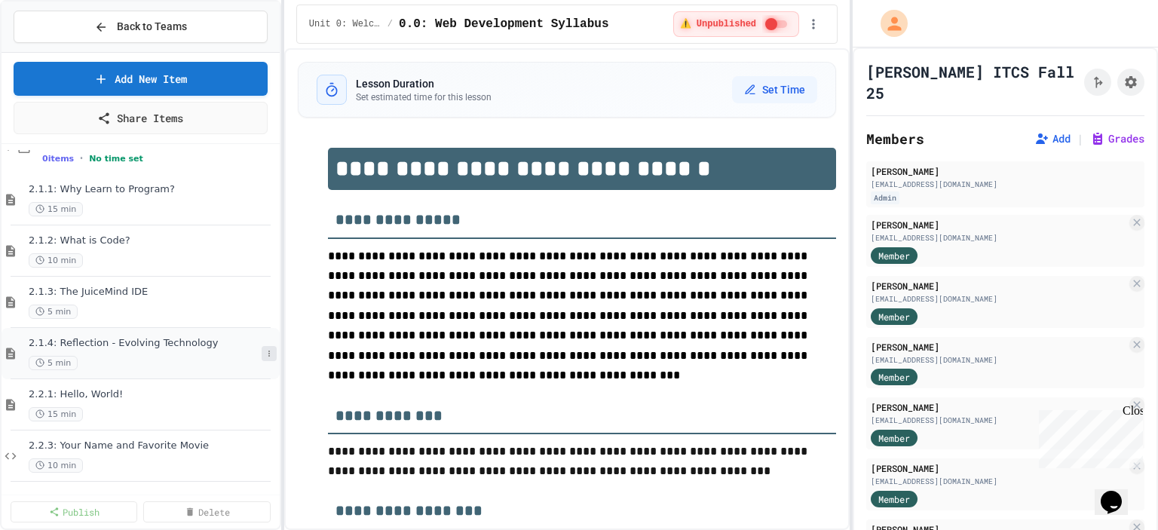
click at [265, 349] on icon at bounding box center [269, 353] width 9 height 9
click at [246, 457] on button "Delete" at bounding box center [228, 461] width 116 height 27
click at [265, 353] on icon at bounding box center [269, 353] width 9 height 9
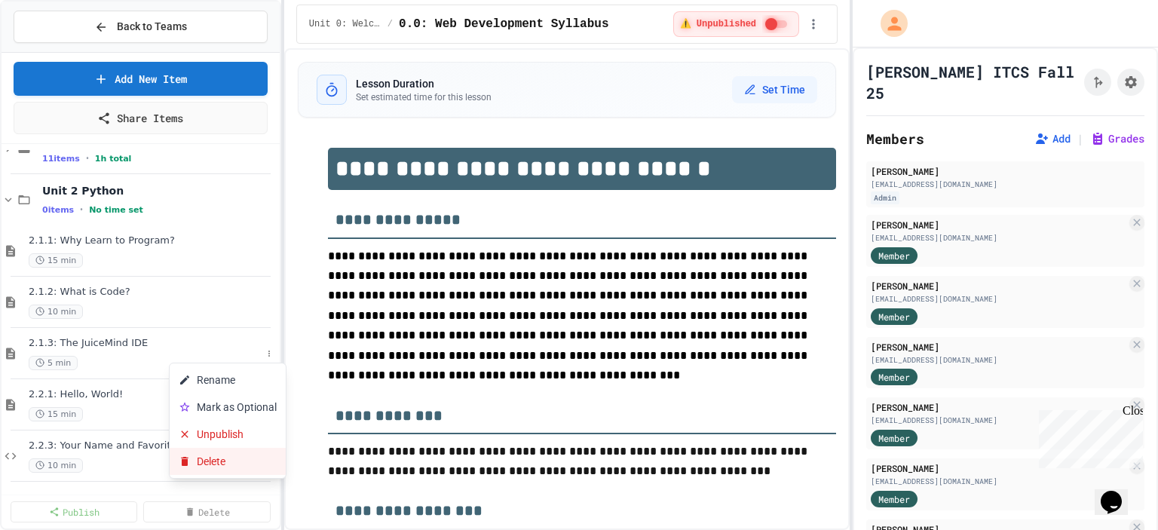
click at [234, 457] on button "Delete" at bounding box center [228, 461] width 116 height 27
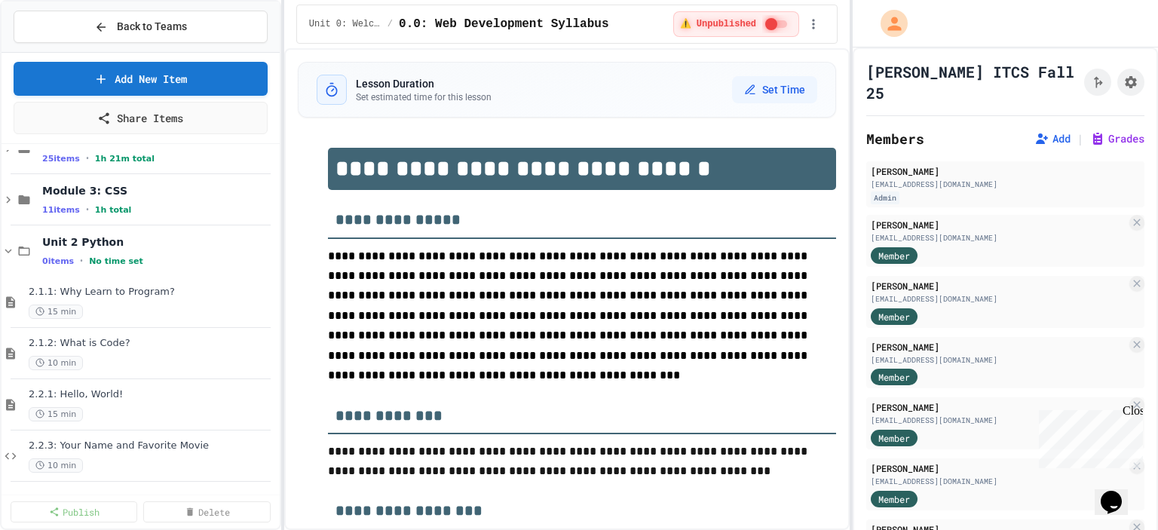
scroll to position [139, 0]
click at [121, 292] on span "2.1.1: Why Learn to Program?" at bounding box center [145, 292] width 233 height 13
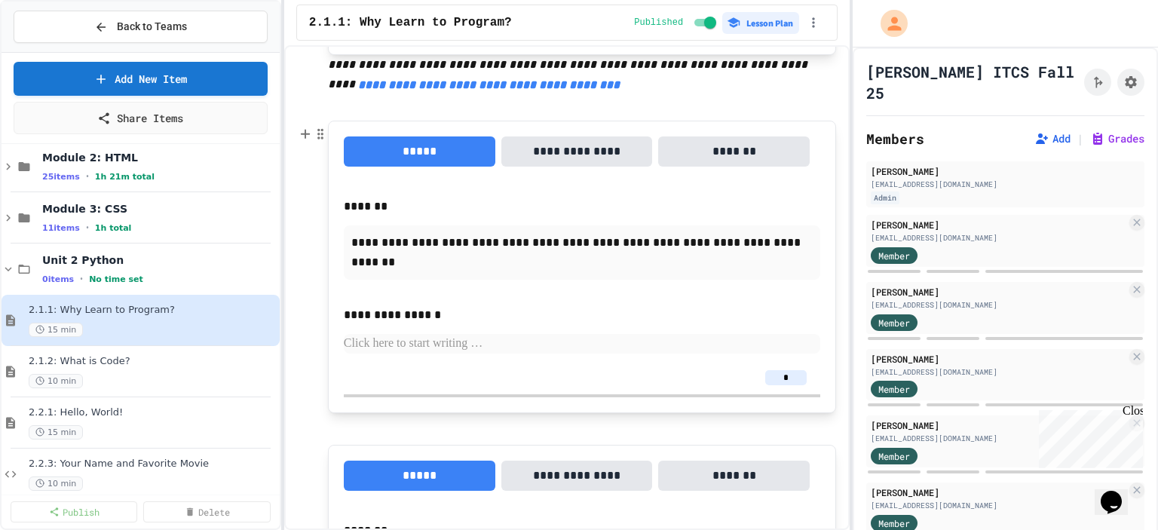
scroll to position [904, 0]
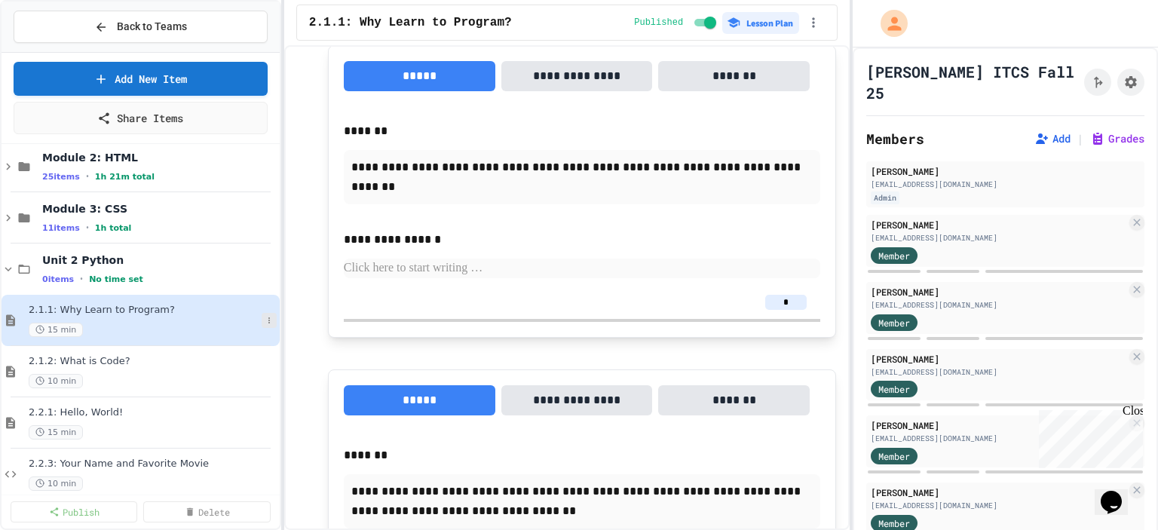
click at [265, 320] on icon at bounding box center [269, 320] width 9 height 9
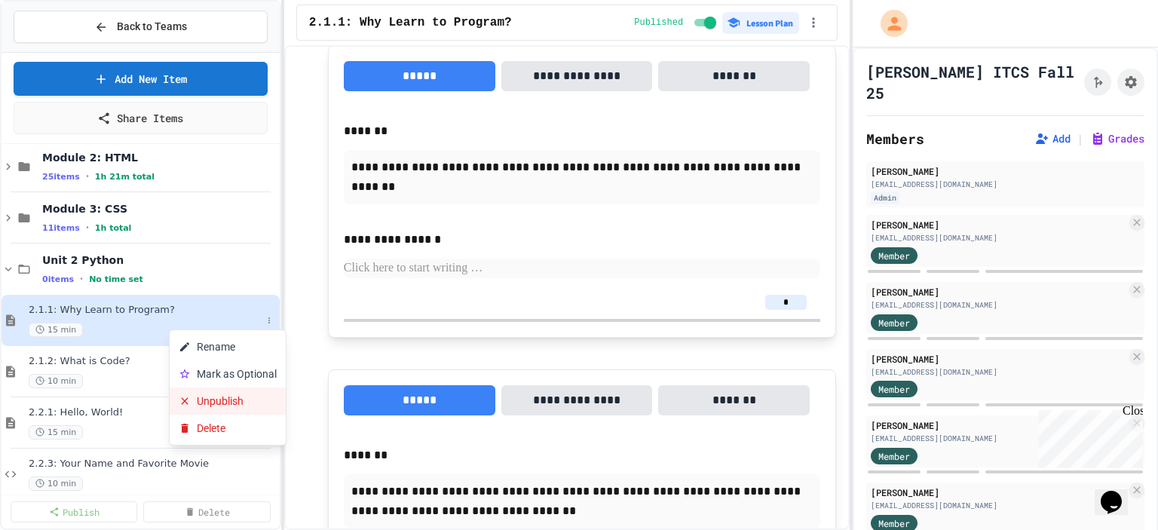
click at [242, 400] on button "Unpublish" at bounding box center [228, 400] width 116 height 27
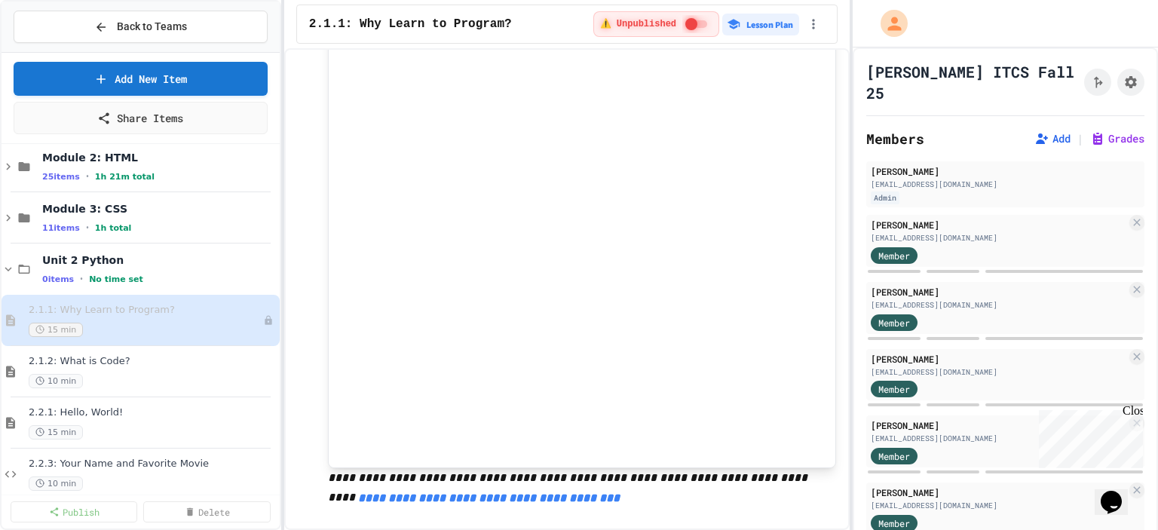
scroll to position [452, 0]
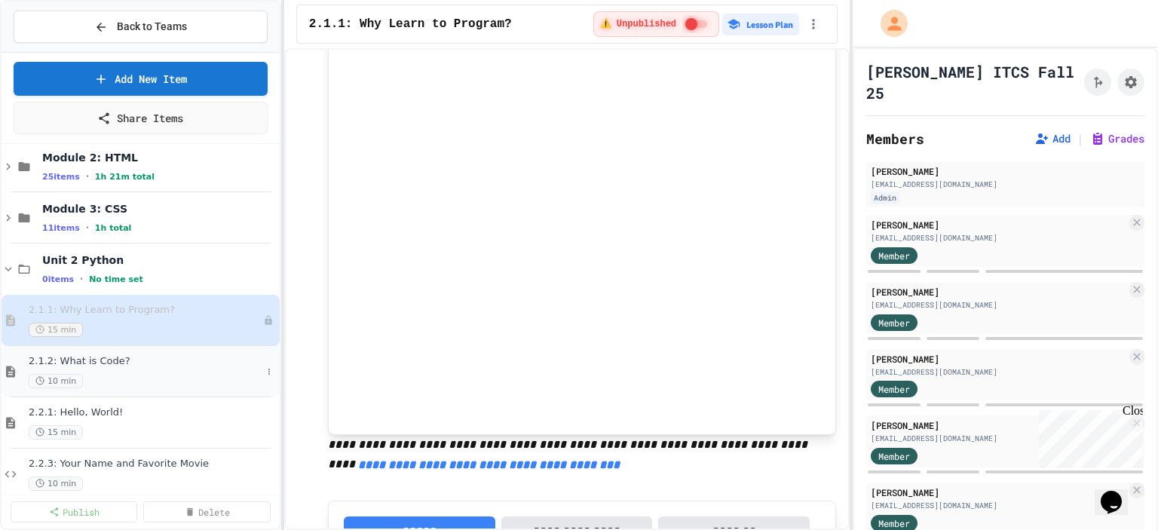
click at [164, 359] on span "2.1.2: What is Code?" at bounding box center [145, 361] width 233 height 13
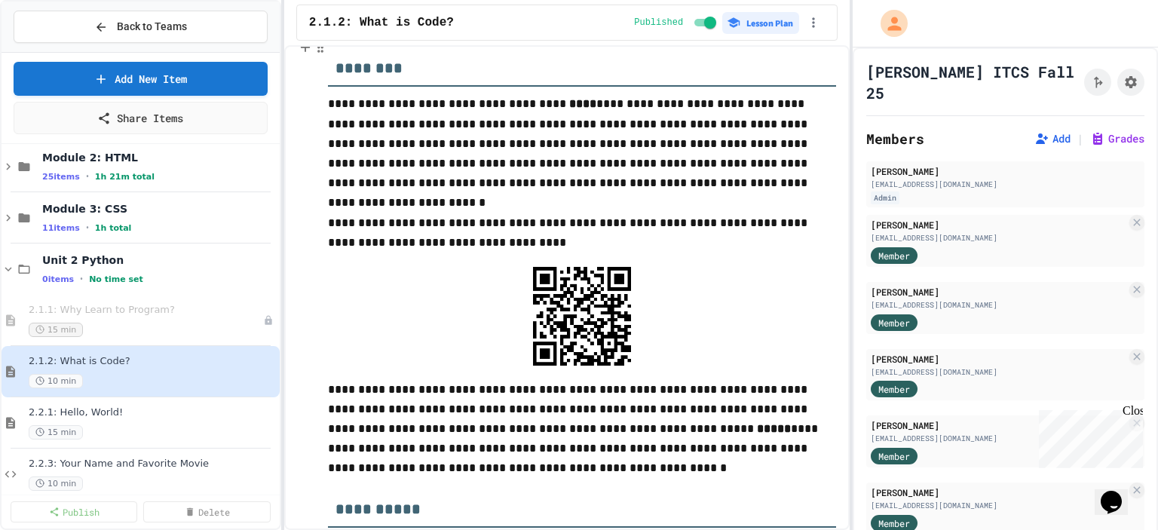
scroll to position [1507, 0]
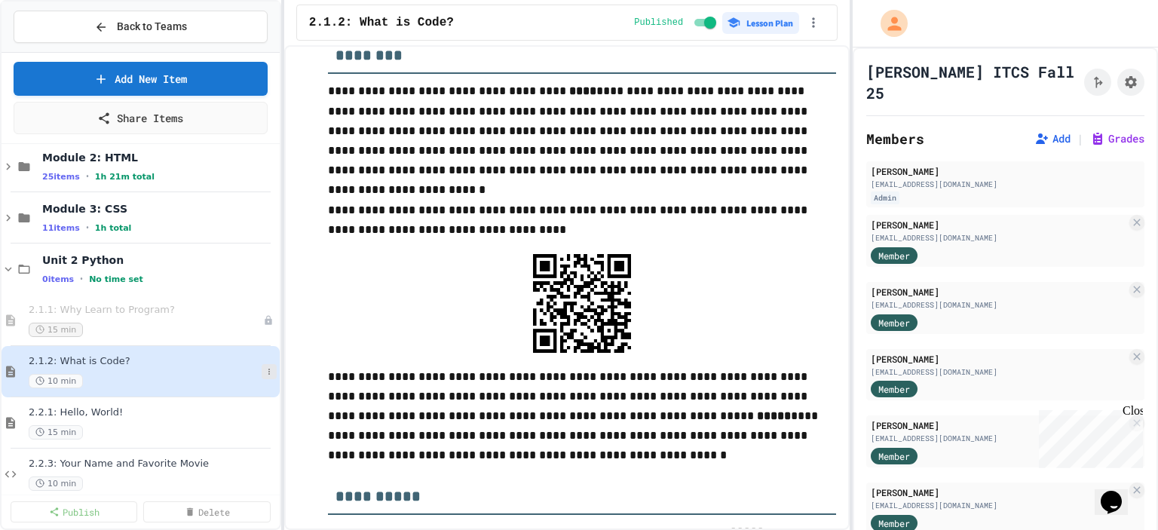
click at [262, 373] on button at bounding box center [269, 371] width 15 height 15
click at [369, 253] on div at bounding box center [579, 265] width 1158 height 530
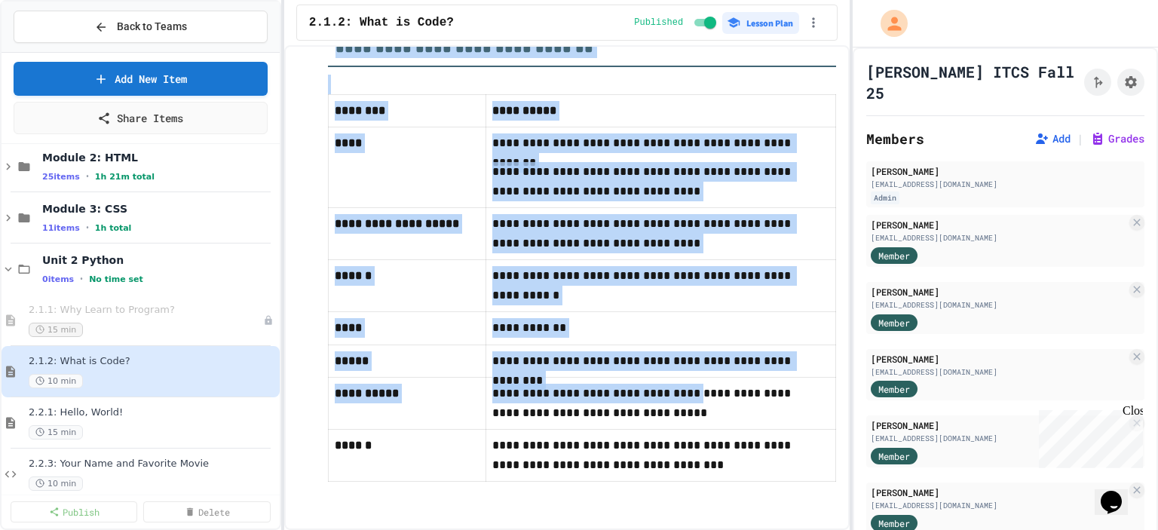
scroll to position [9496, 0]
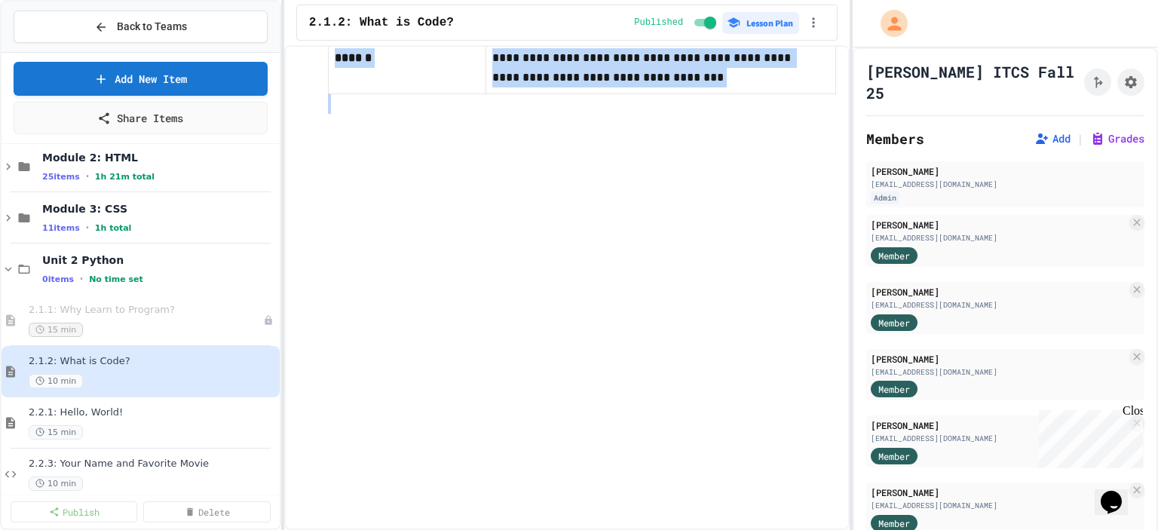
drag, startPoint x: 335, startPoint y: 222, endPoint x: 766, endPoint y: 500, distance: 511.9
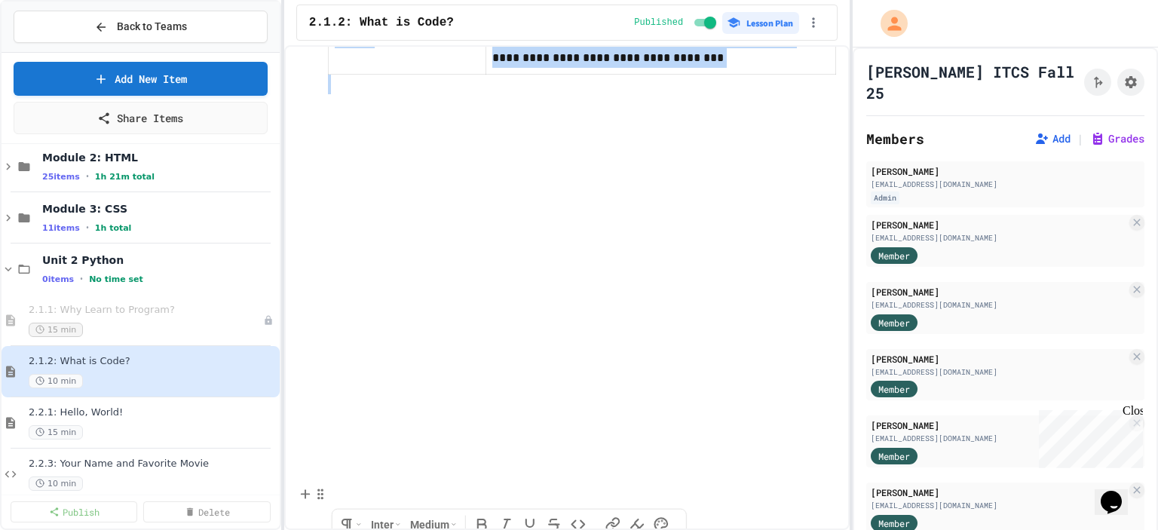
copy div "**********"
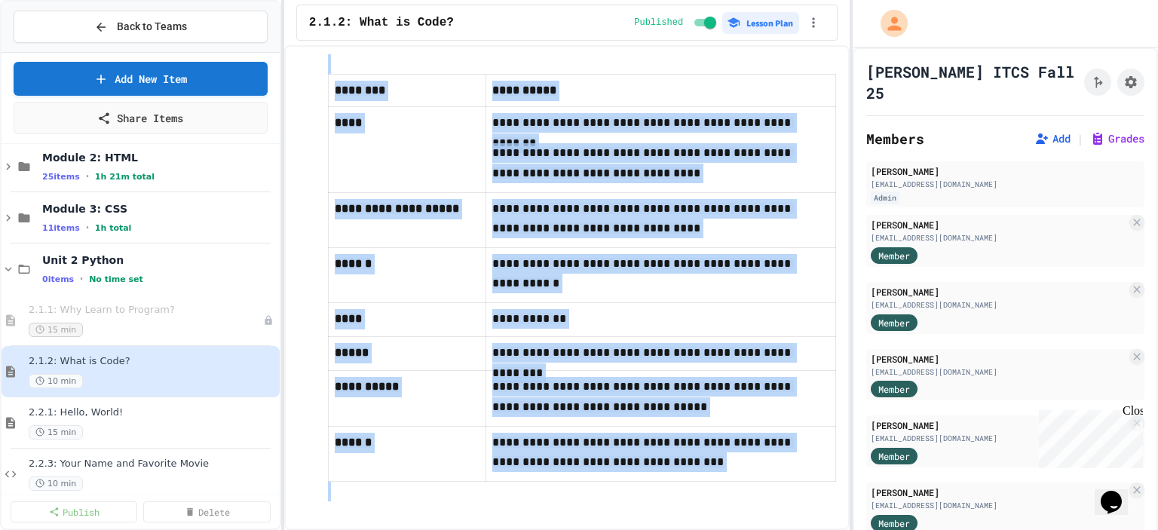
scroll to position [9667, 0]
click at [115, 410] on span "2.2.1: Hello, World!" at bounding box center [145, 412] width 233 height 13
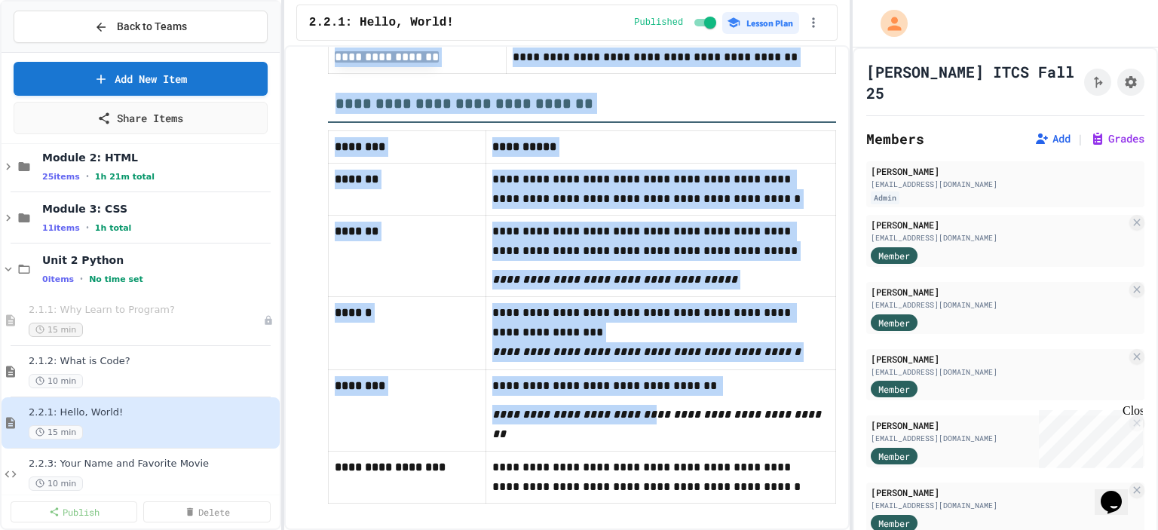
scroll to position [8564, 0]
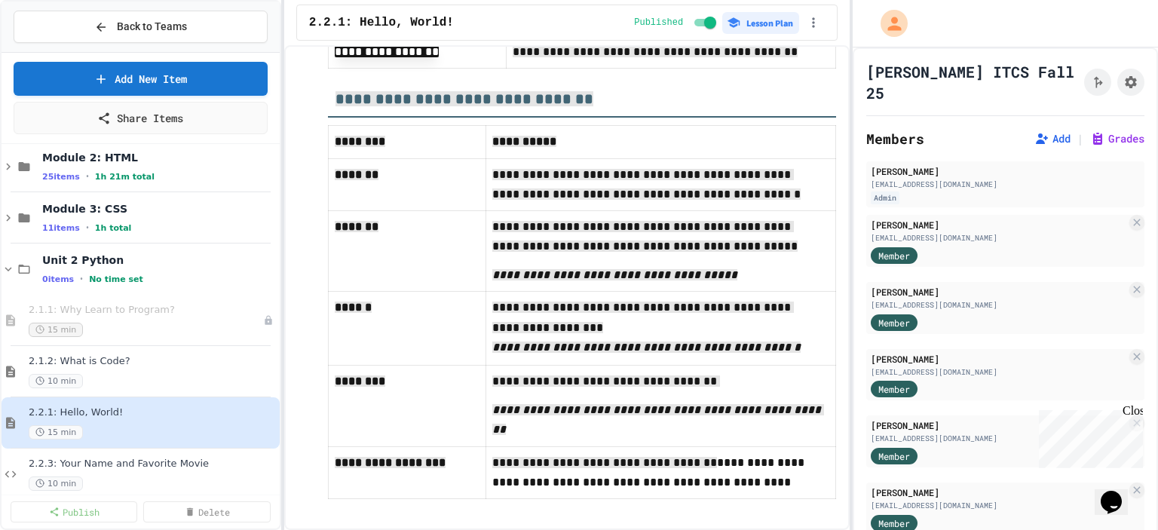
click at [827, 508] on div "**********" at bounding box center [566, 287] width 565 height 485
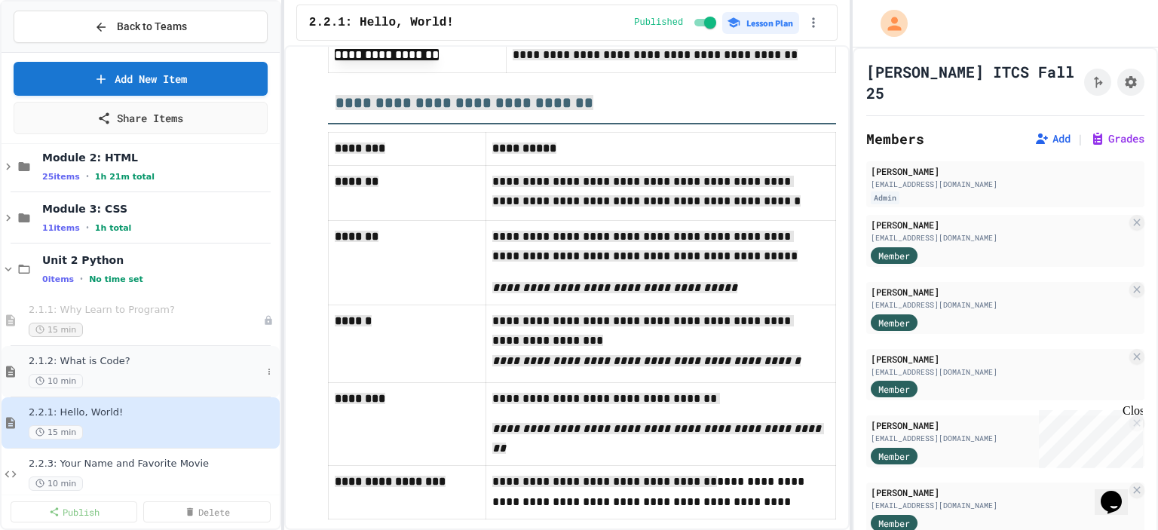
scroll to position [139, 0]
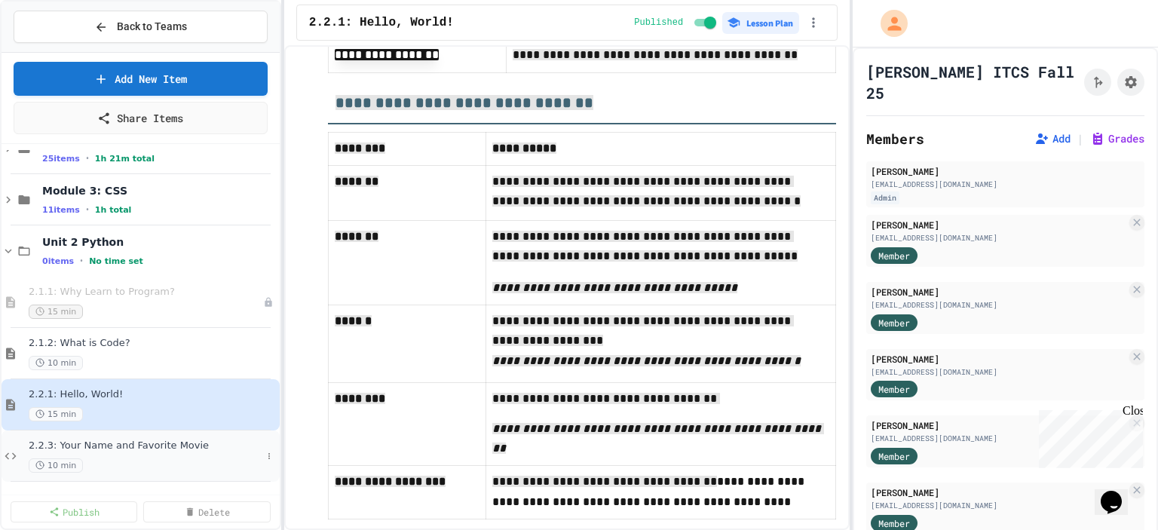
click at [168, 442] on span "2.2.3: Your Name and Favorite Movie" at bounding box center [145, 445] width 233 height 13
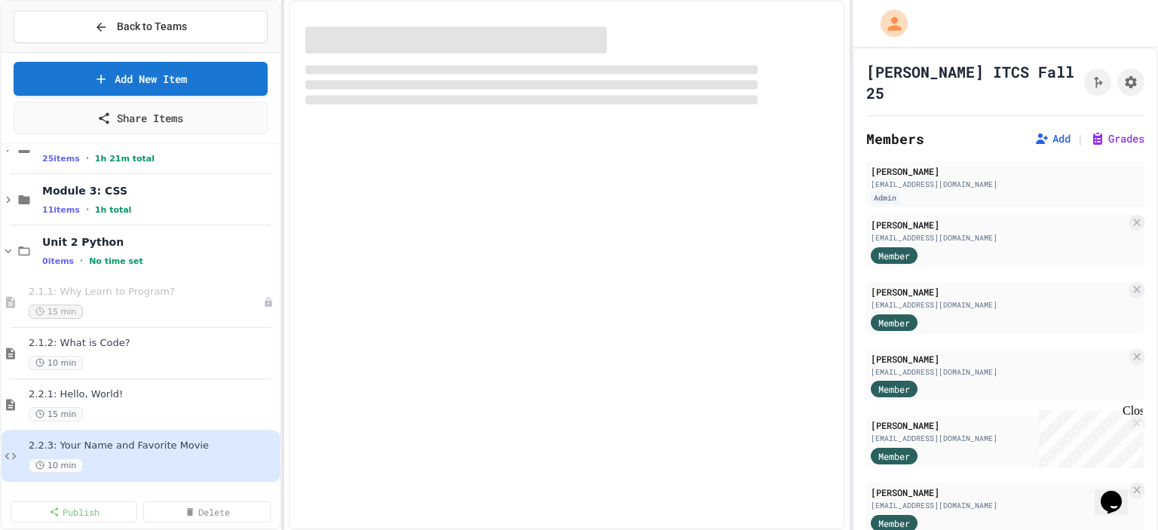
scroll to position [121, 0]
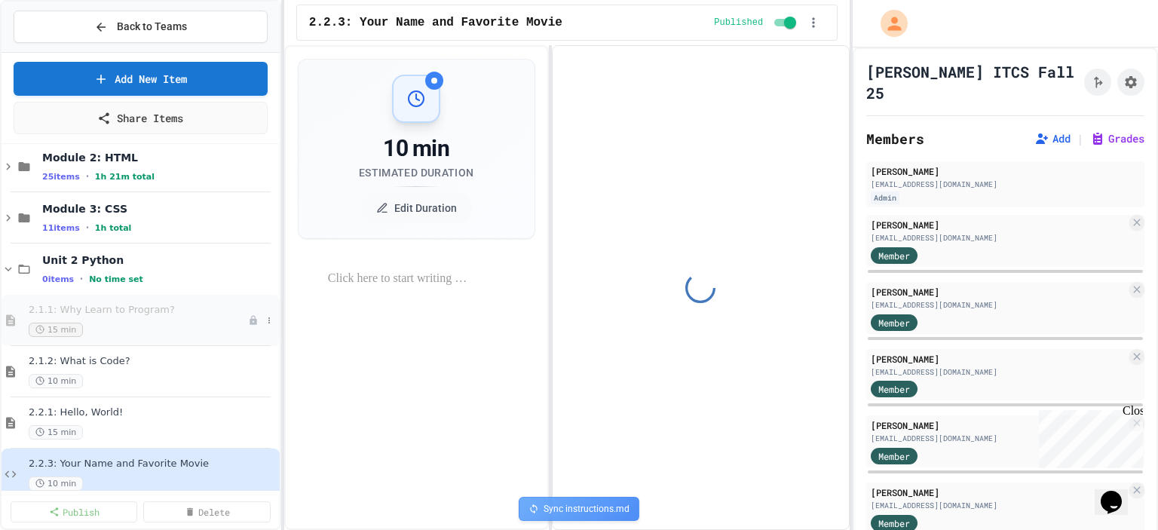
select select "*******"
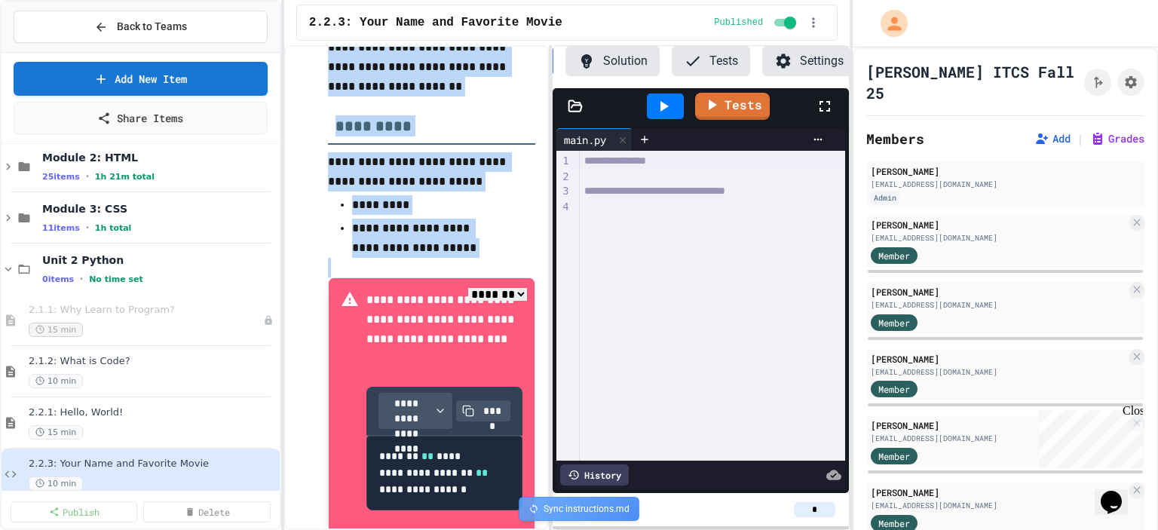
scroll to position [601, 0]
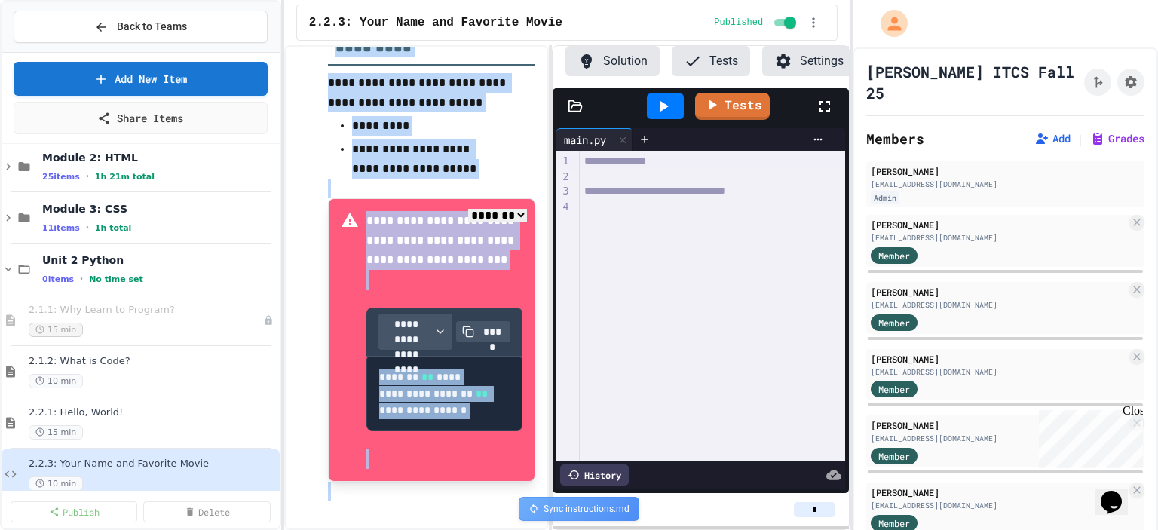
drag, startPoint x: 337, startPoint y: 284, endPoint x: 681, endPoint y: 439, distance: 377.8
click at [681, 439] on div "**********" at bounding box center [566, 287] width 565 height 485
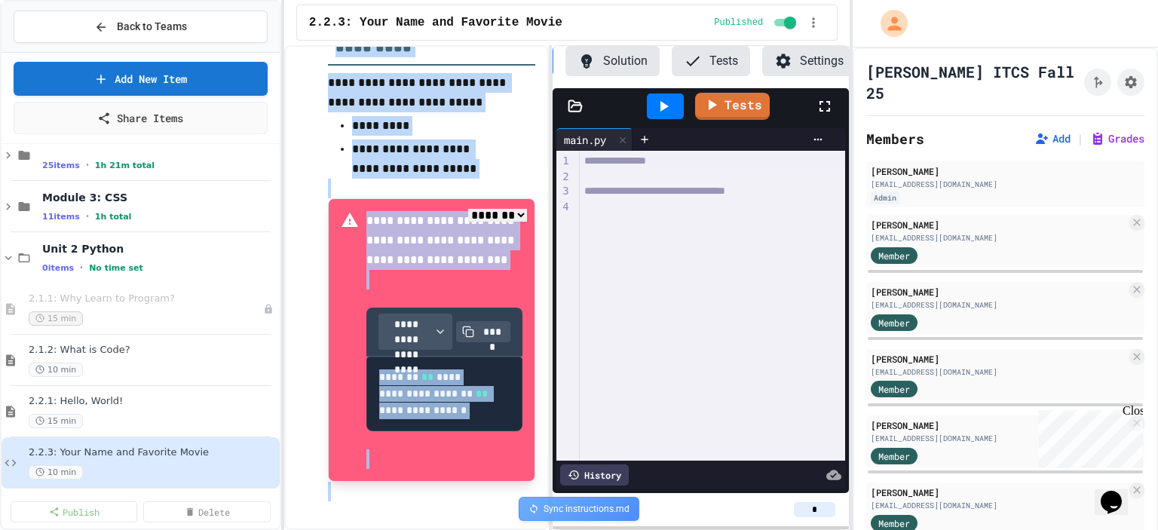
scroll to position [139, 0]
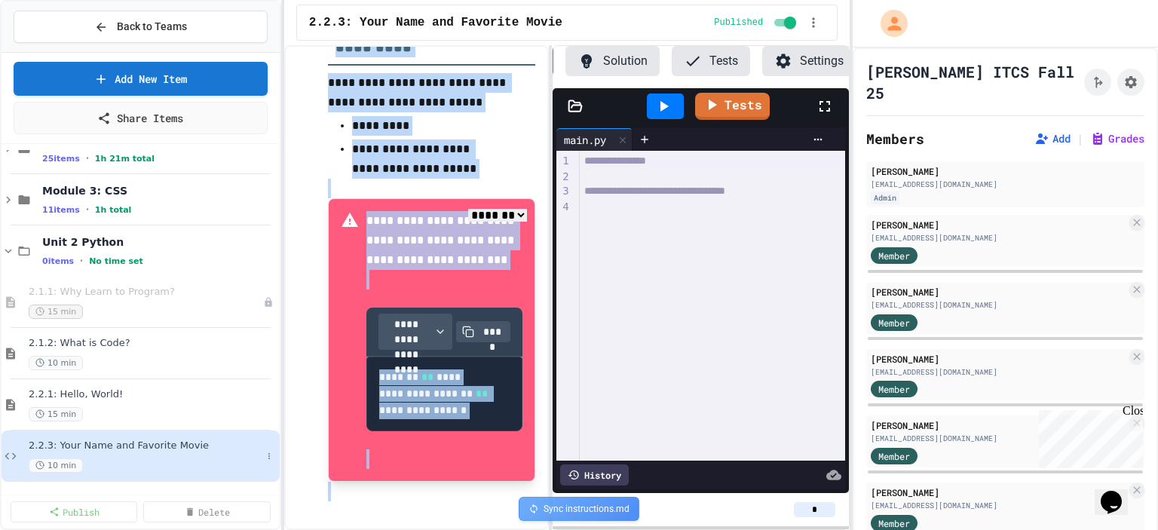
copy div "**********"
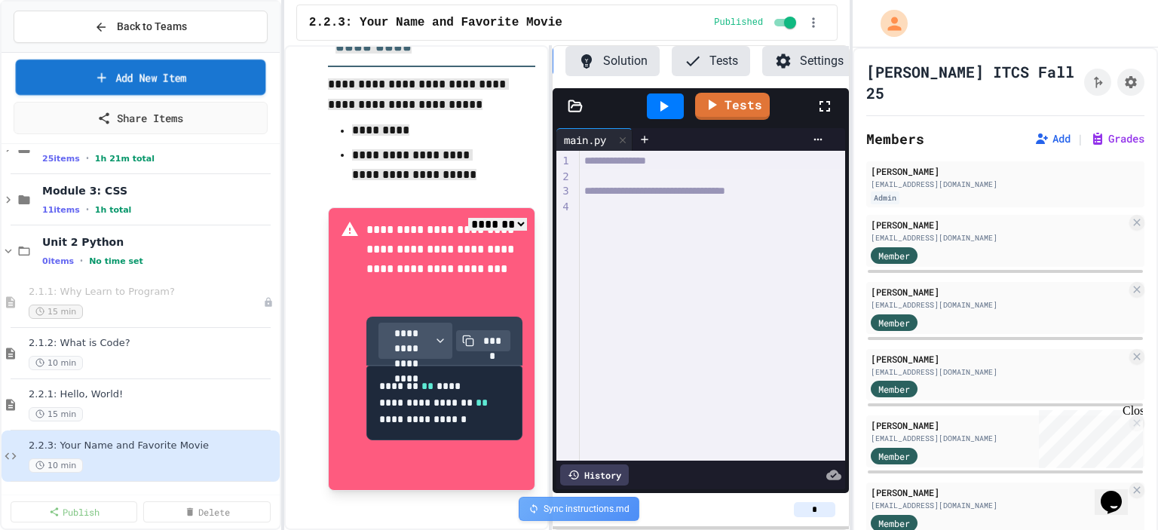
click at [154, 80] on link "Add New Item" at bounding box center [141, 77] width 250 height 35
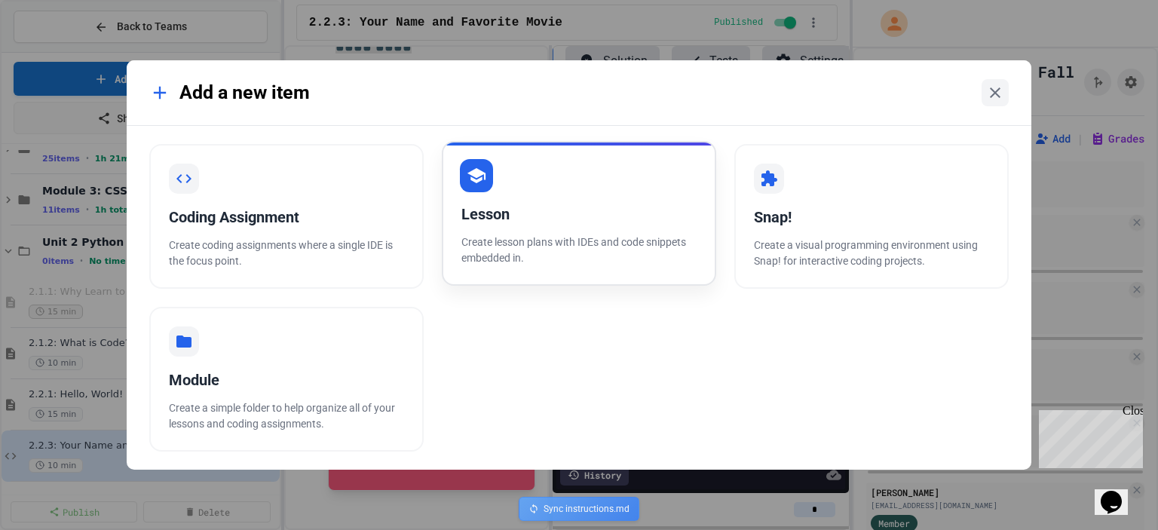
click at [539, 228] on div "Lesson Create lesson plans with IDEs and code snippets embedded in." at bounding box center [579, 213] width 274 height 145
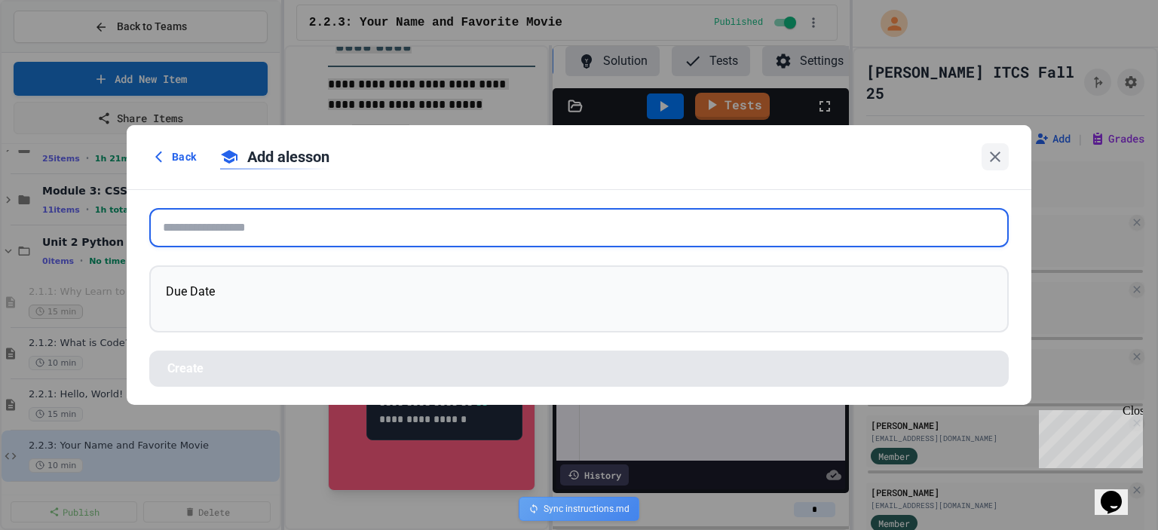
click at [525, 224] on input "text" at bounding box center [578, 227] width 859 height 39
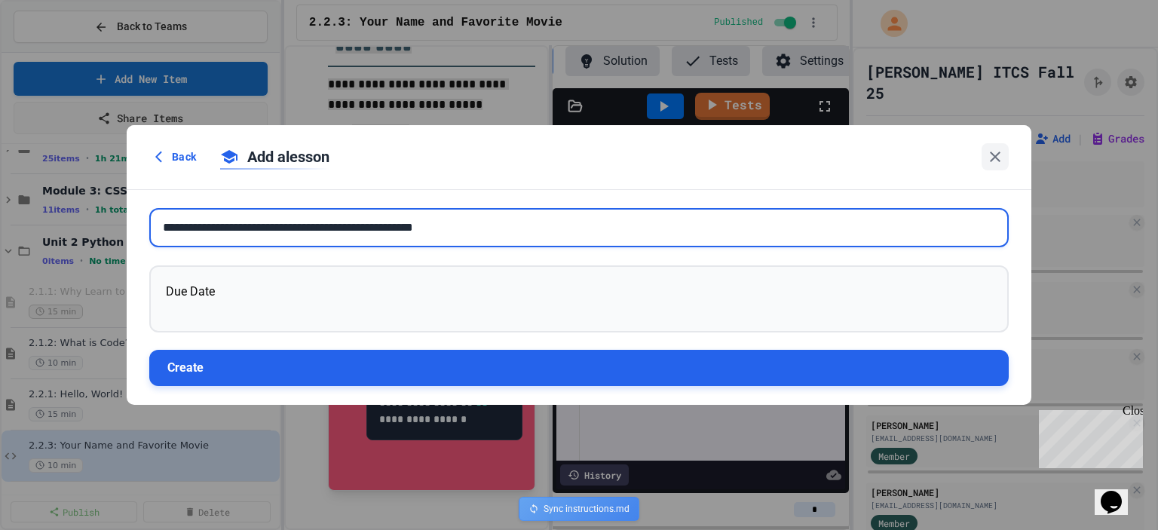
type input "**********"
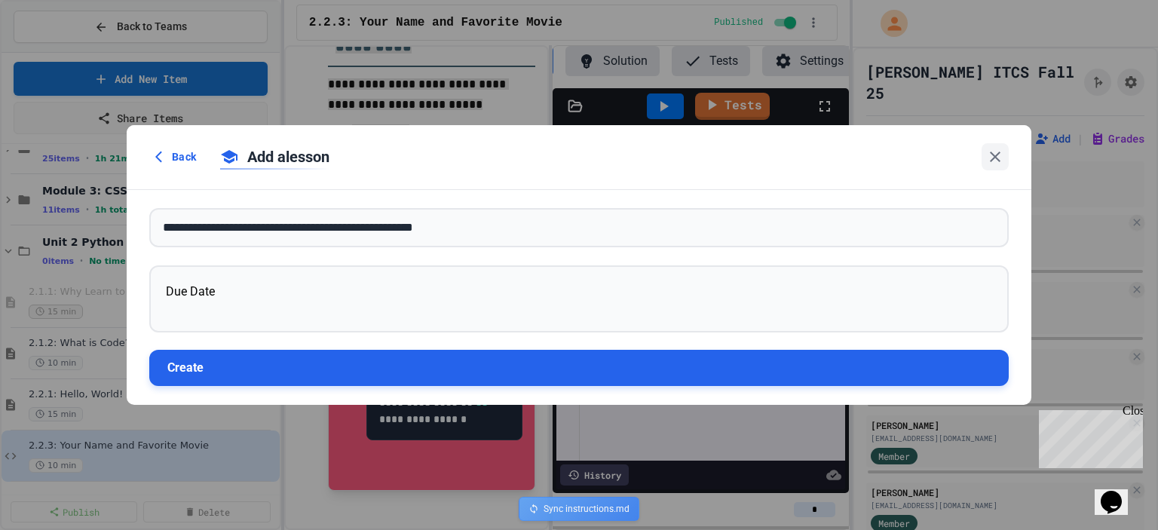
click at [310, 378] on button "Create" at bounding box center [578, 368] width 859 height 36
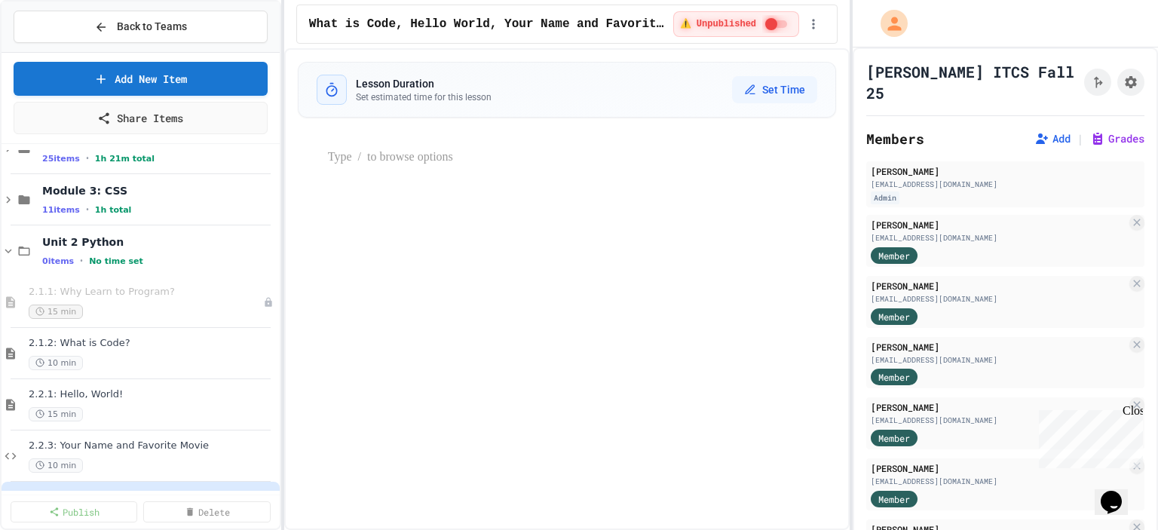
click at [331, 154] on p at bounding box center [582, 158] width 508 height 20
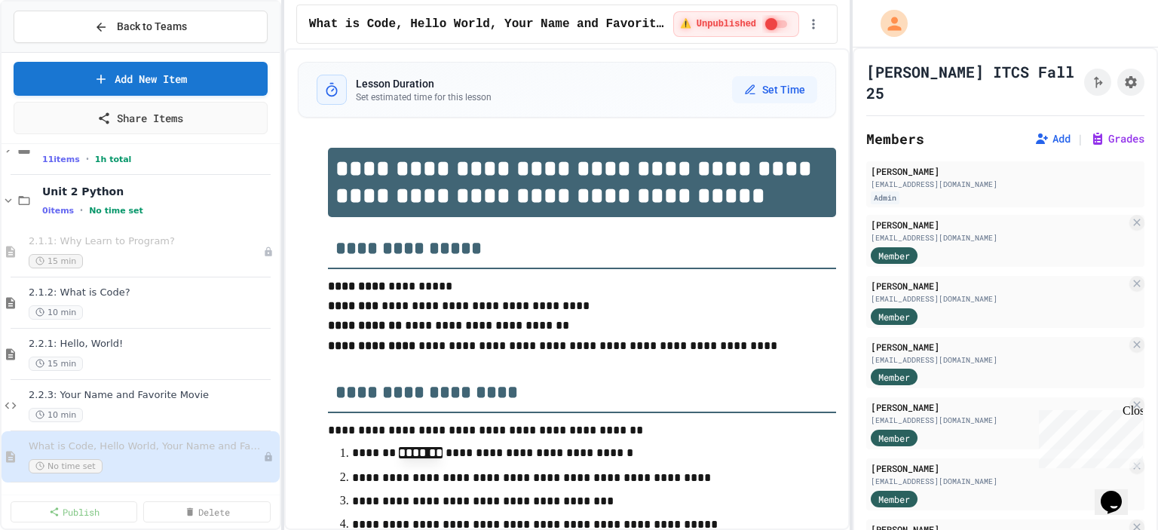
scroll to position [190, 0]
